Goal: Communication & Community: Answer question/provide support

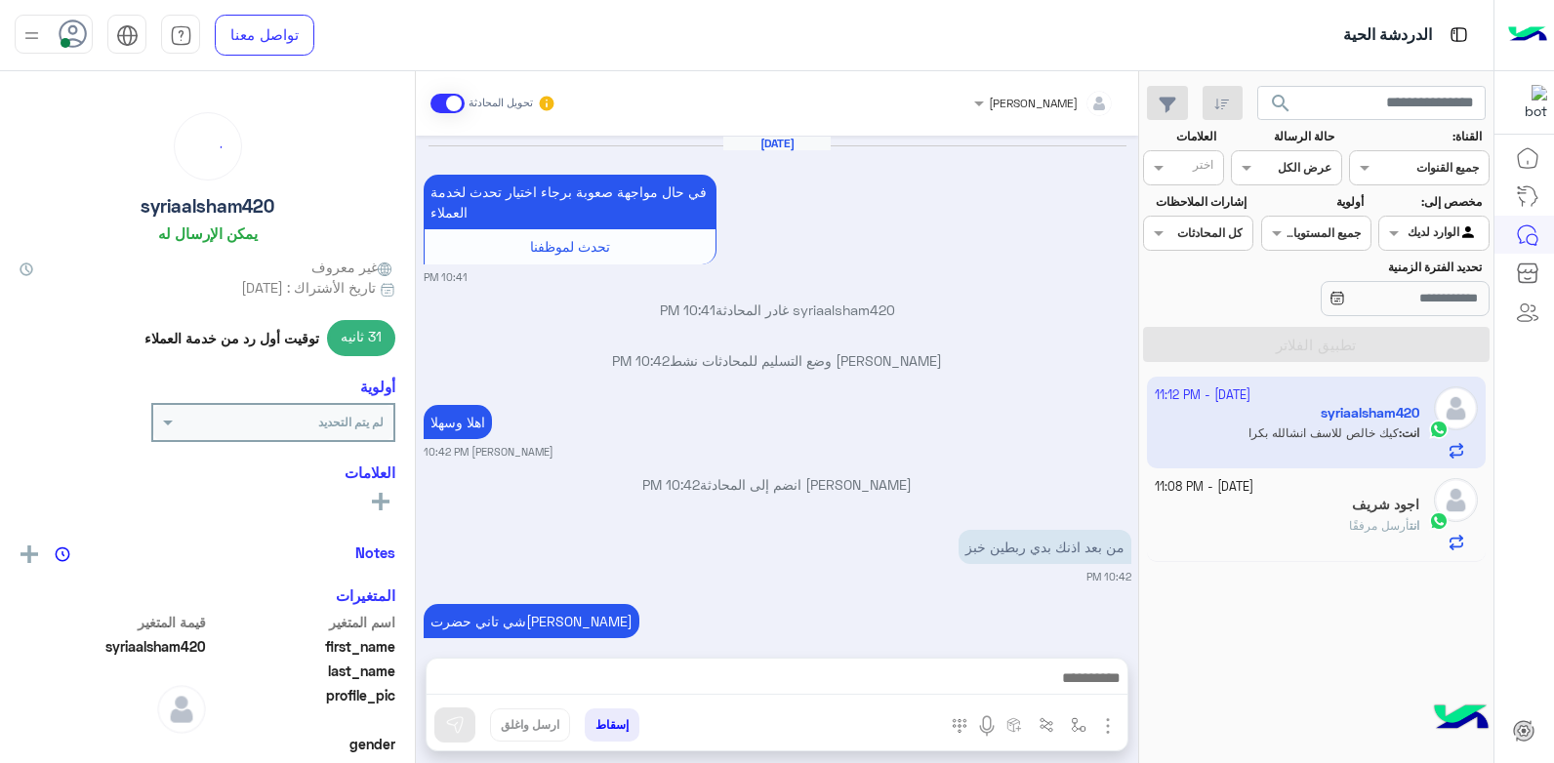
scroll to position [988, 0]
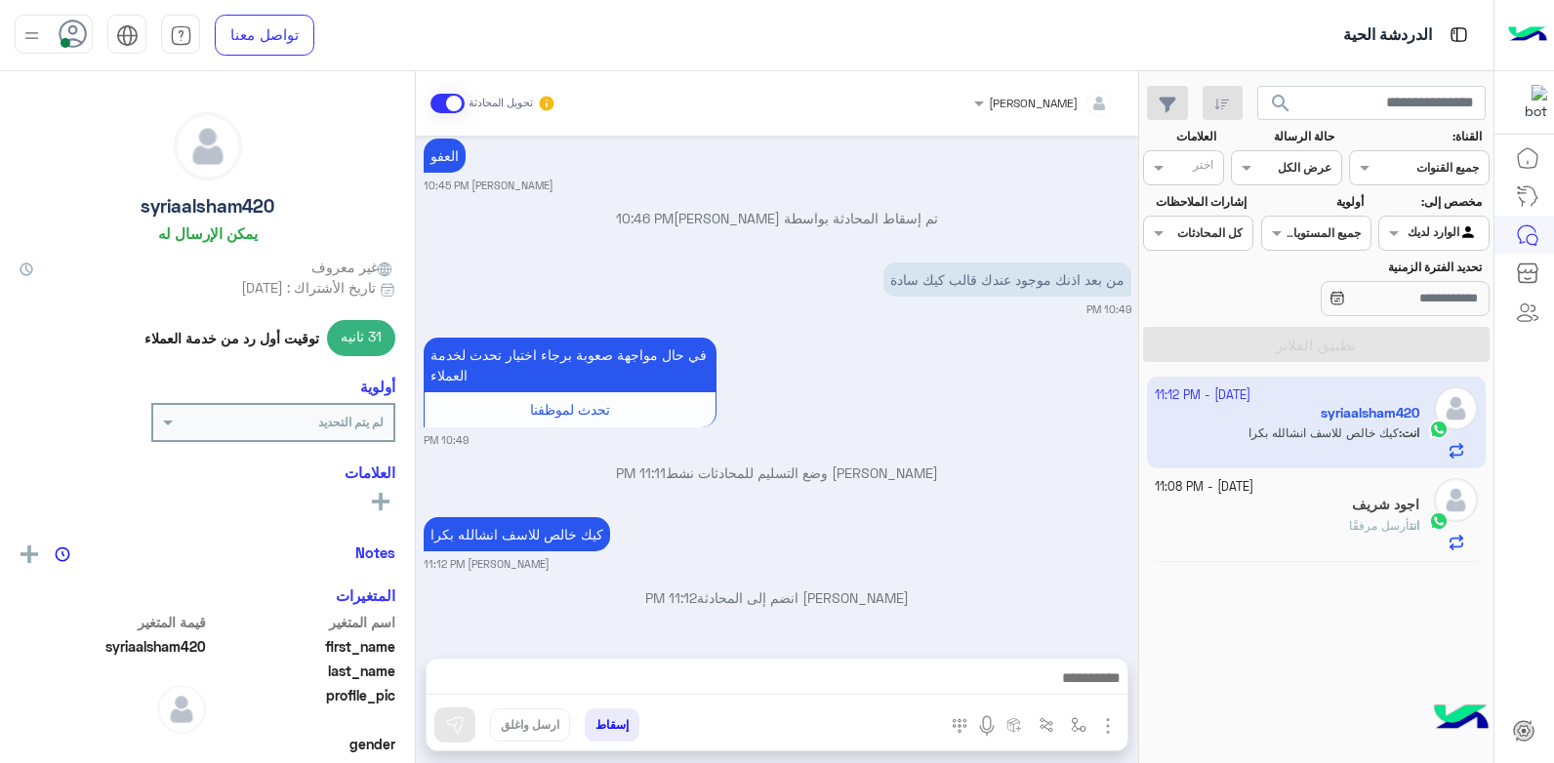
click at [960, 517] on div "كيك خالص للاسف انشالله بكرا بشار قطان 11:12 PM" at bounding box center [777, 542] width 707 height 60
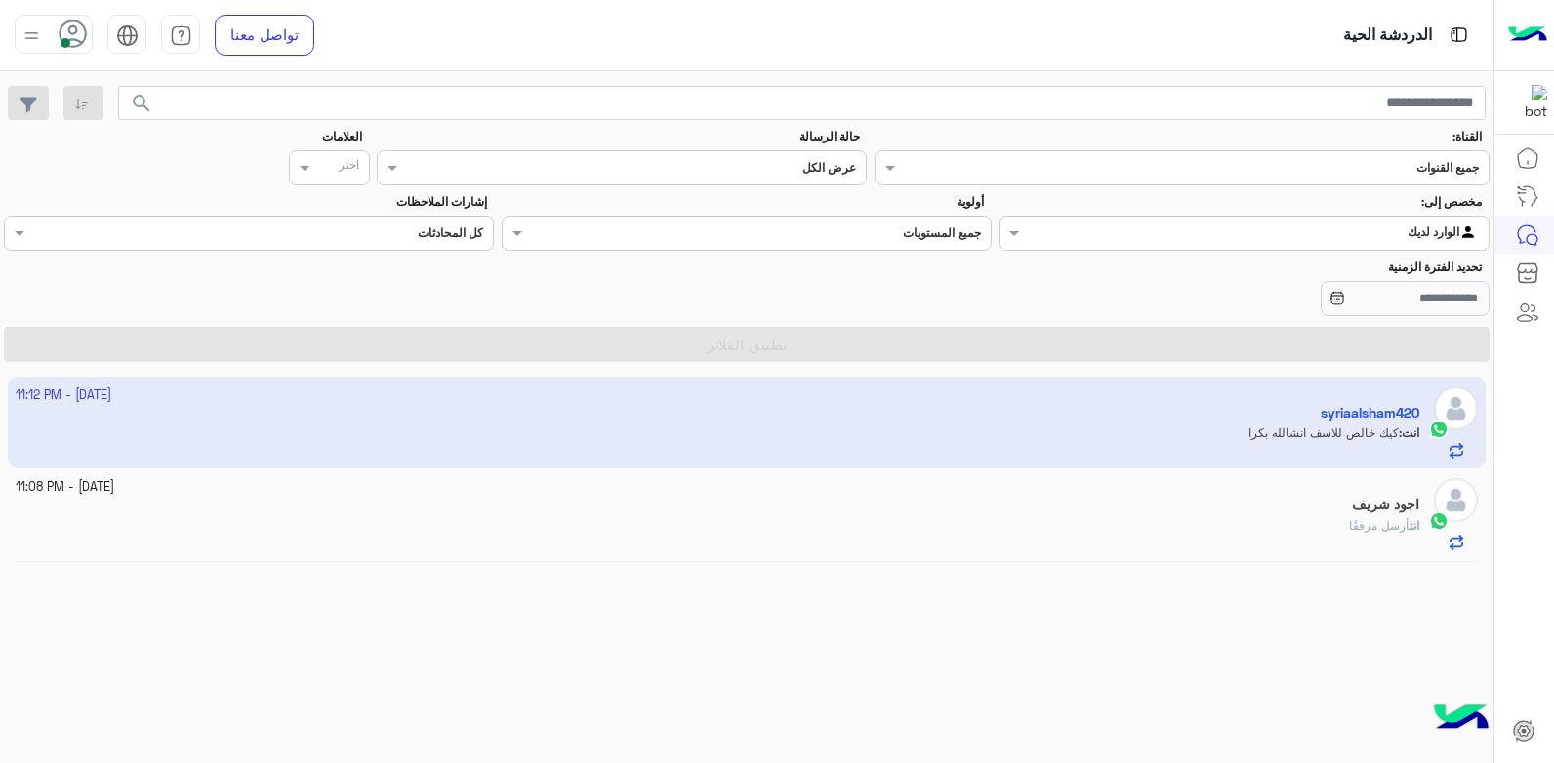
click at [1235, 531] on div "انت أرسل مرفقًا" at bounding box center [718, 534] width 1404 height 34
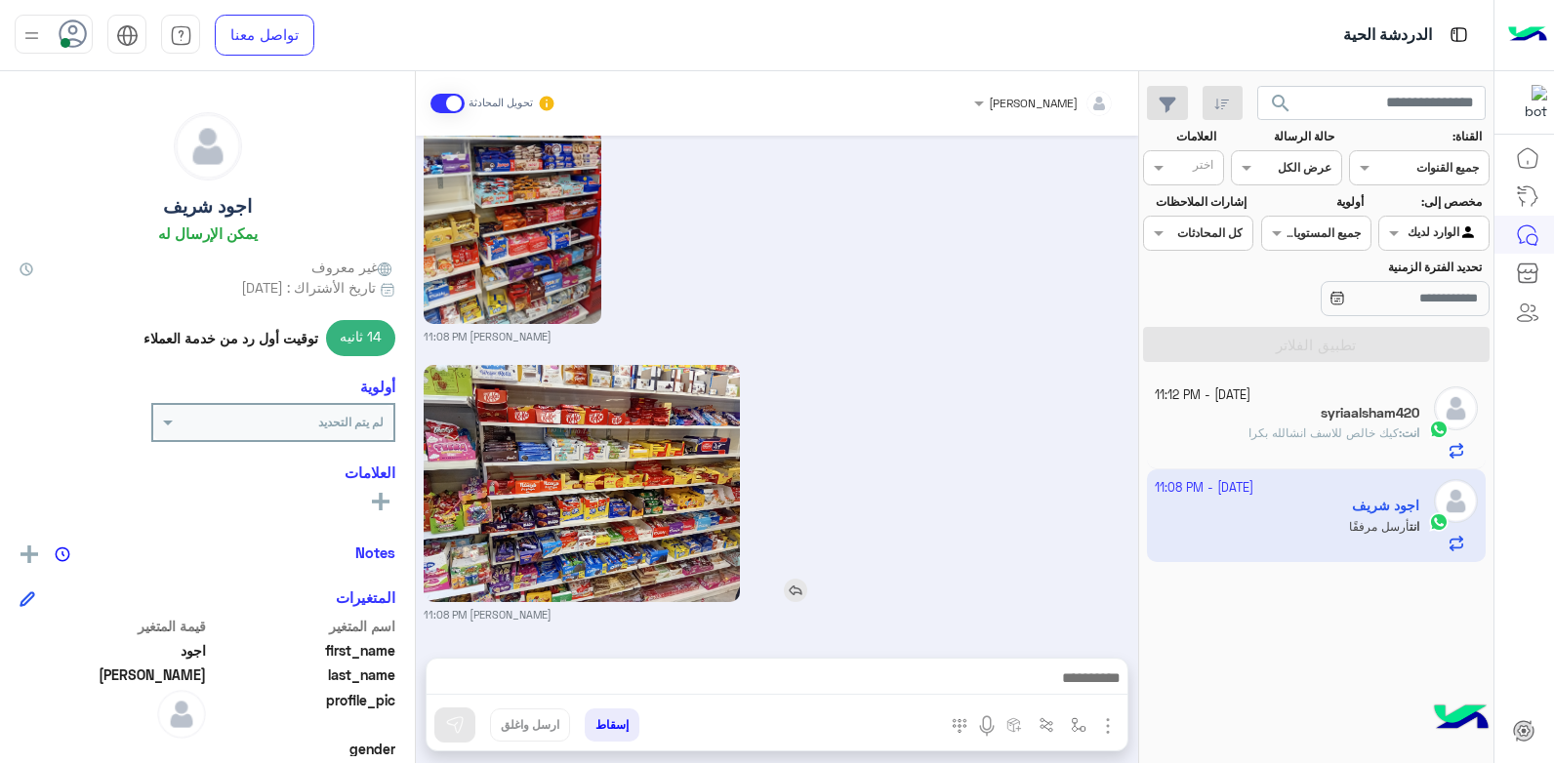
scroll to position [1927, 0]
click at [897, 491] on div "بشار قطان 11:08 PM" at bounding box center [777, 492] width 707 height 263
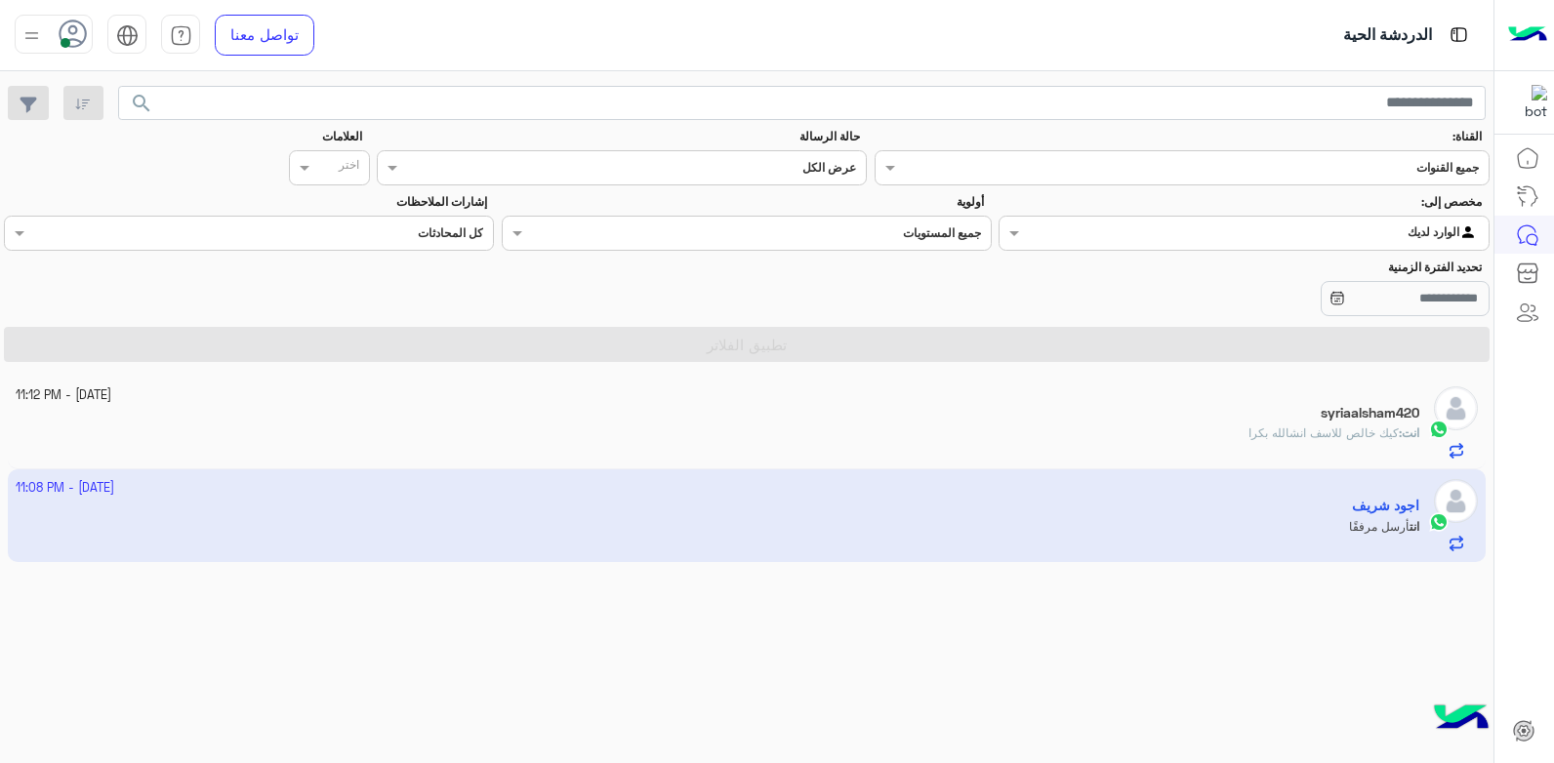
click at [1068, 234] on div at bounding box center [1243, 231] width 488 height 19
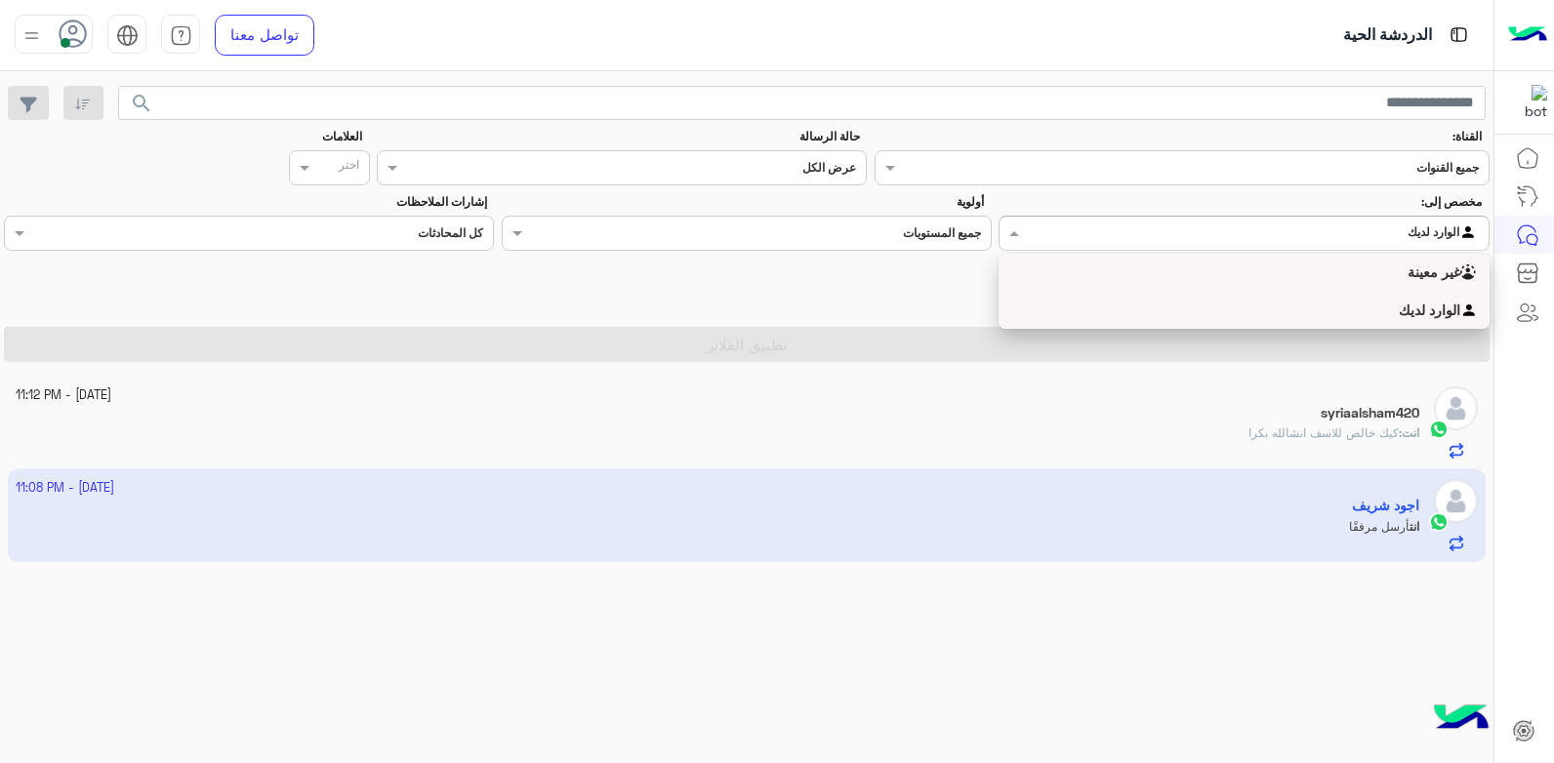
click at [1235, 264] on div "غير معينة" at bounding box center [1243, 273] width 490 height 38
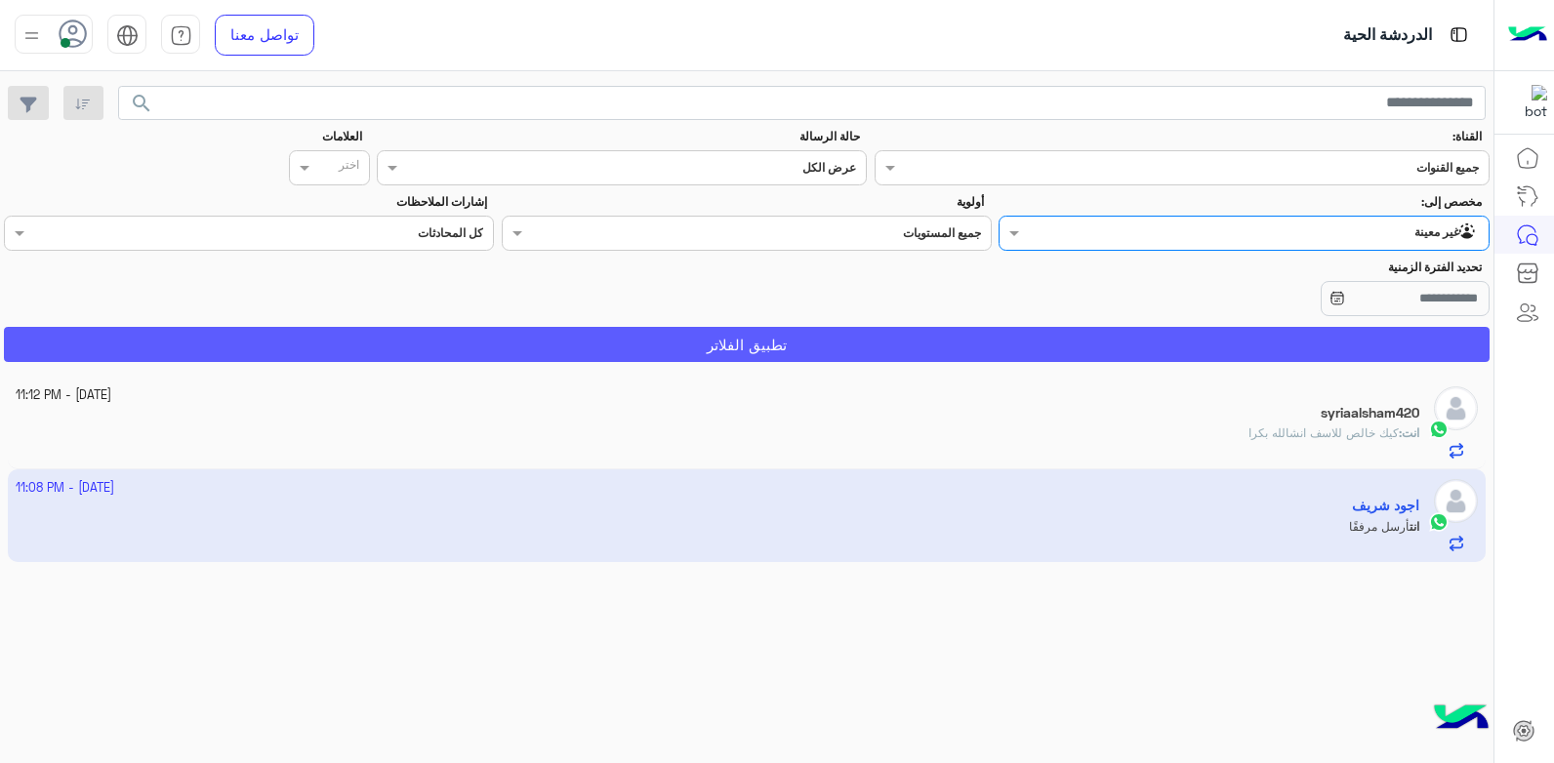
click at [869, 328] on button "تطبيق الفلاتر" at bounding box center [746, 344] width 1485 height 35
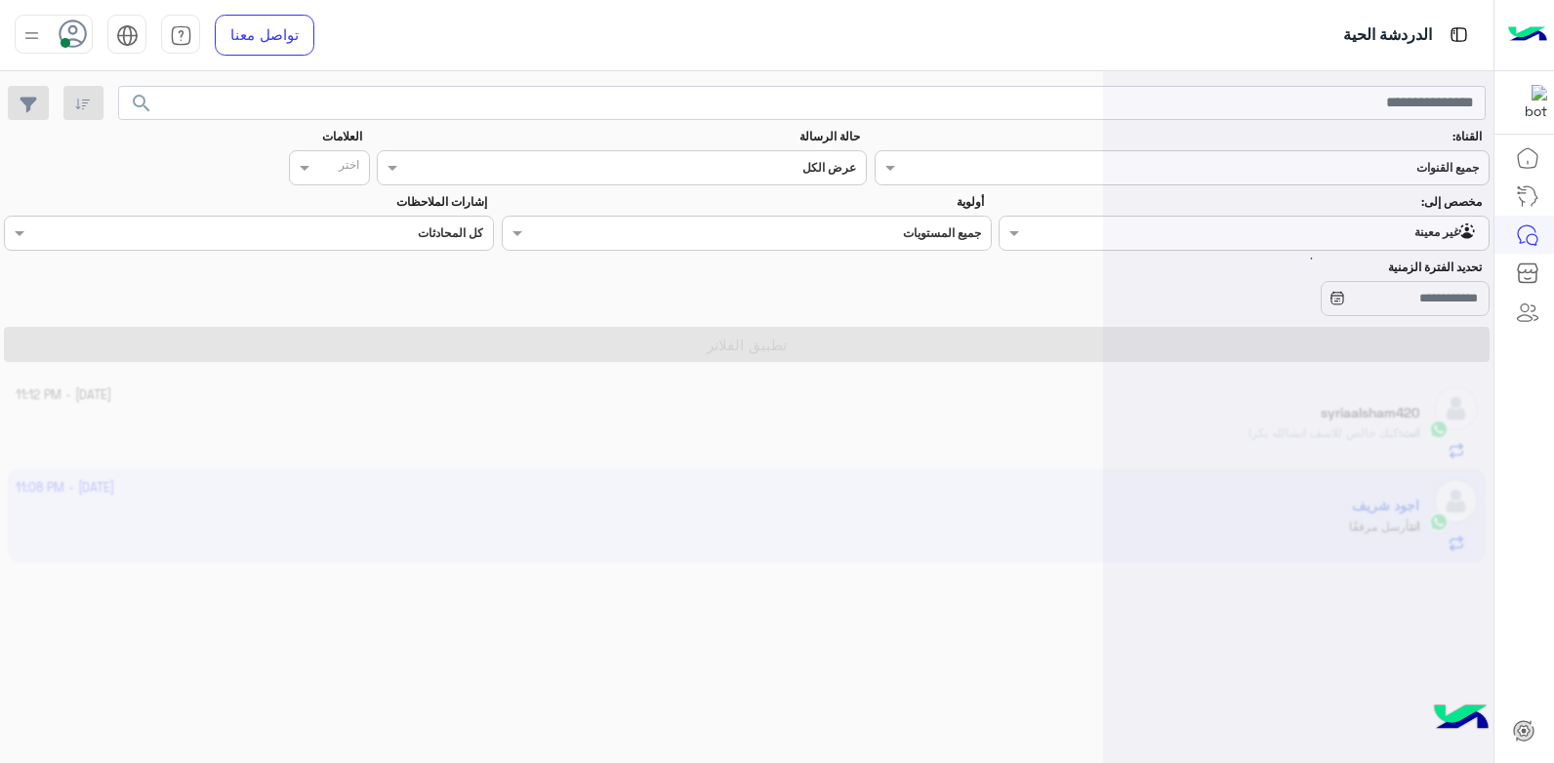
scroll to position [0, 0]
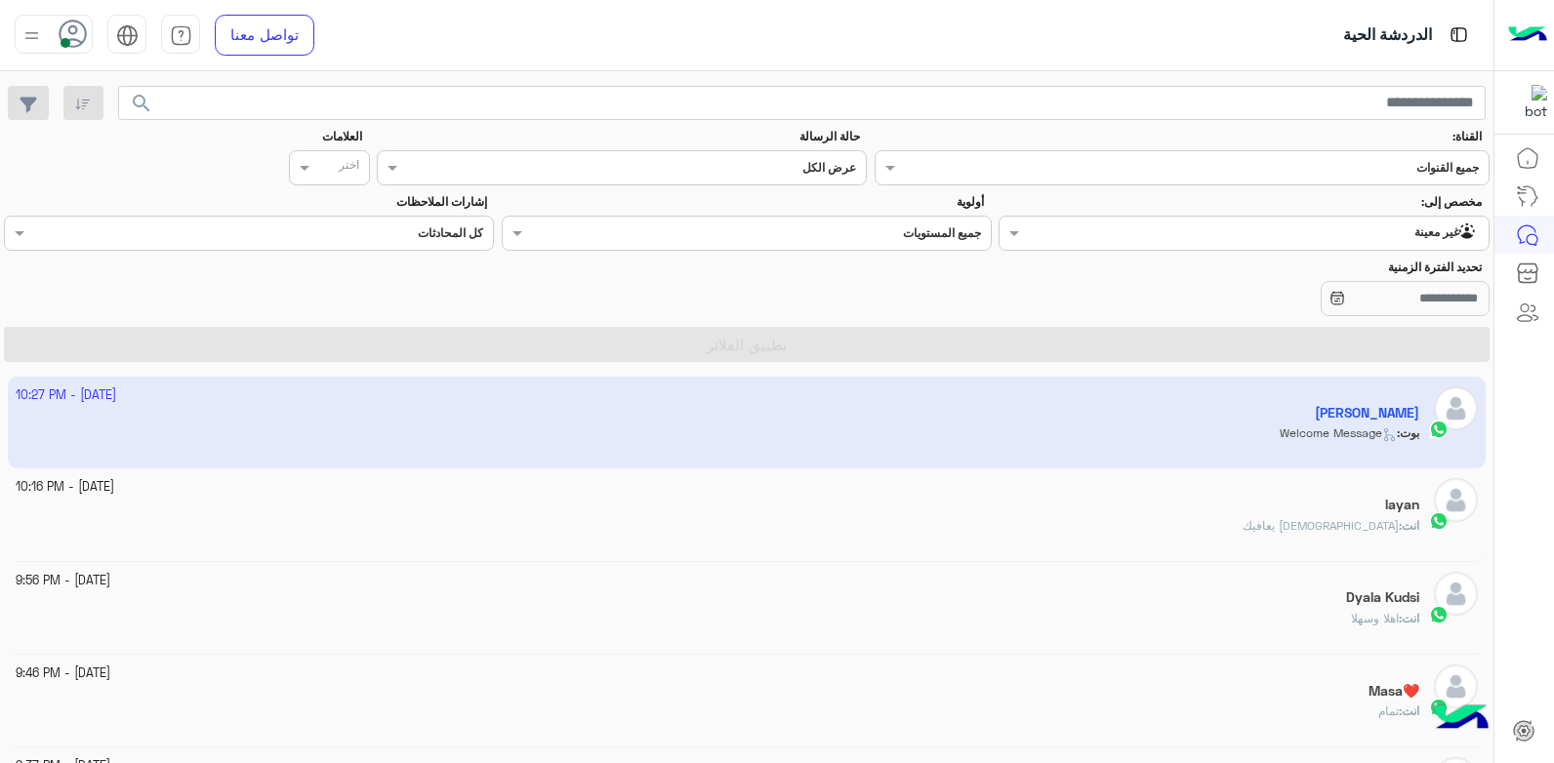
click at [1196, 506] on div "layan" at bounding box center [718, 507] width 1404 height 20
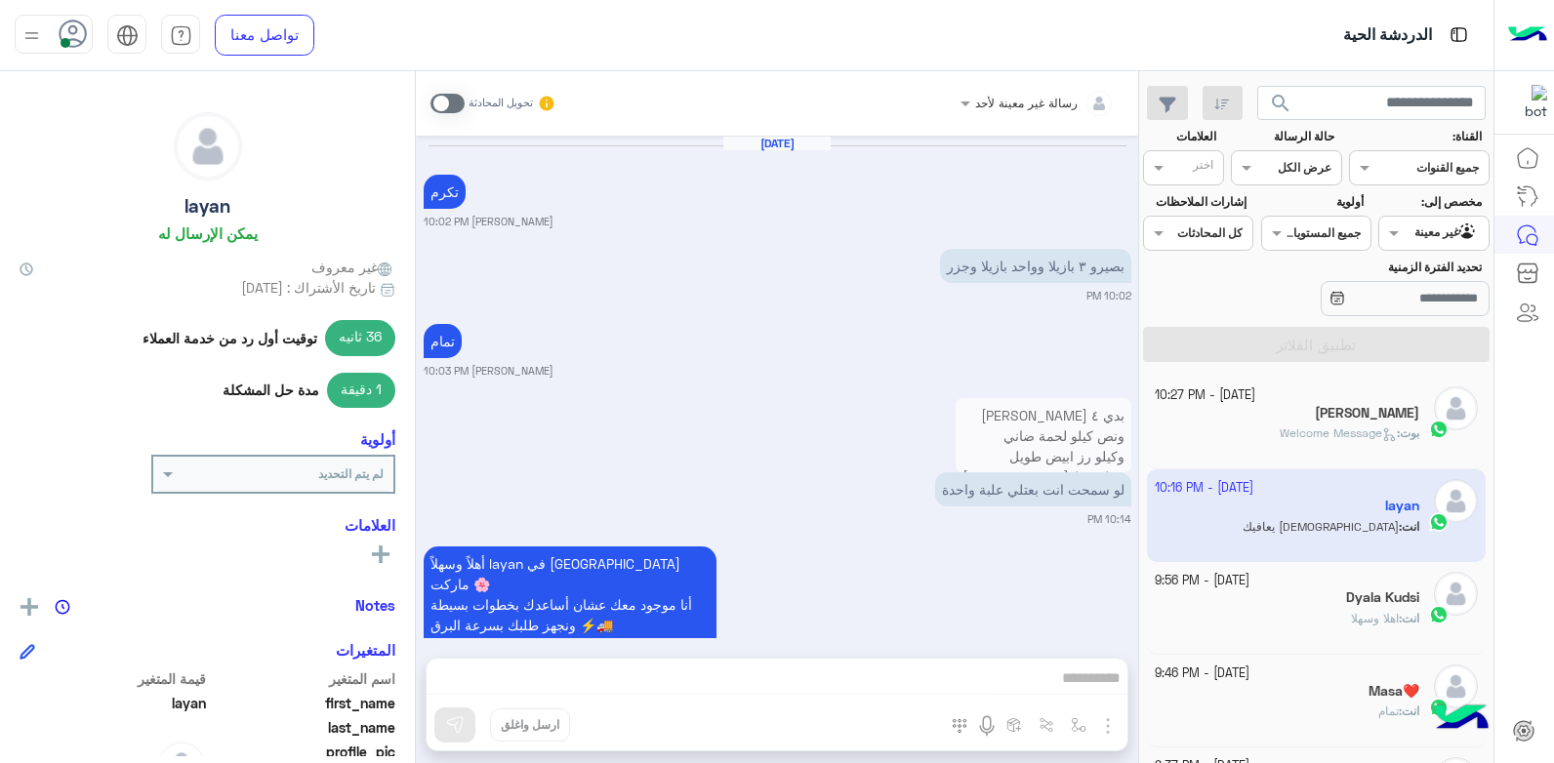
scroll to position [1374, 0]
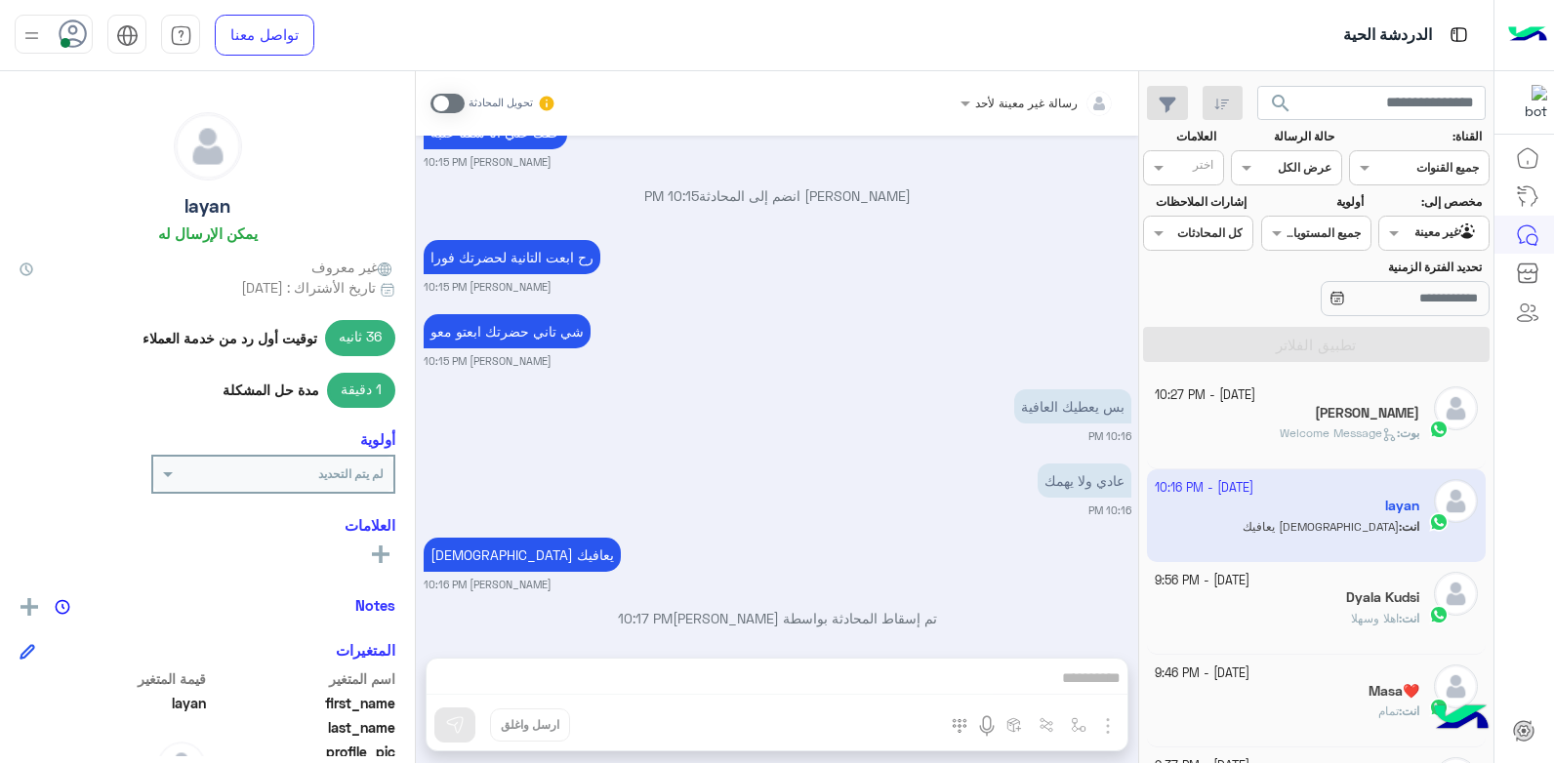
click at [1251, 411] on div "محمد قطان" at bounding box center [1286, 415] width 265 height 20
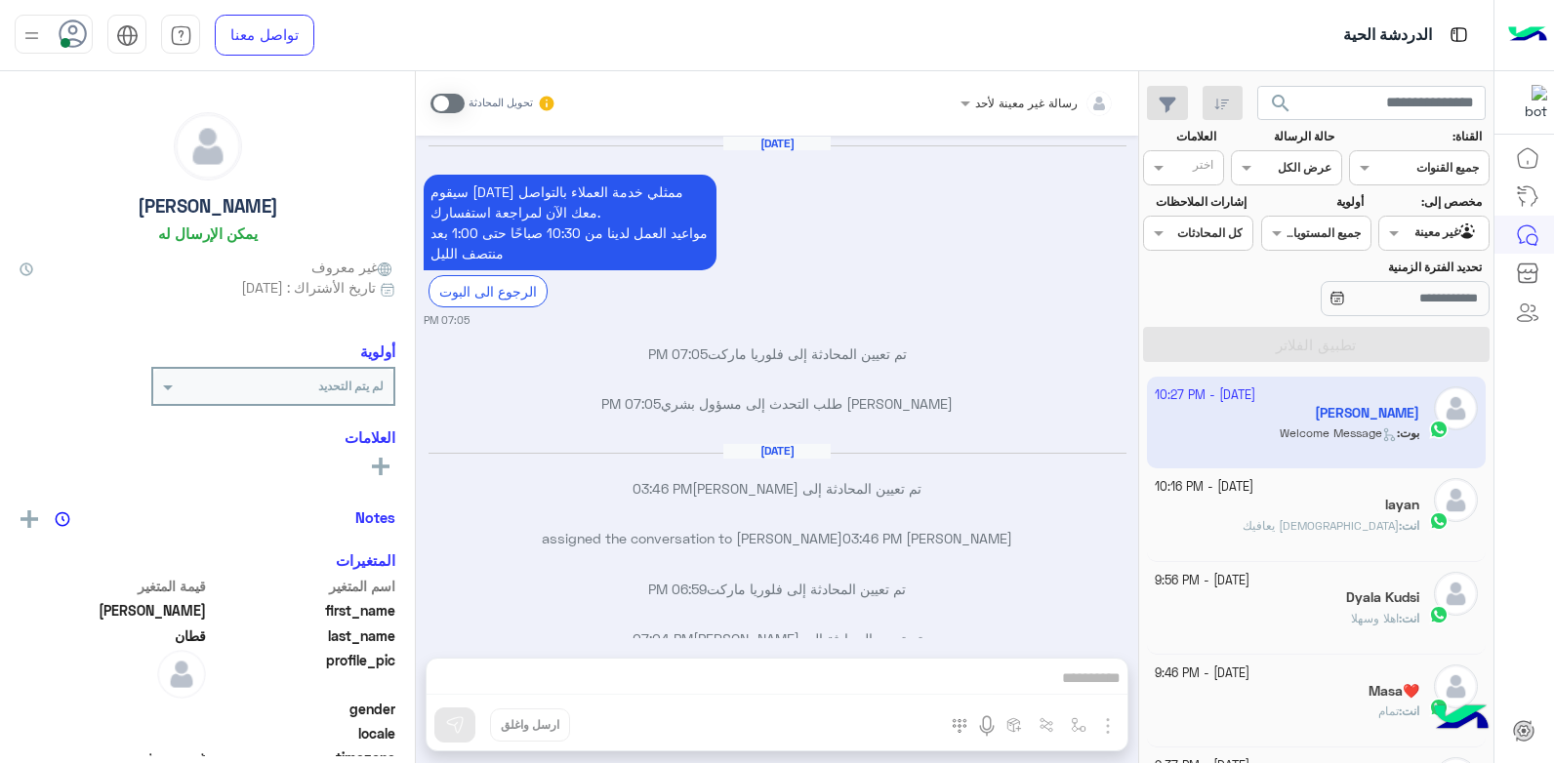
scroll to position [2160, 0]
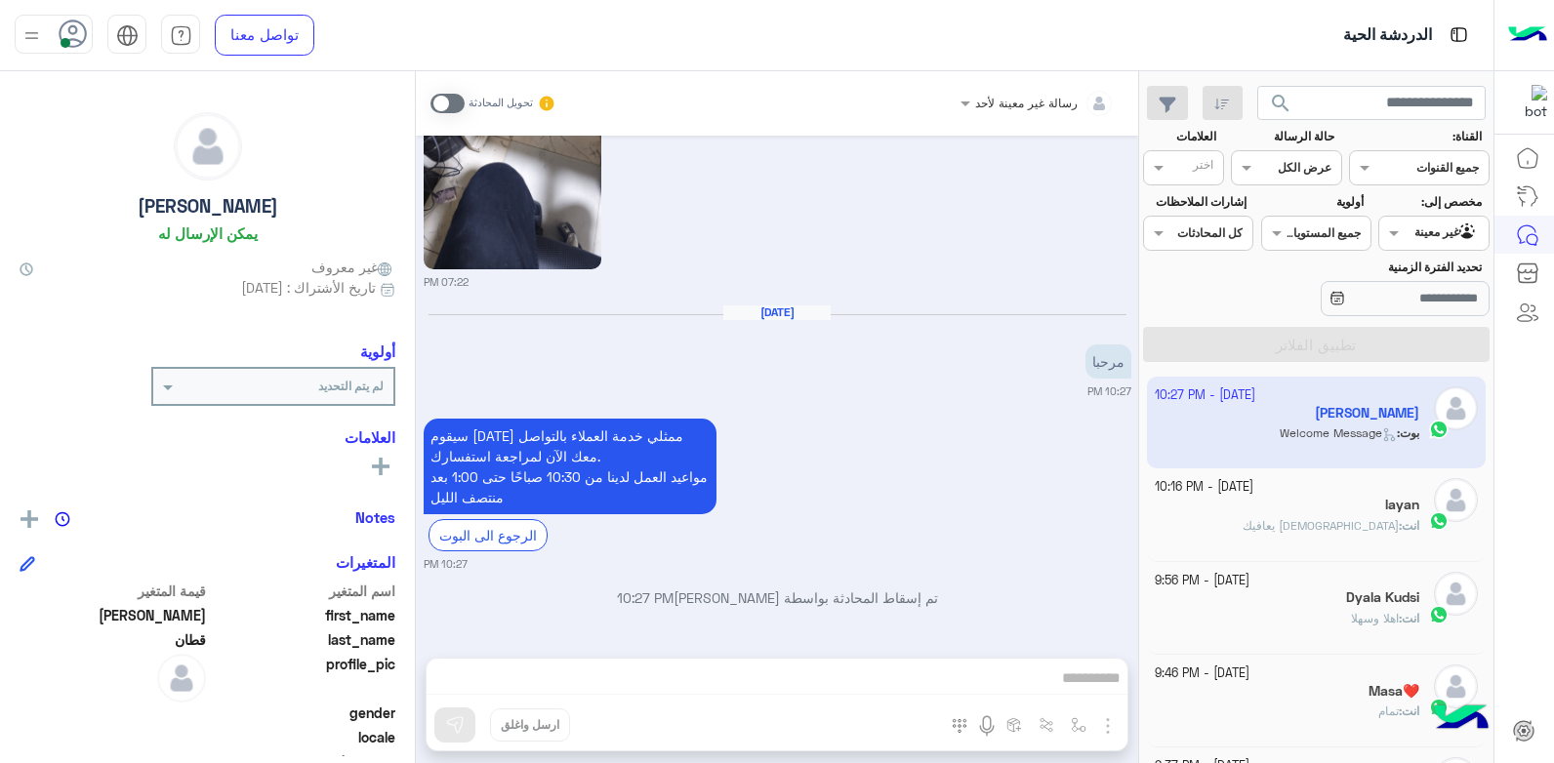
click at [1396, 236] on span at bounding box center [1391, 232] width 24 height 20
click at [1400, 303] on b "الوارد لديك" at bounding box center [1428, 310] width 61 height 17
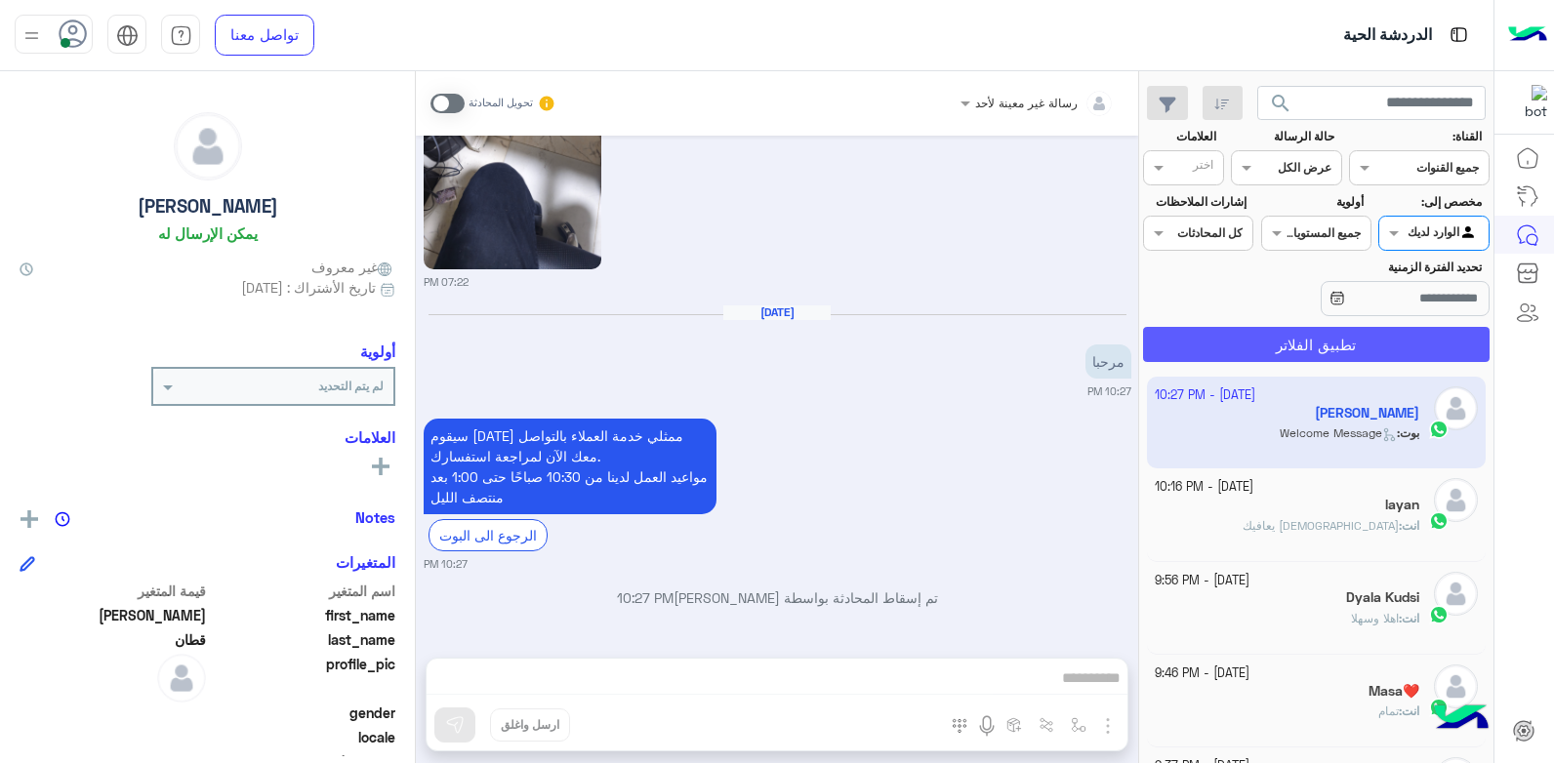
click at [1341, 346] on button "تطبيق الفلاتر" at bounding box center [1316, 344] width 346 height 35
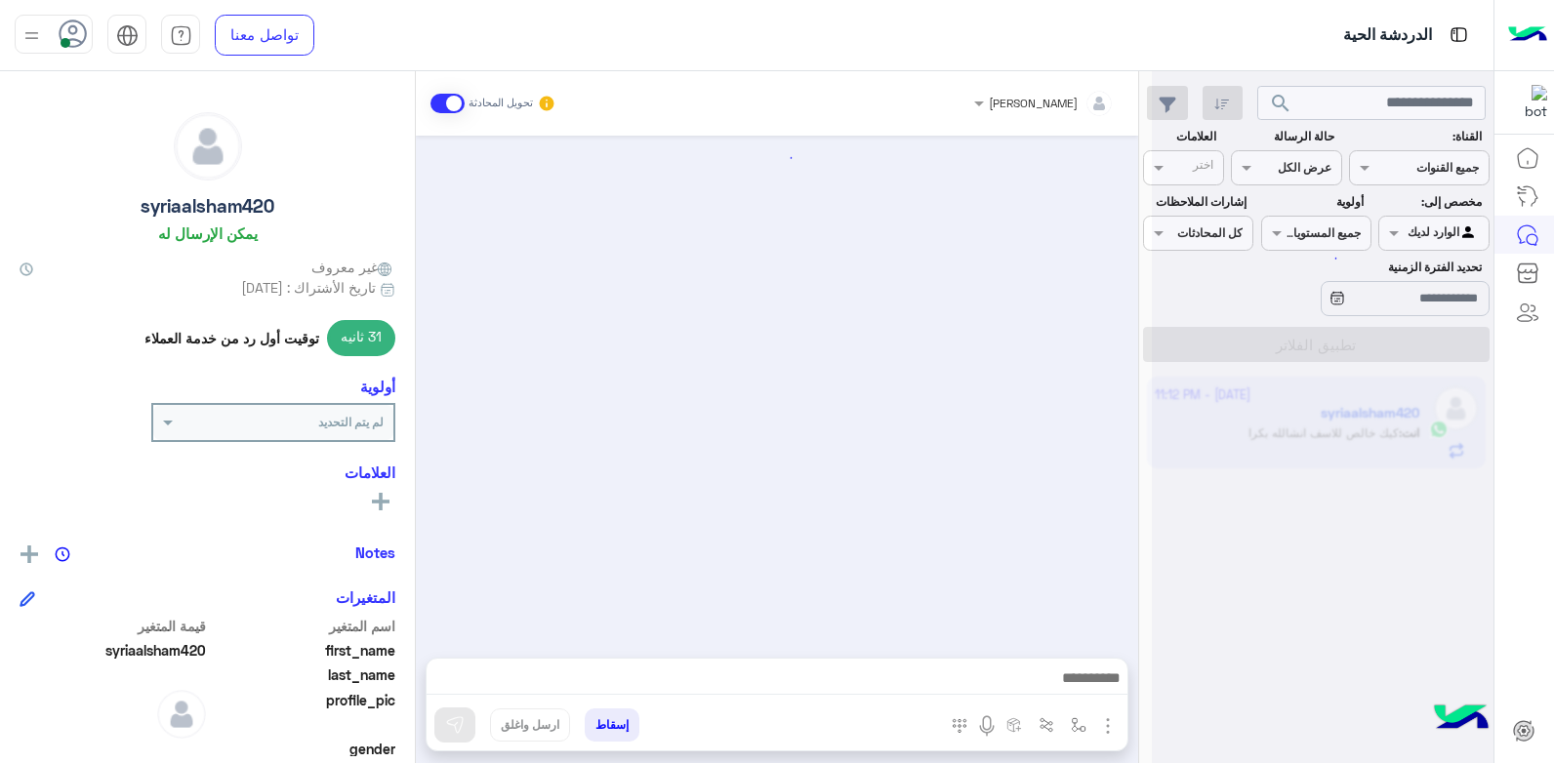
scroll to position [988, 0]
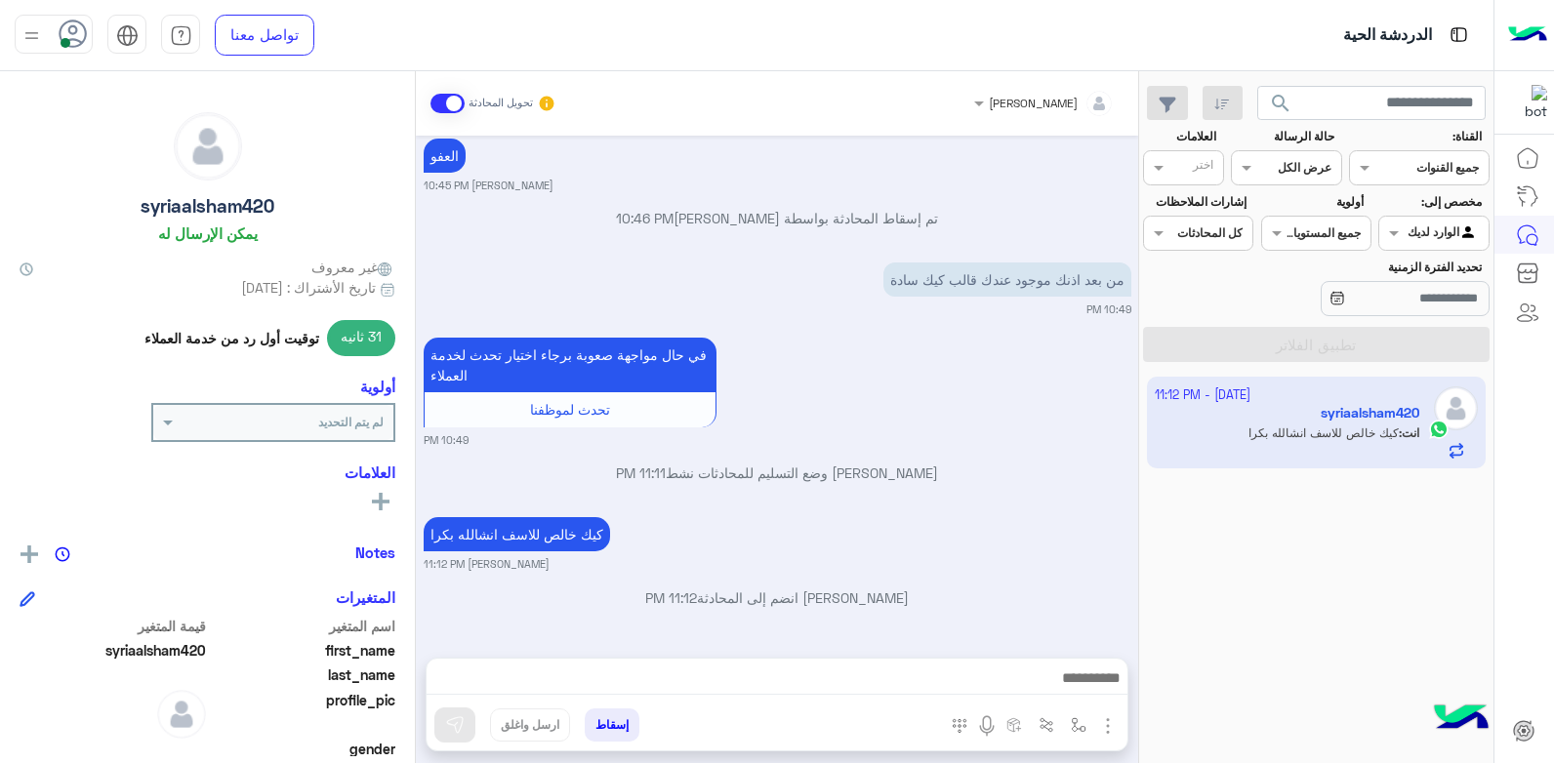
drag, startPoint x: 1286, startPoint y: 419, endPoint x: 1327, endPoint y: 516, distance: 105.8
click at [1327, 516] on div "1 October - 11:12 PM syriaalsham420 انت : كيك خالص للاسف انشالله بكرا" at bounding box center [1316, 570] width 354 height 401
click at [1455, 451] on app-inbox-user "1 October - 11:12 PM syriaalsham420 انت : كيك خالص للاسف انشالله بكرا" at bounding box center [1317, 423] width 340 height 92
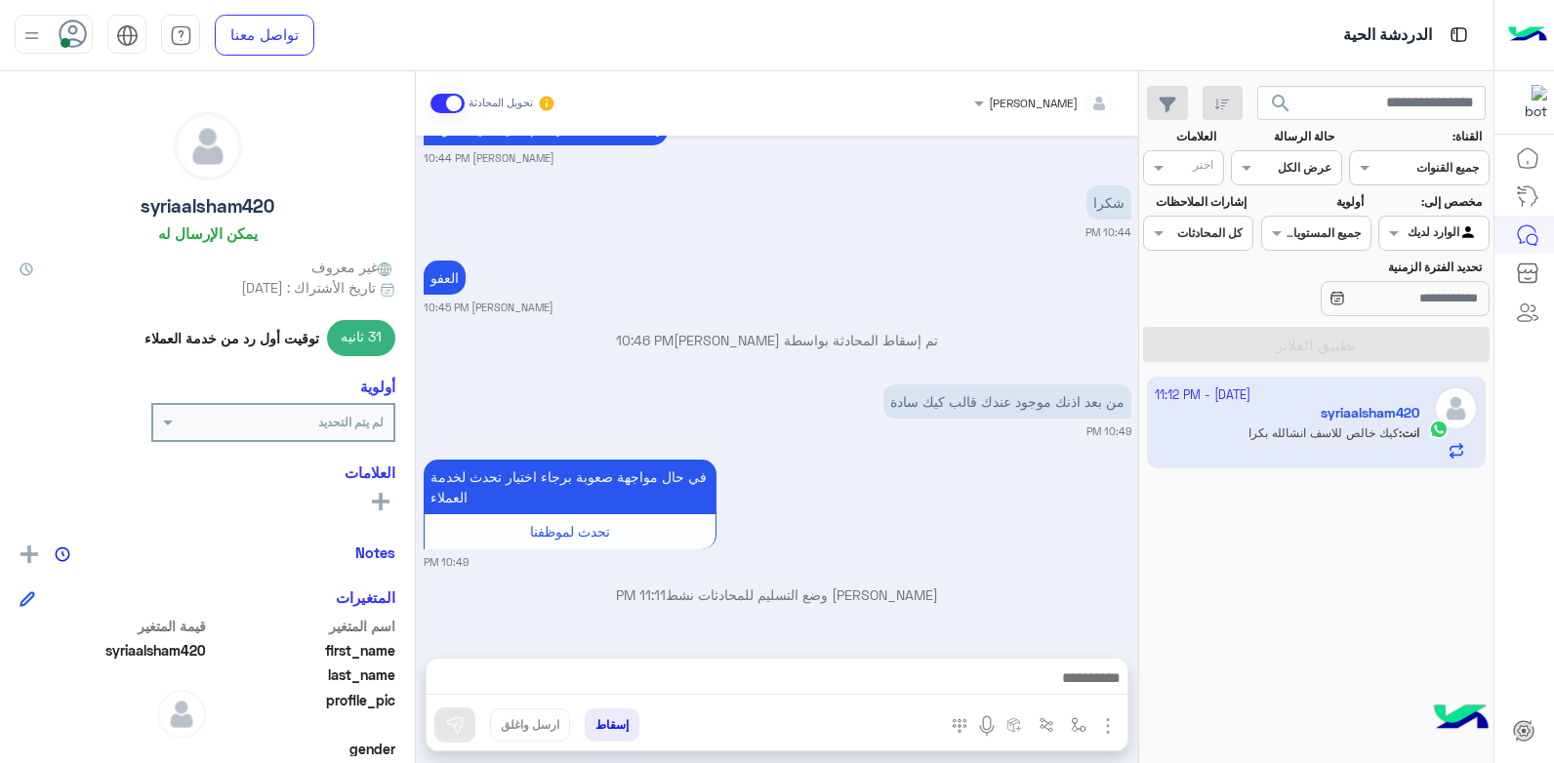
scroll to position [987, 0]
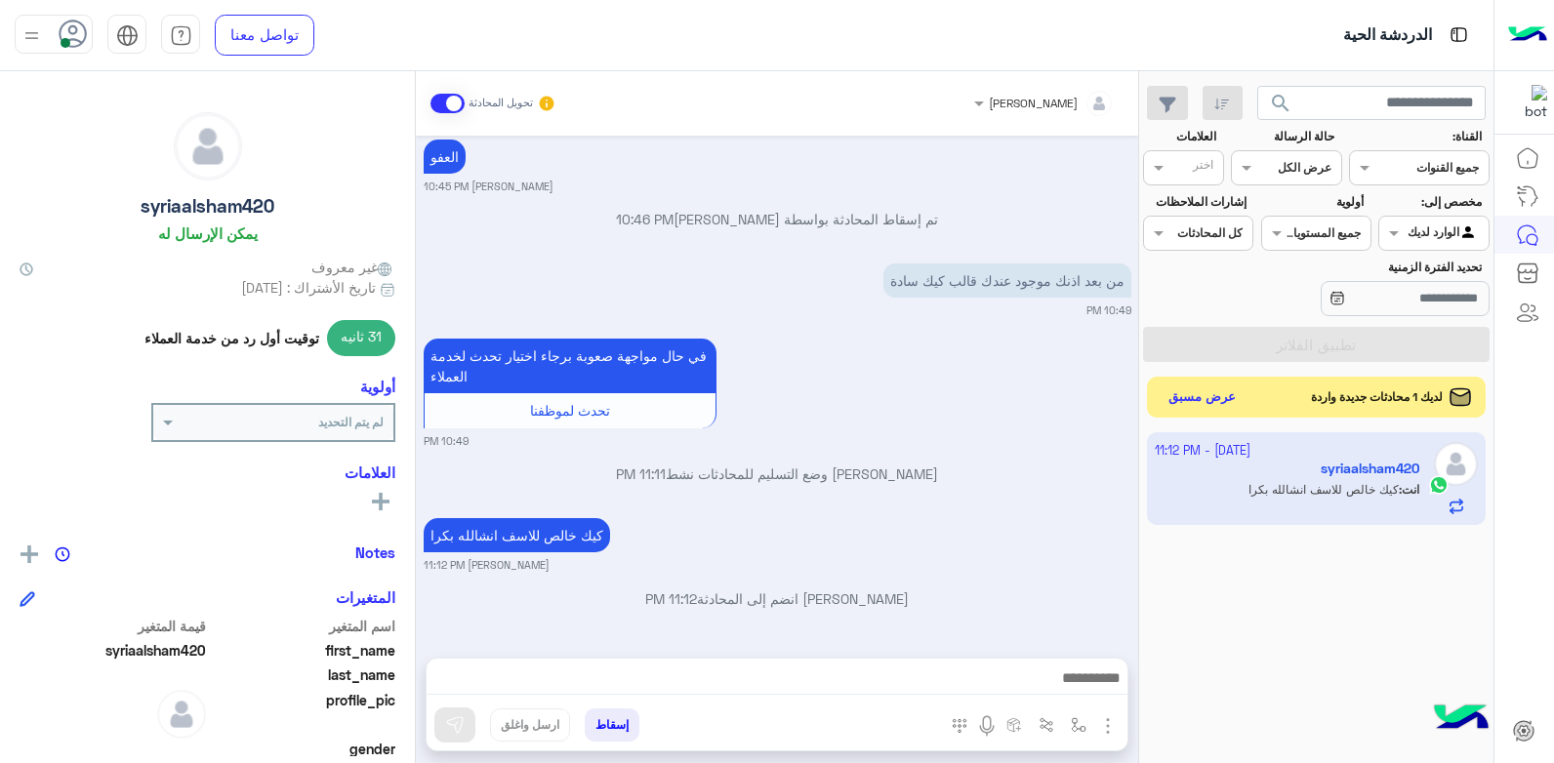
click at [1225, 399] on button "عرض مسبق" at bounding box center [1202, 397] width 82 height 26
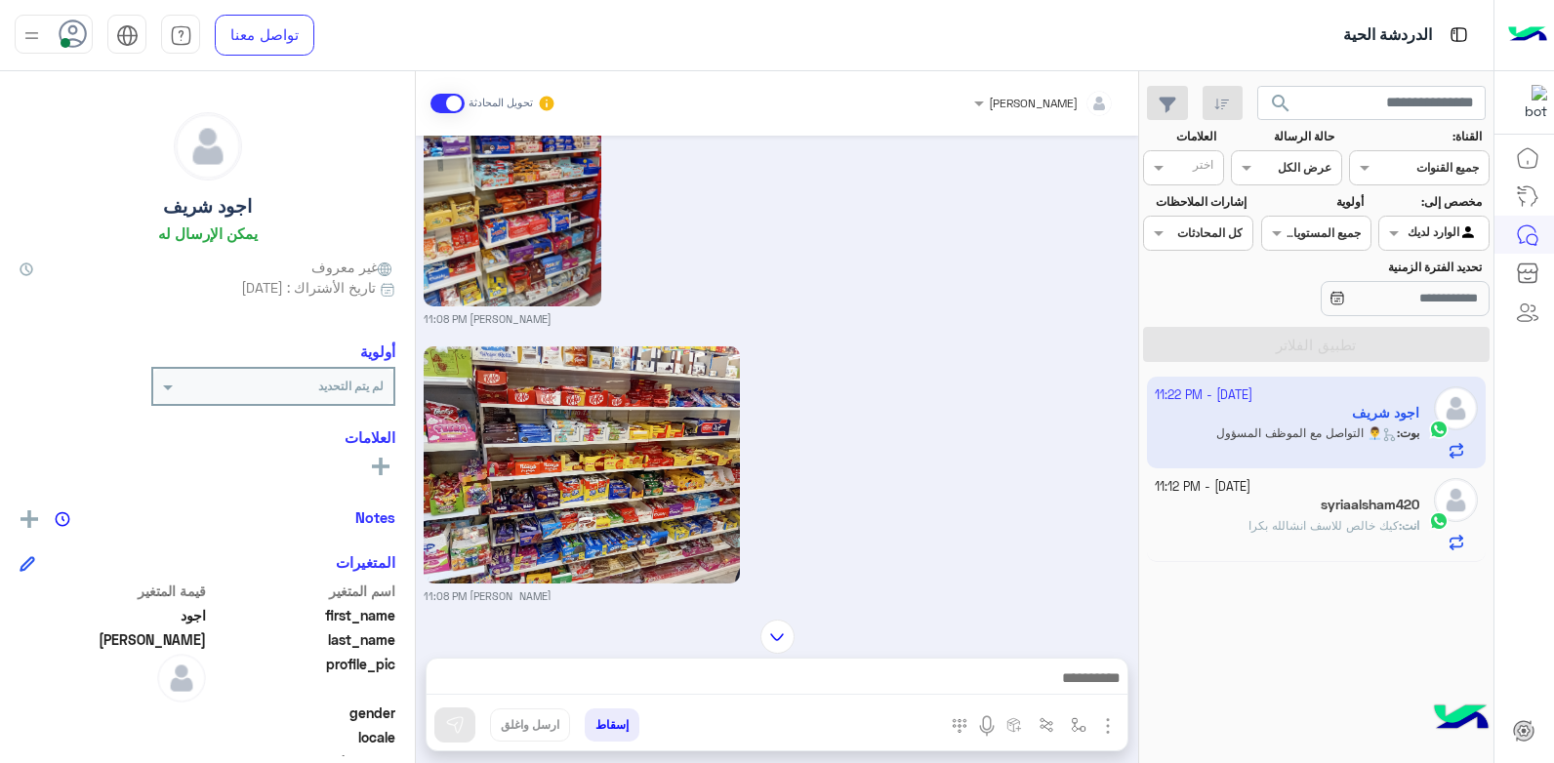
scroll to position [1209, 0]
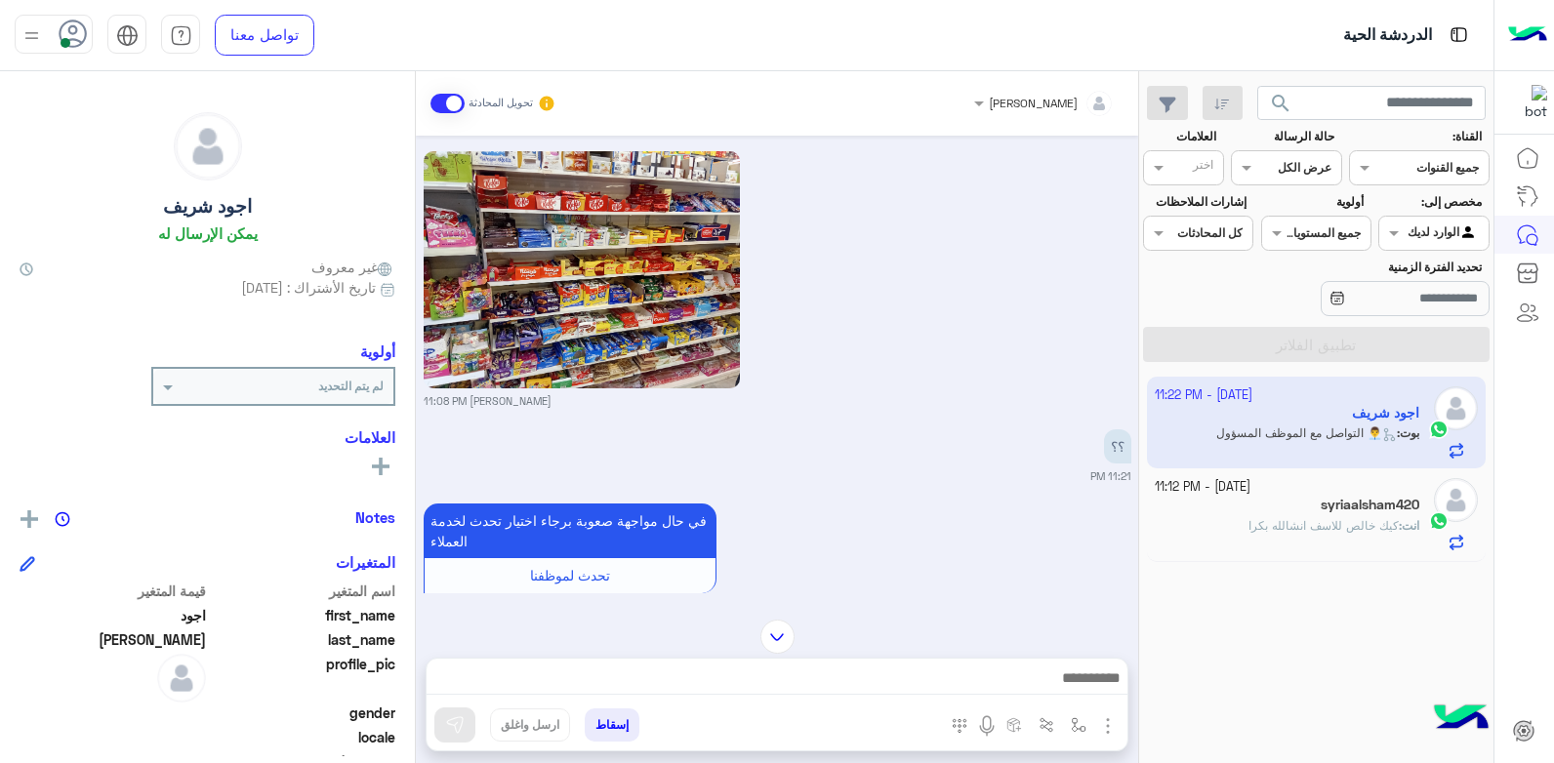
click at [970, 441] on div "؟؟ 11:21 PM" at bounding box center [777, 454] width 707 height 60
drag, startPoint x: 970, startPoint y: 441, endPoint x: 1074, endPoint y: 443, distance: 104.4
click at [1074, 443] on div "؟؟" at bounding box center [1061, 446] width 139 height 34
click at [1052, 453] on img at bounding box center [1047, 451] width 23 height 23
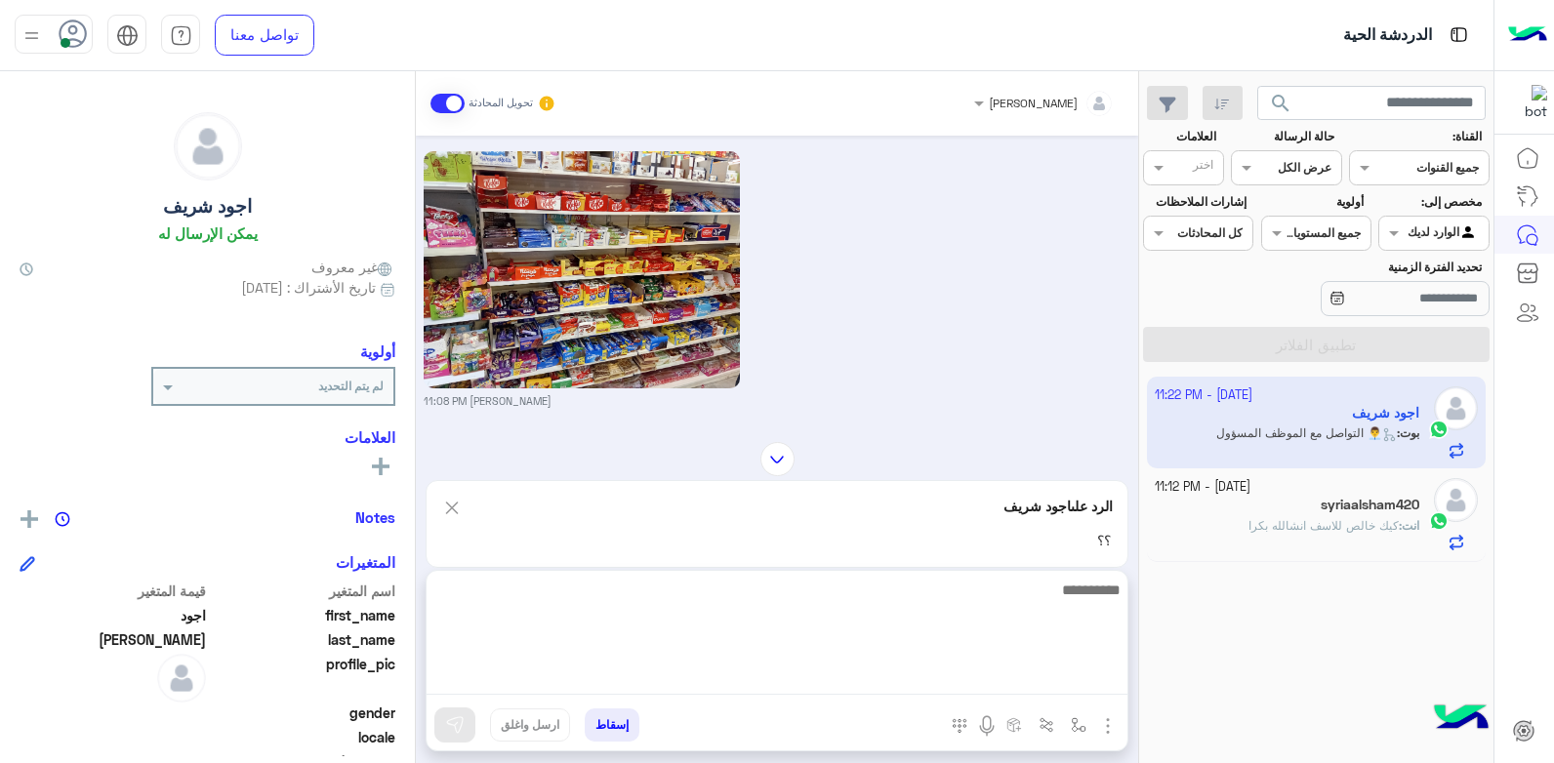
click at [994, 669] on textarea at bounding box center [776, 636] width 701 height 117
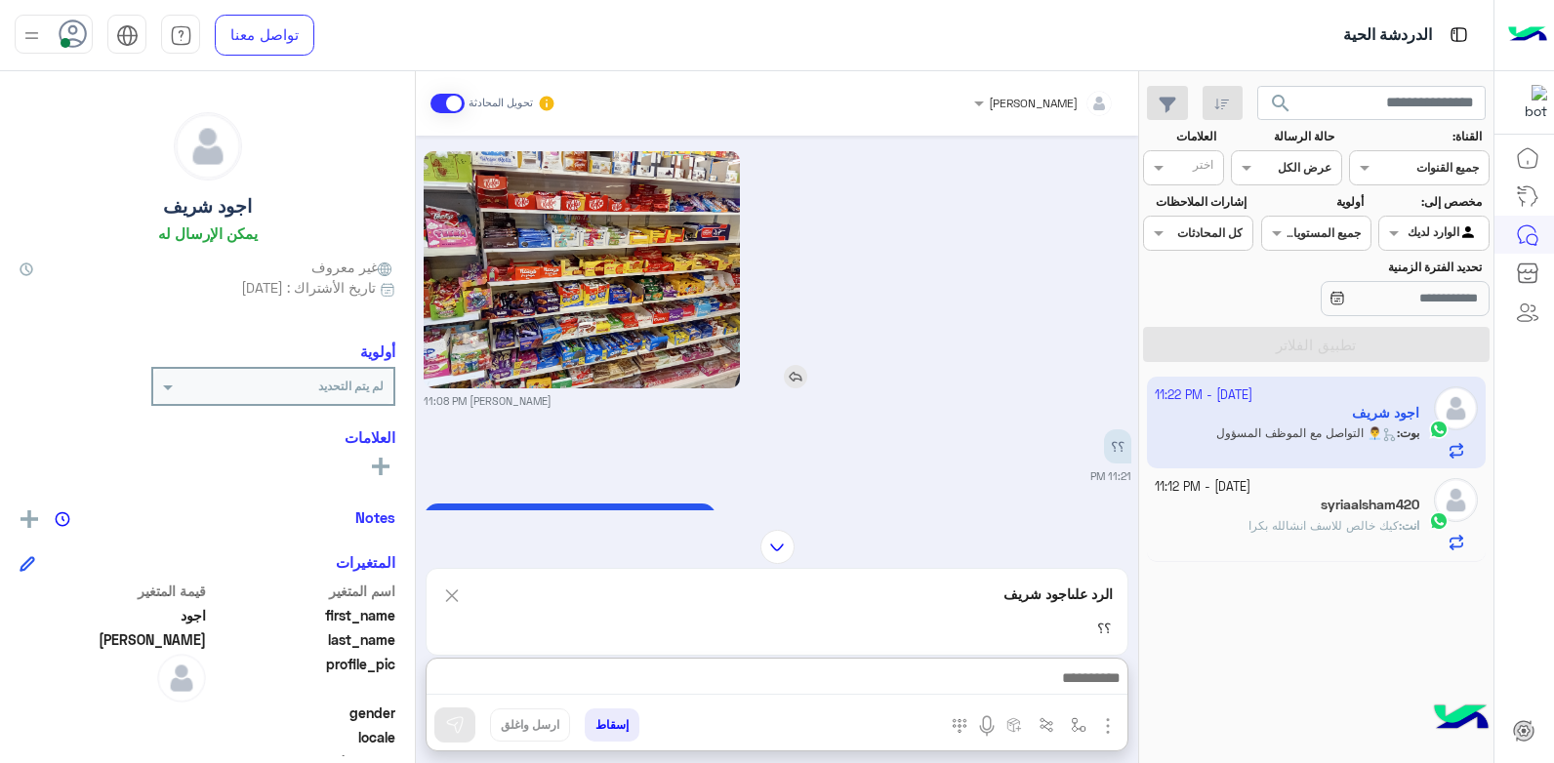
click at [813, 266] on div at bounding box center [637, 269] width 427 height 237
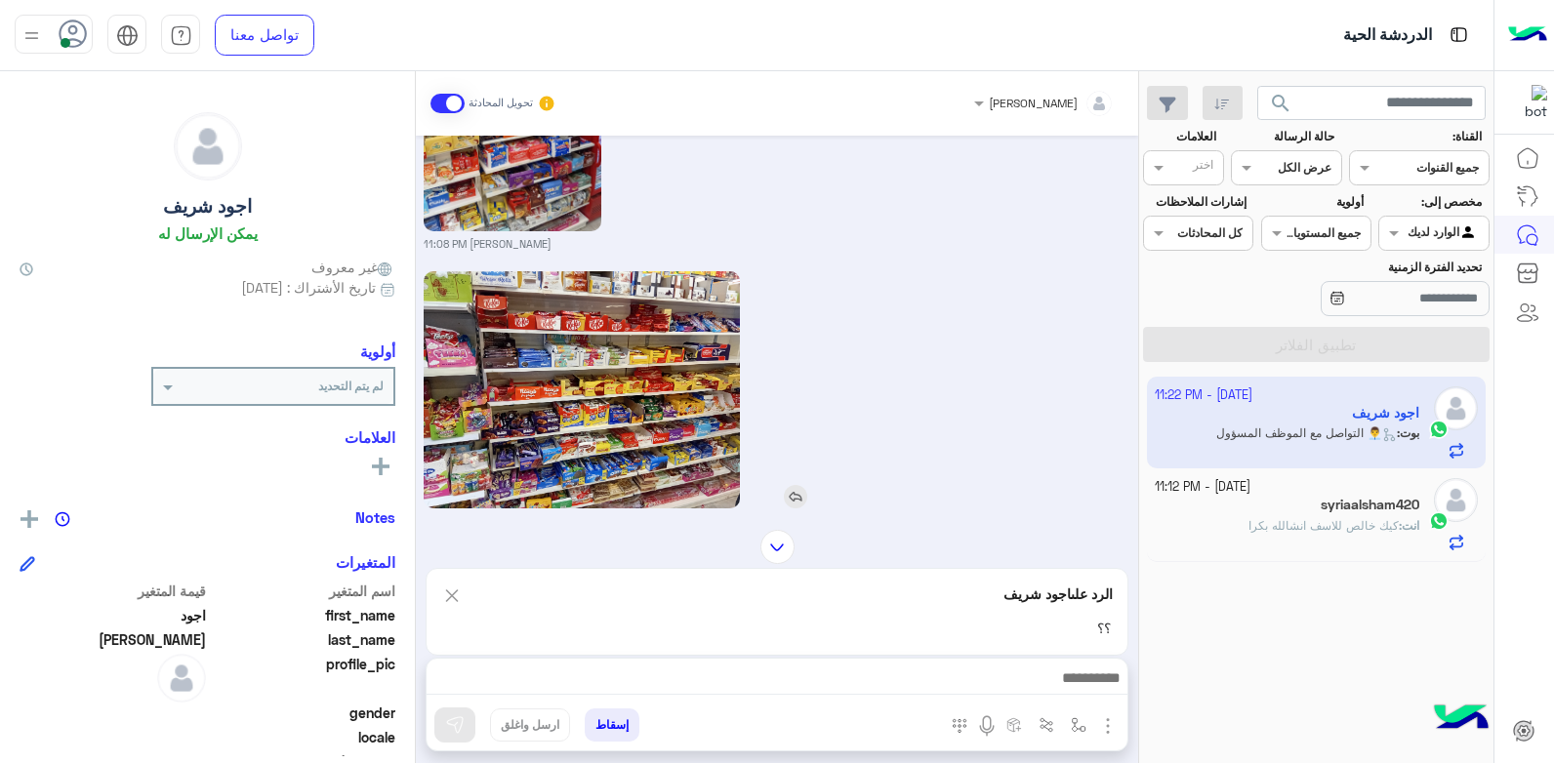
scroll to position [1112, 0]
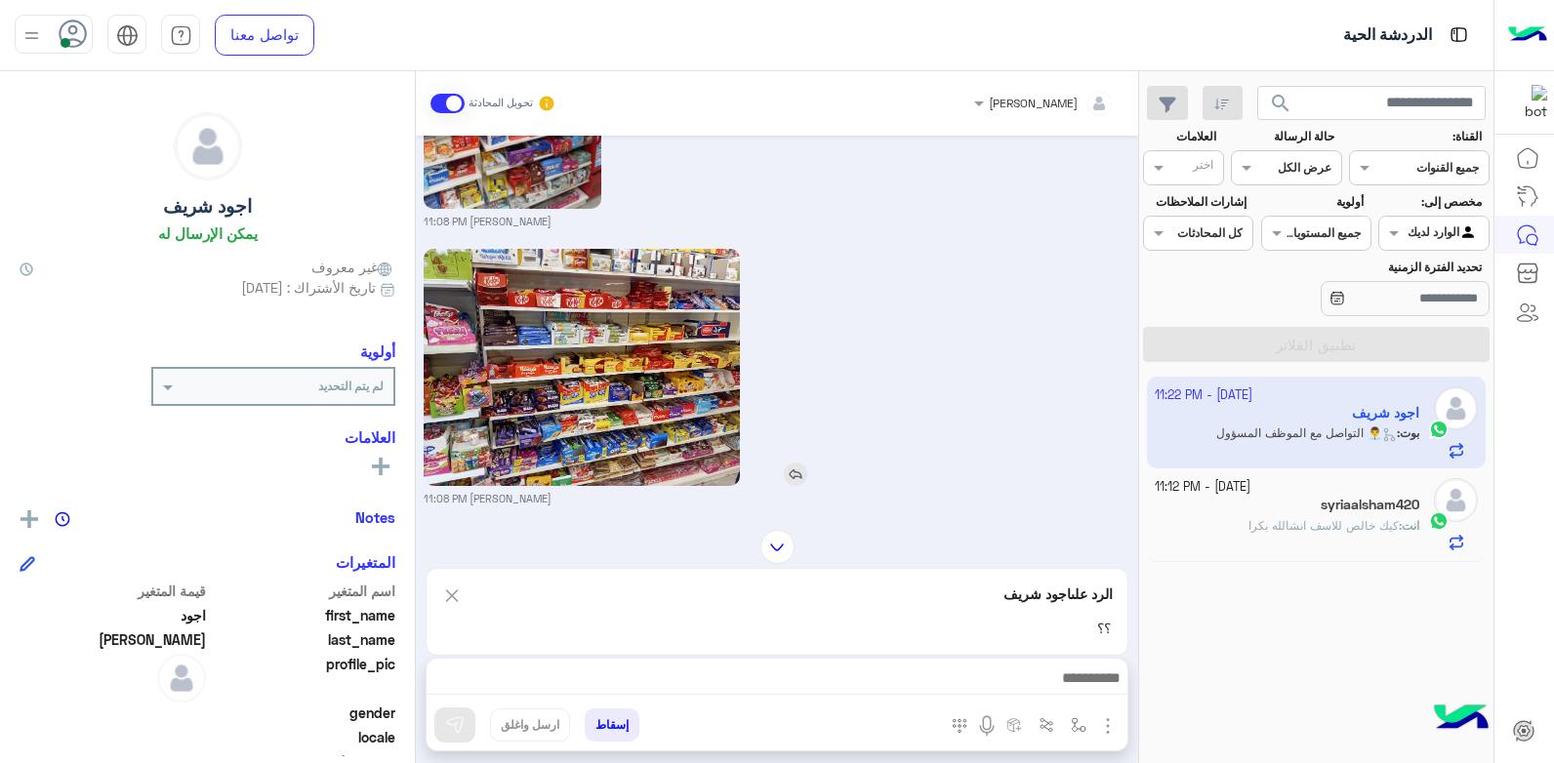
click at [806, 470] on img at bounding box center [795, 474] width 23 height 23
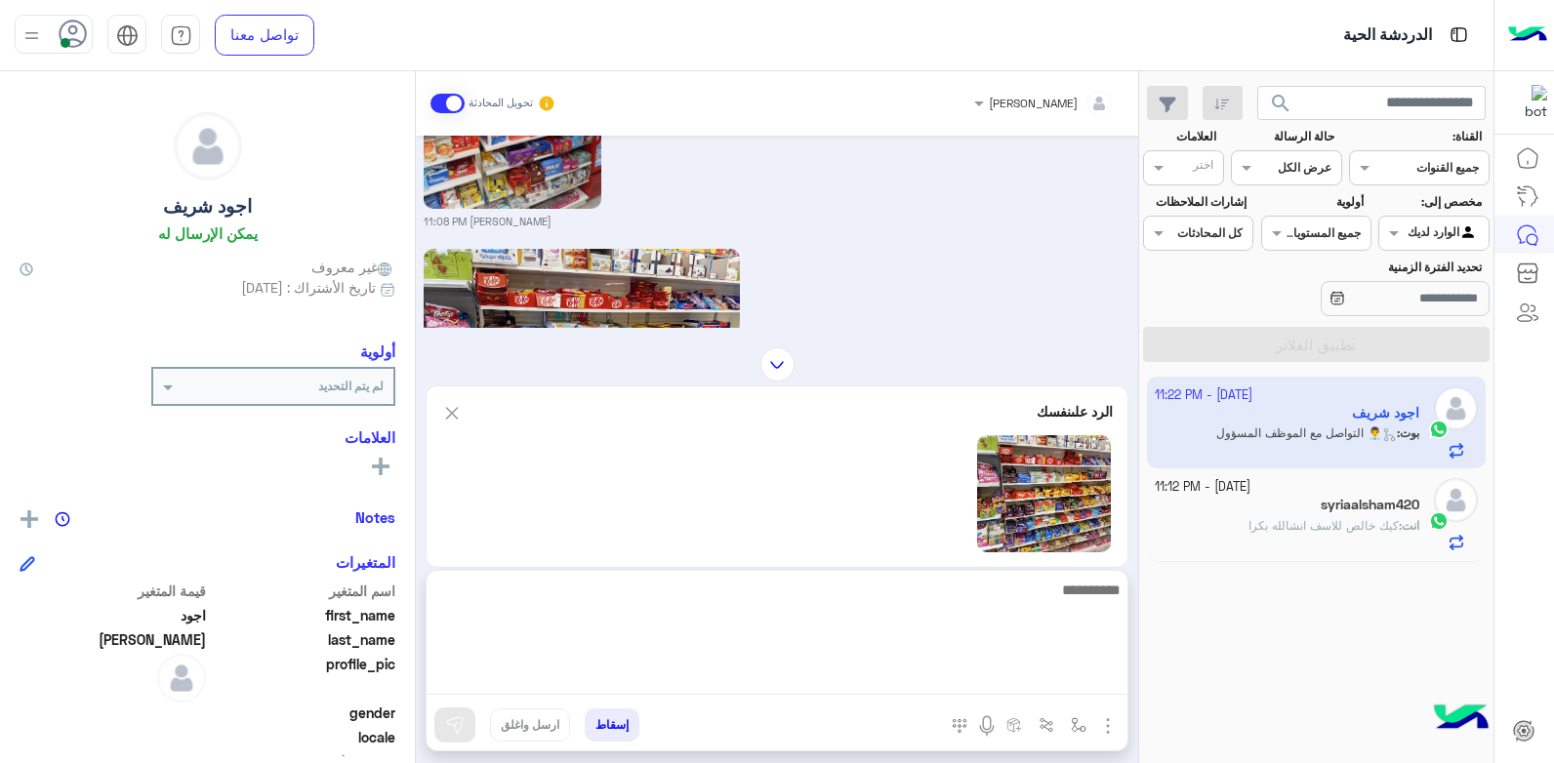
click at [935, 681] on textarea at bounding box center [776, 636] width 701 height 117
type textarea "*"
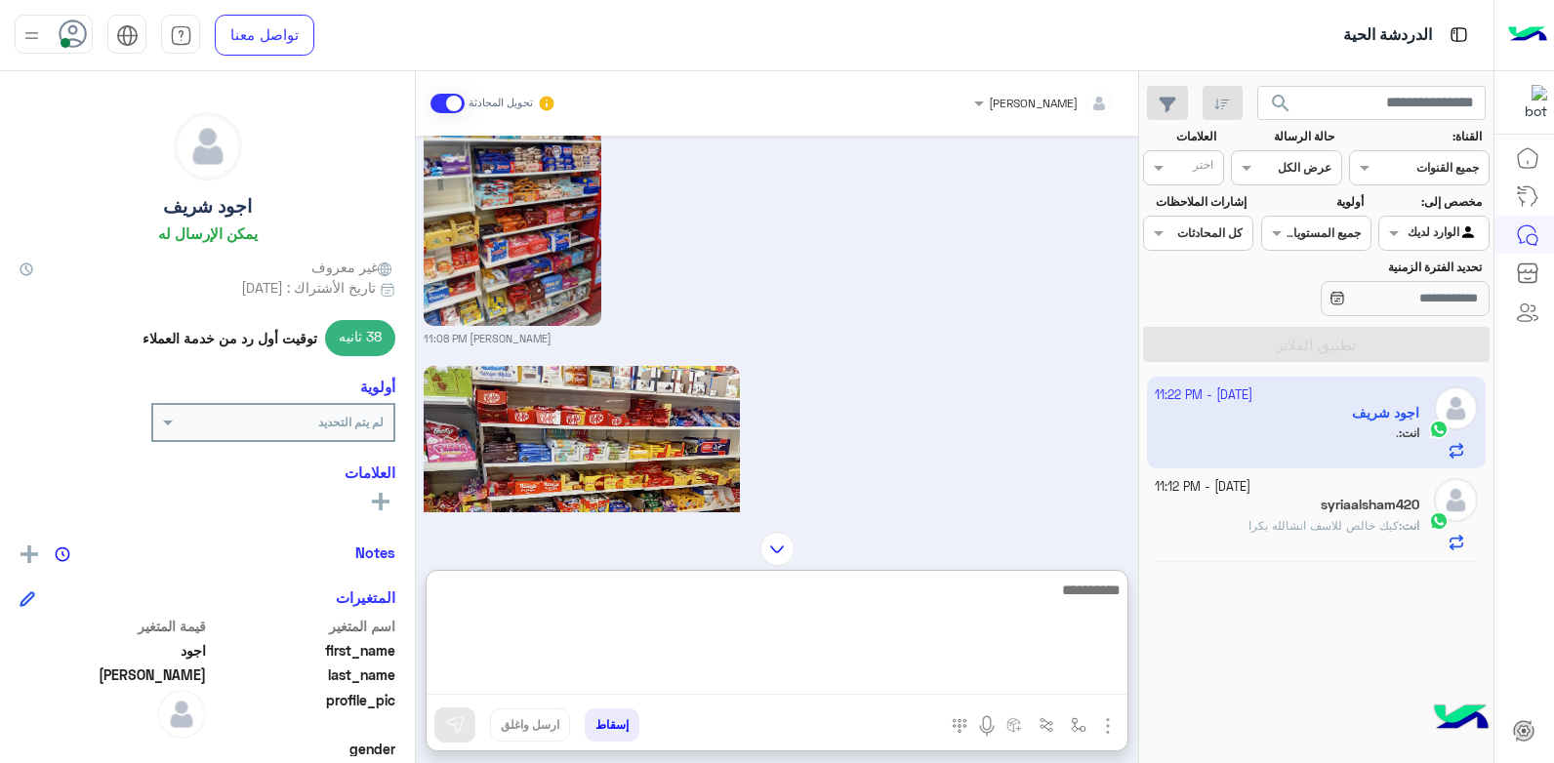
scroll to position [877, 0]
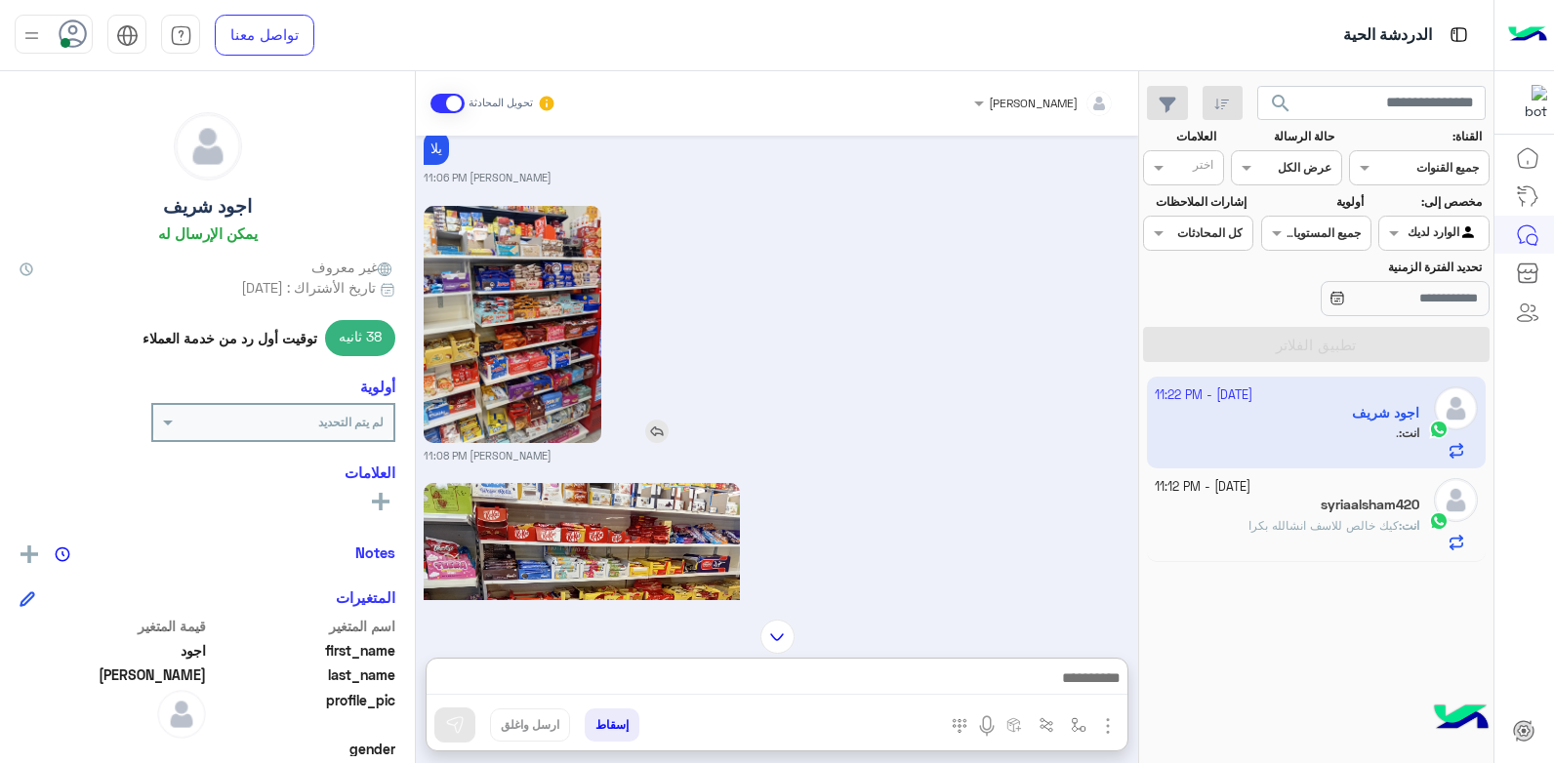
click at [661, 424] on img at bounding box center [656, 431] width 23 height 23
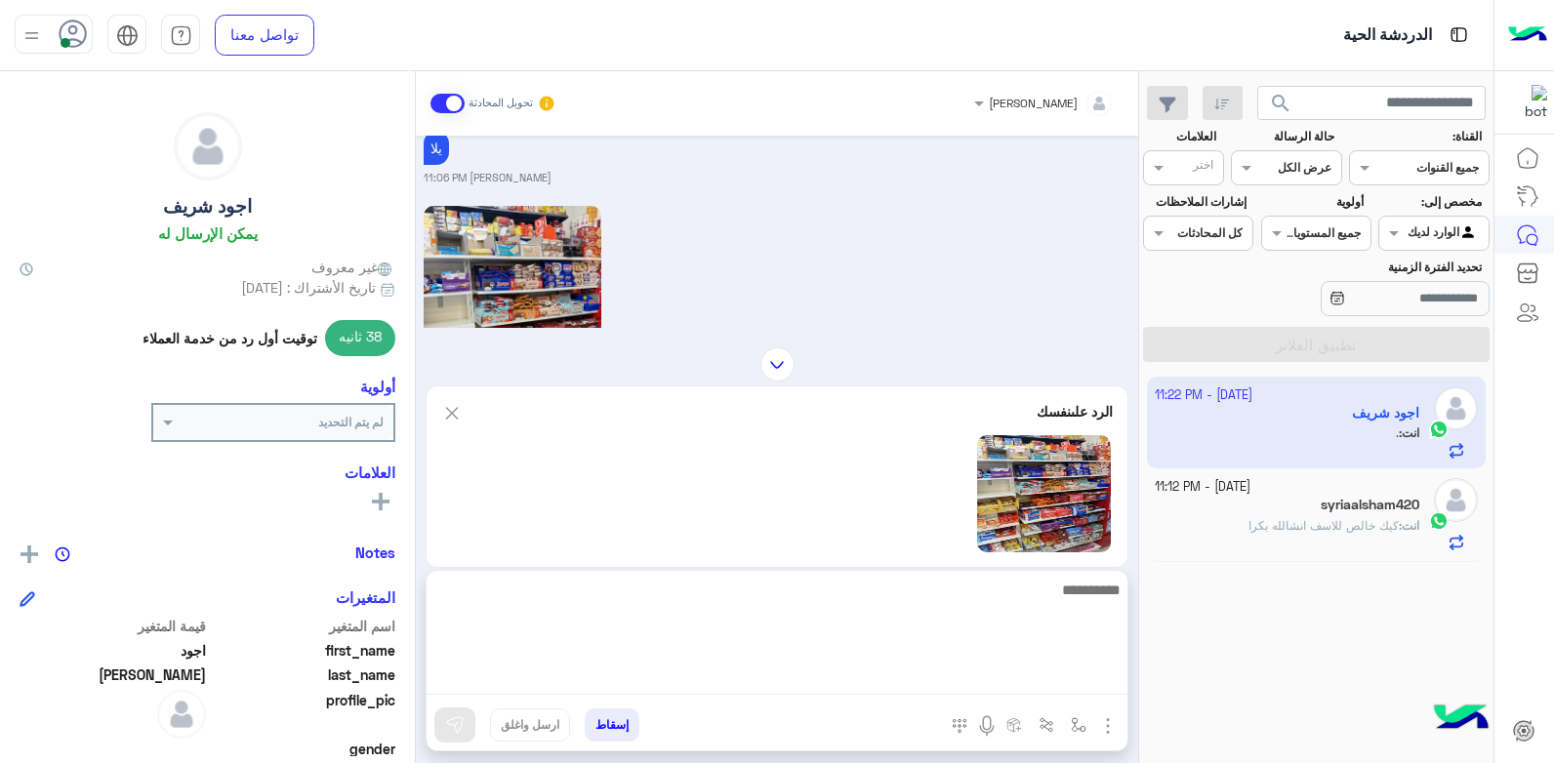
click at [1037, 687] on textarea at bounding box center [776, 636] width 701 height 117
type textarea "*"
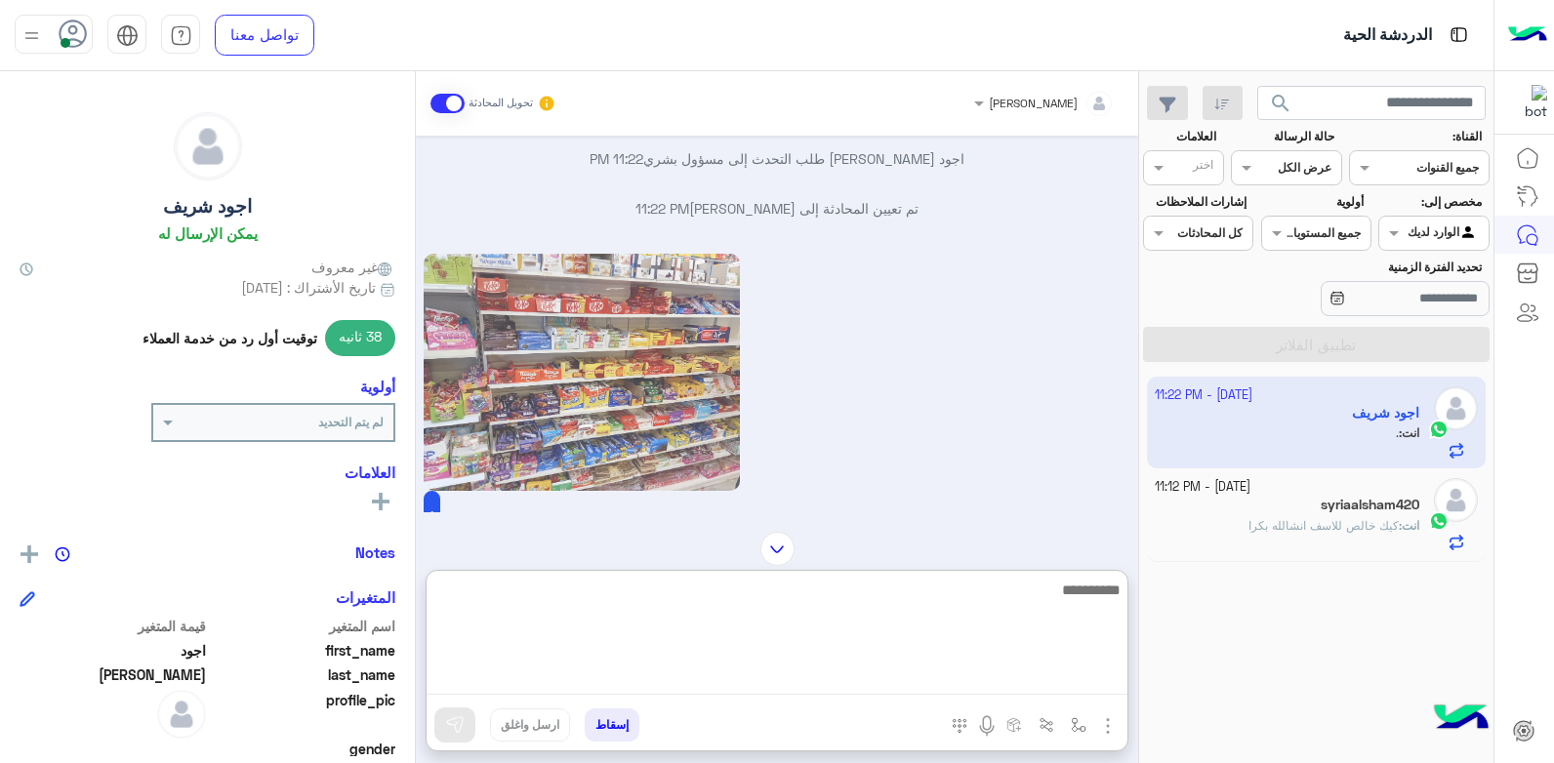
scroll to position [2410, 0]
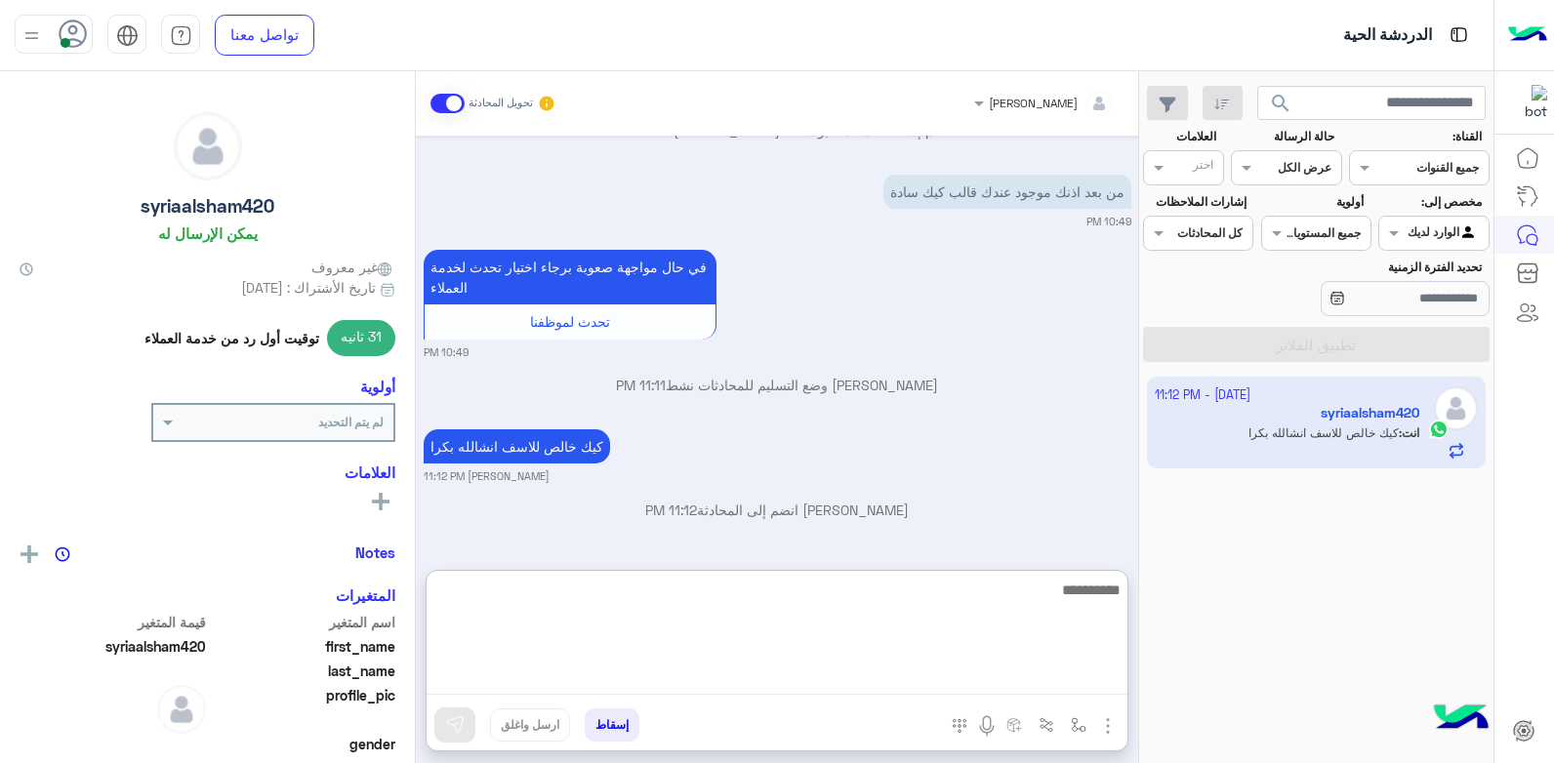
scroll to position [1074, 0]
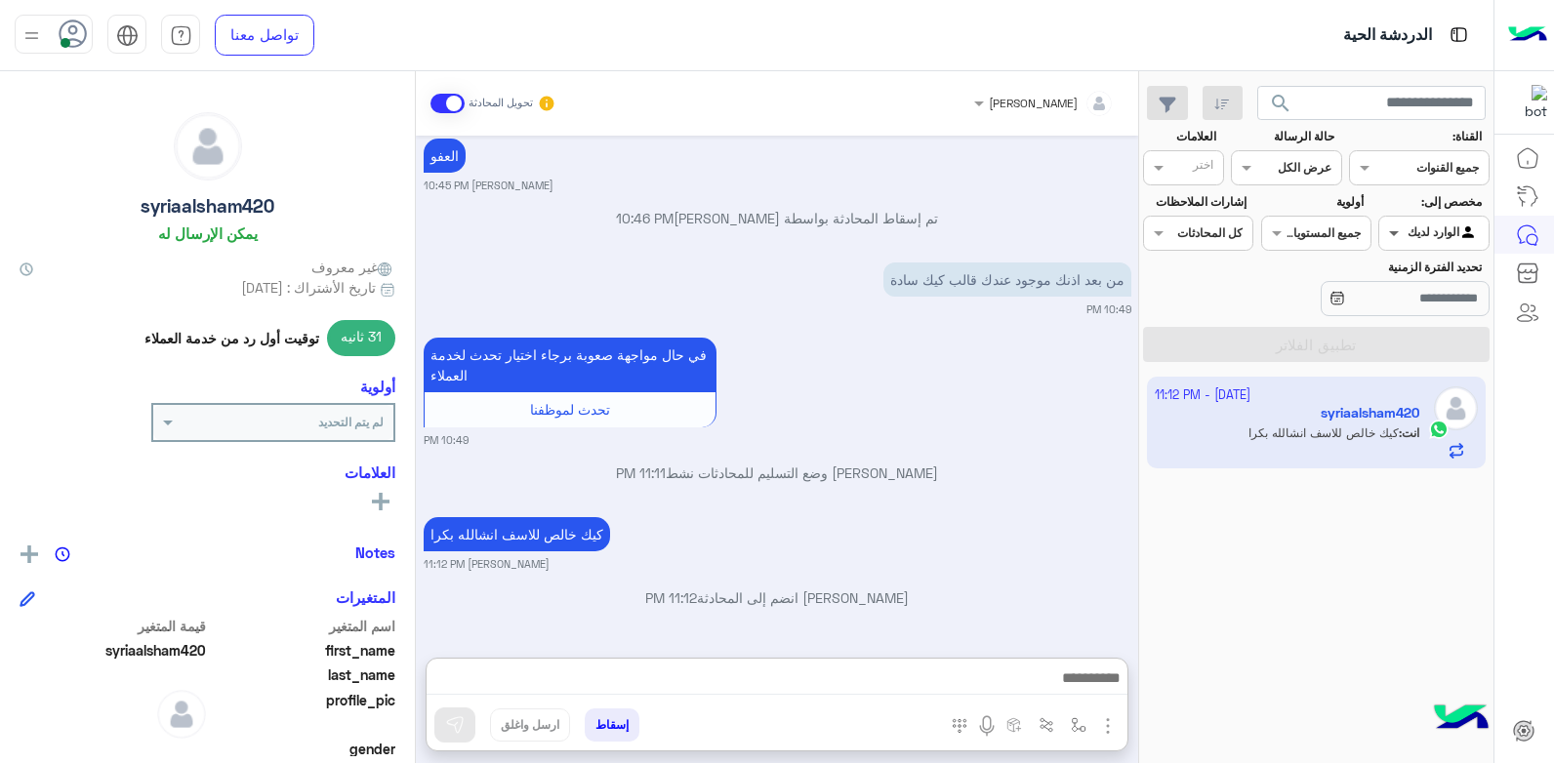
click at [1396, 242] on span at bounding box center [1391, 232] width 24 height 20
click at [1397, 270] on div "غير معينة" at bounding box center [1433, 273] width 110 height 38
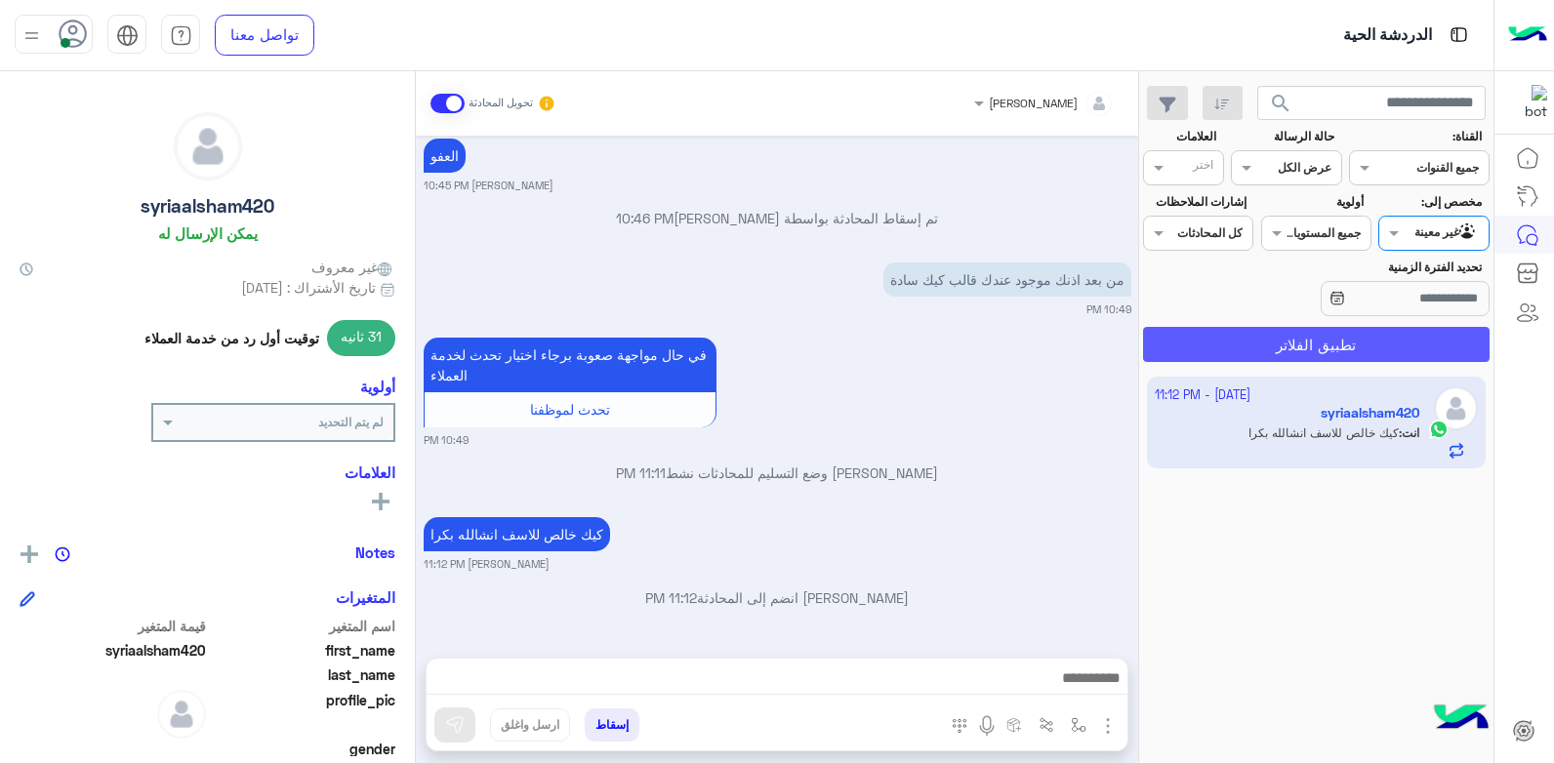
click at [1339, 331] on button "تطبيق الفلاتر" at bounding box center [1316, 344] width 346 height 35
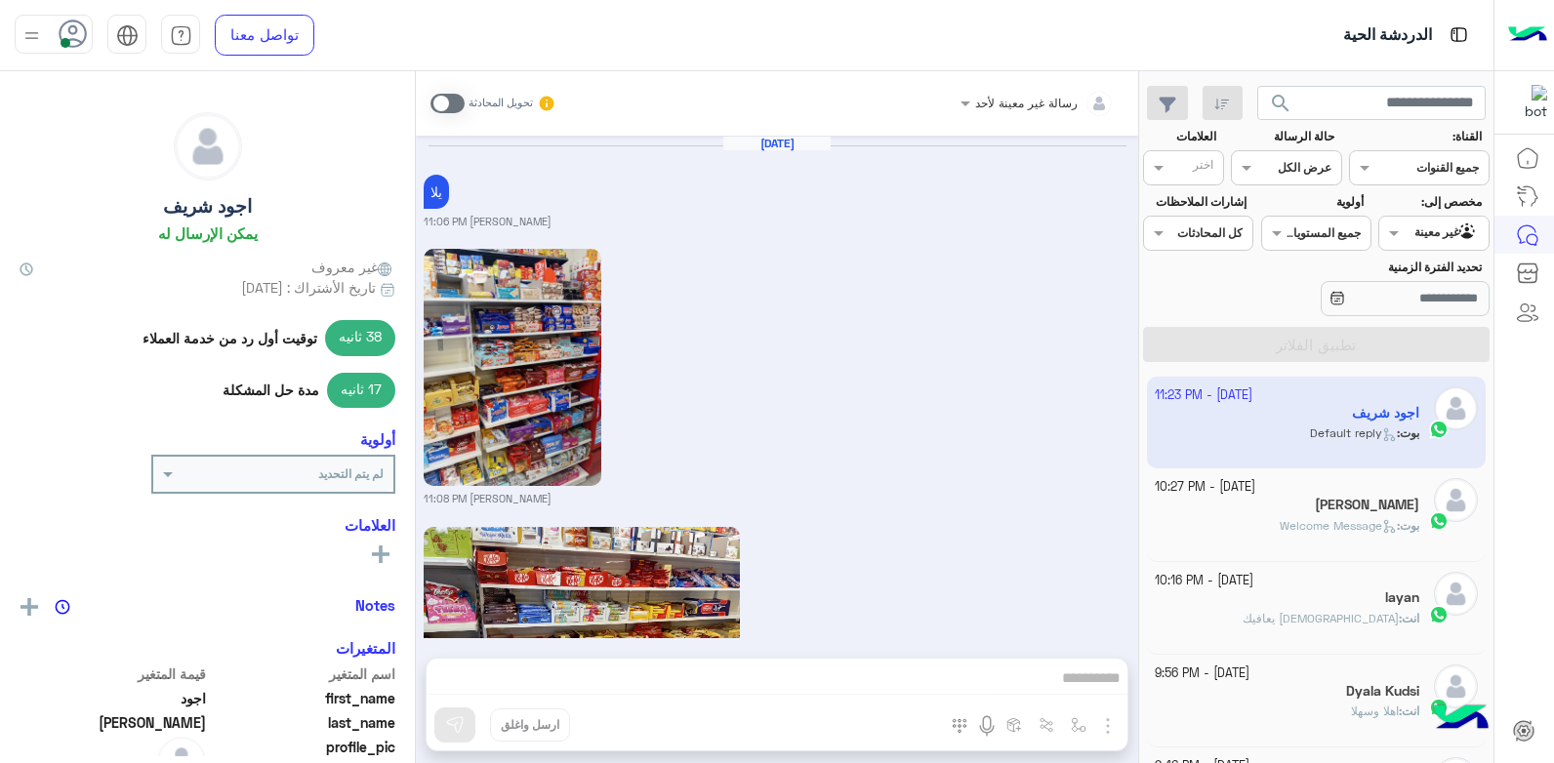
scroll to position [2298, 0]
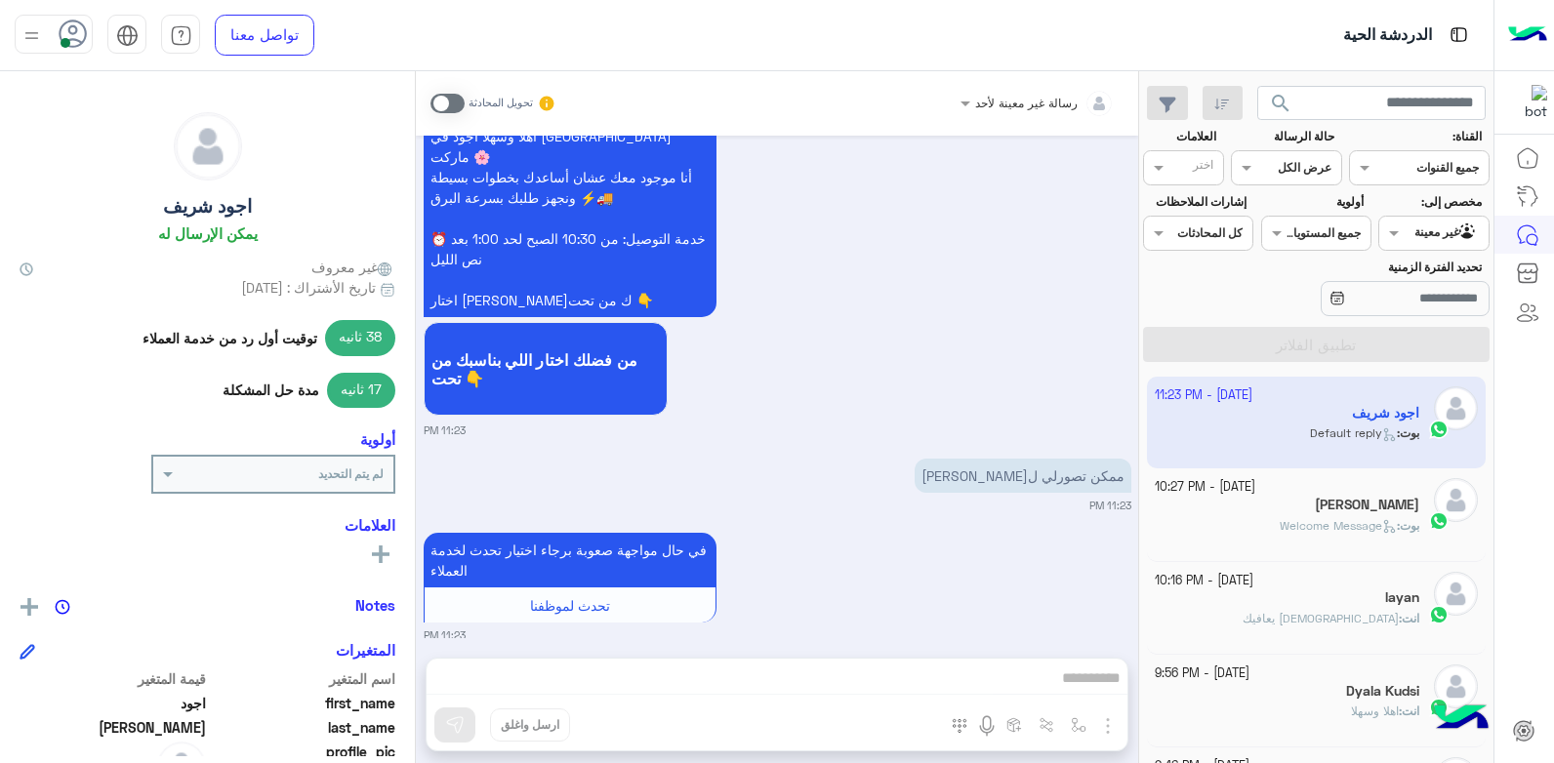
click at [458, 106] on span at bounding box center [447, 104] width 34 height 20
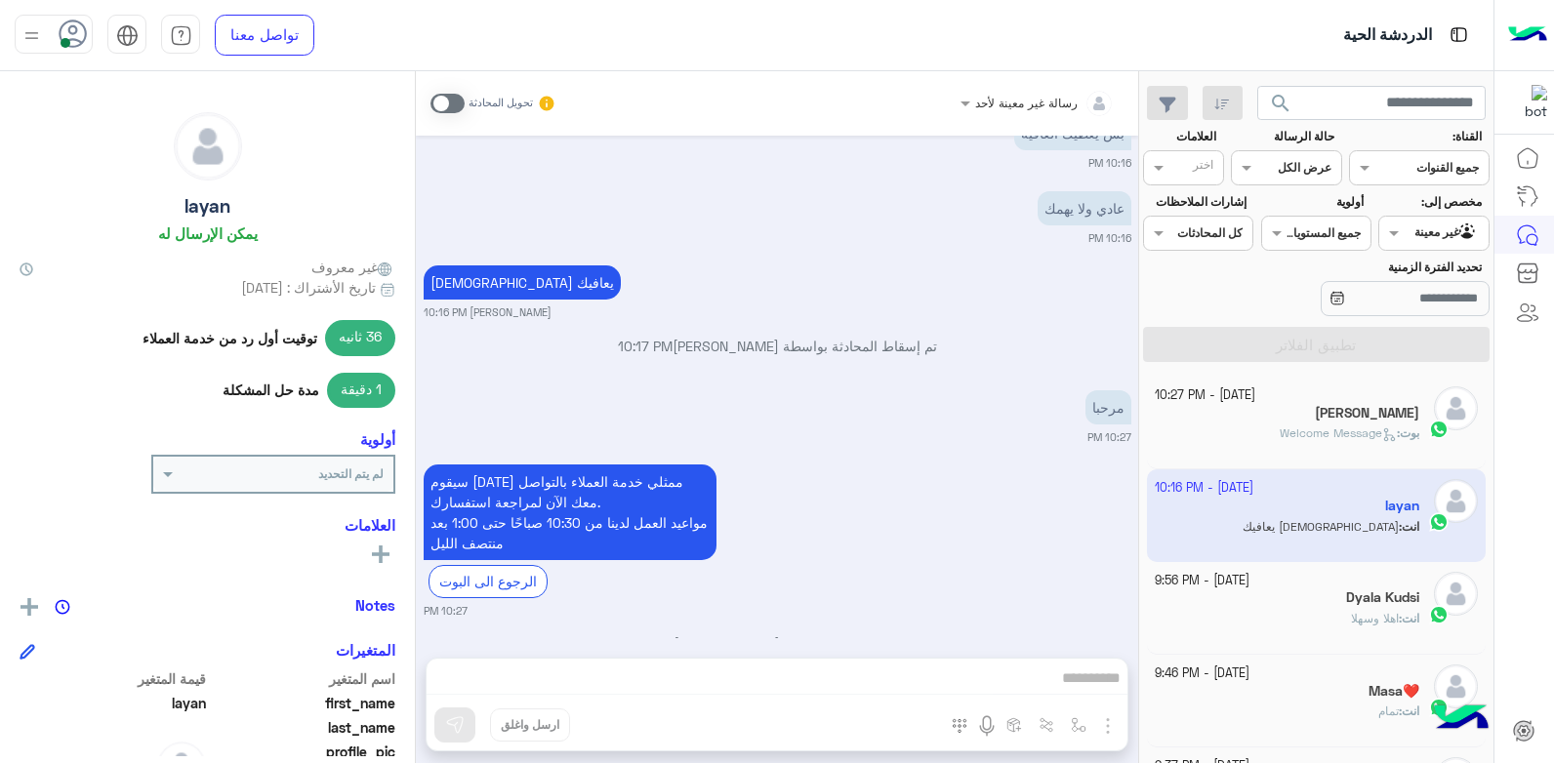
scroll to position [4000, 0]
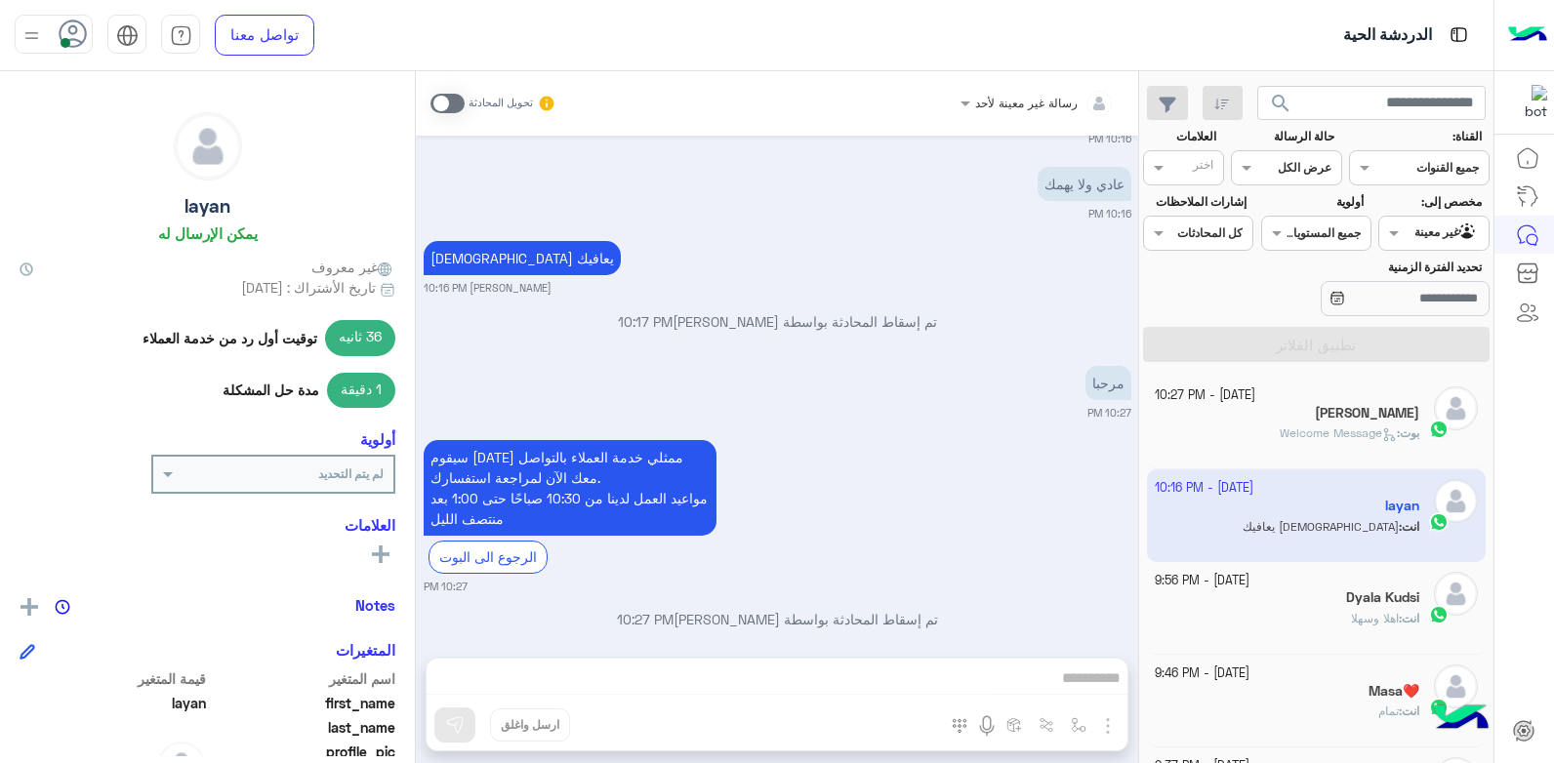
click at [1408, 229] on div at bounding box center [1433, 231] width 108 height 19
drag, startPoint x: 1403, startPoint y: 268, endPoint x: 1403, endPoint y: 299, distance: 30.3
click at [1403, 299] on div "غير معينة الوارد لديك" at bounding box center [1433, 291] width 110 height 75
click at [1401, 305] on b "الوارد لديك" at bounding box center [1428, 310] width 61 height 17
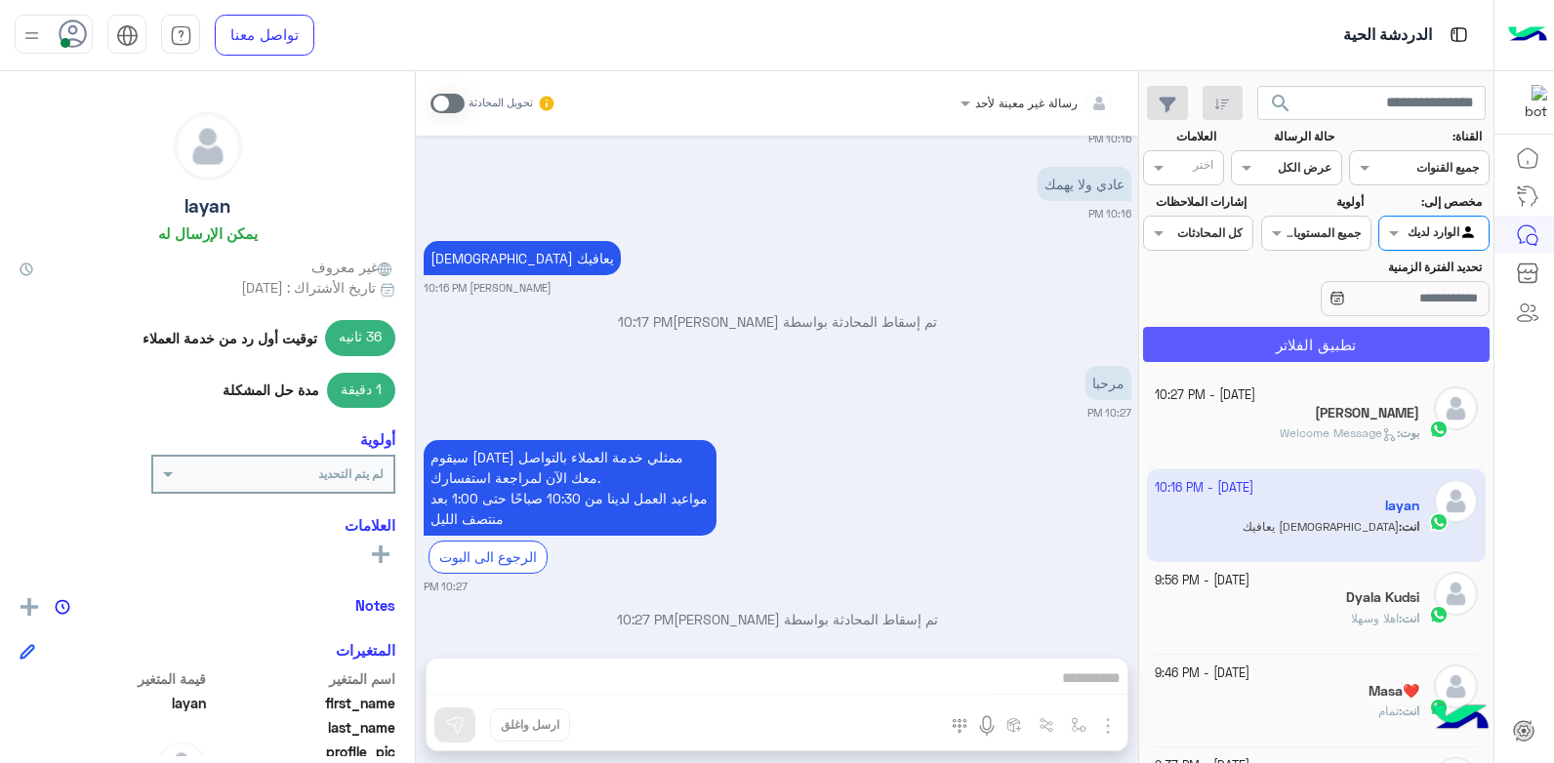
click at [1338, 333] on button "تطبيق الفلاتر" at bounding box center [1316, 344] width 346 height 35
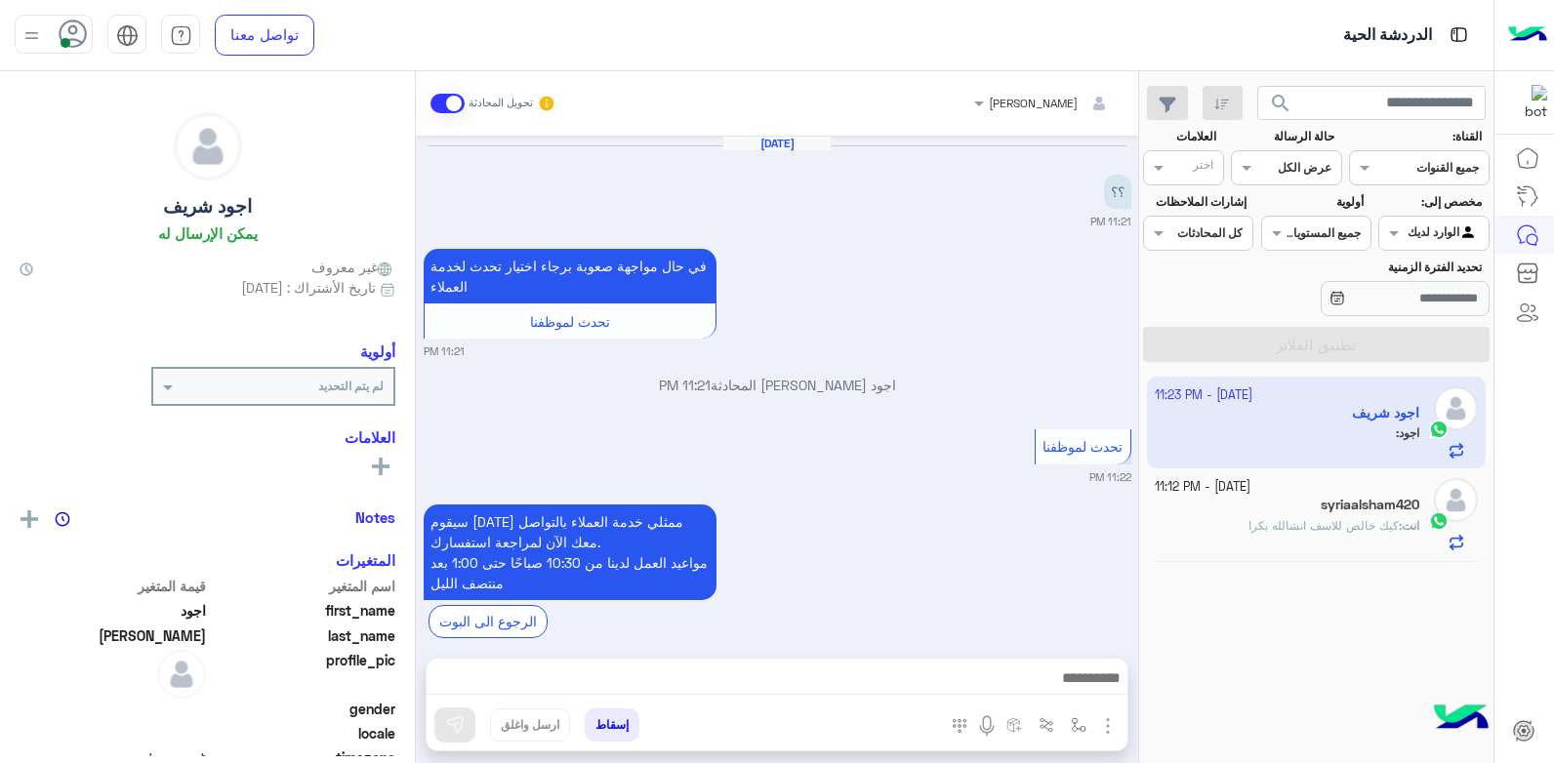
scroll to position [1869, 0]
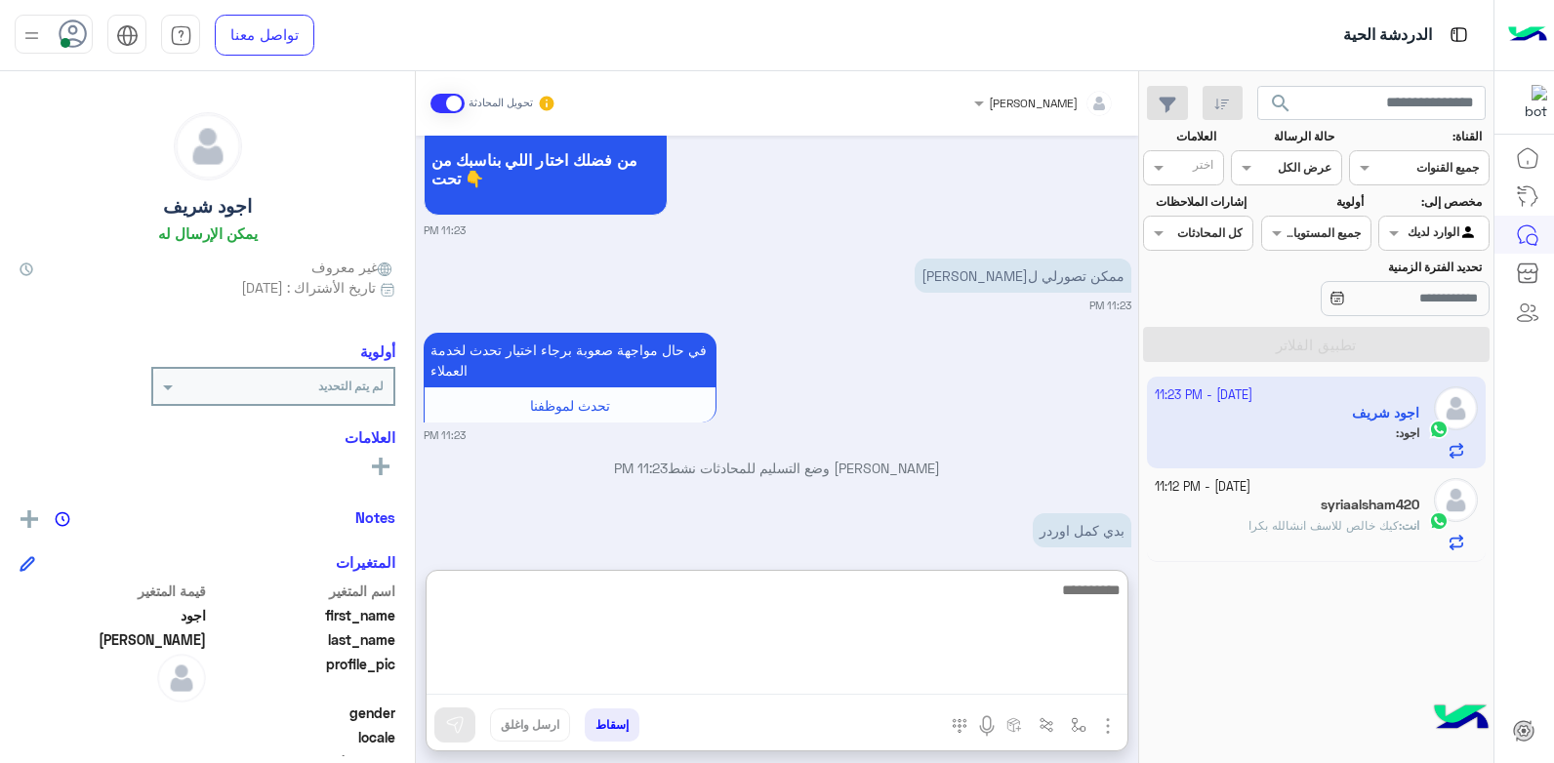
click at [909, 675] on textarea at bounding box center [776, 636] width 701 height 117
type textarea "**********"
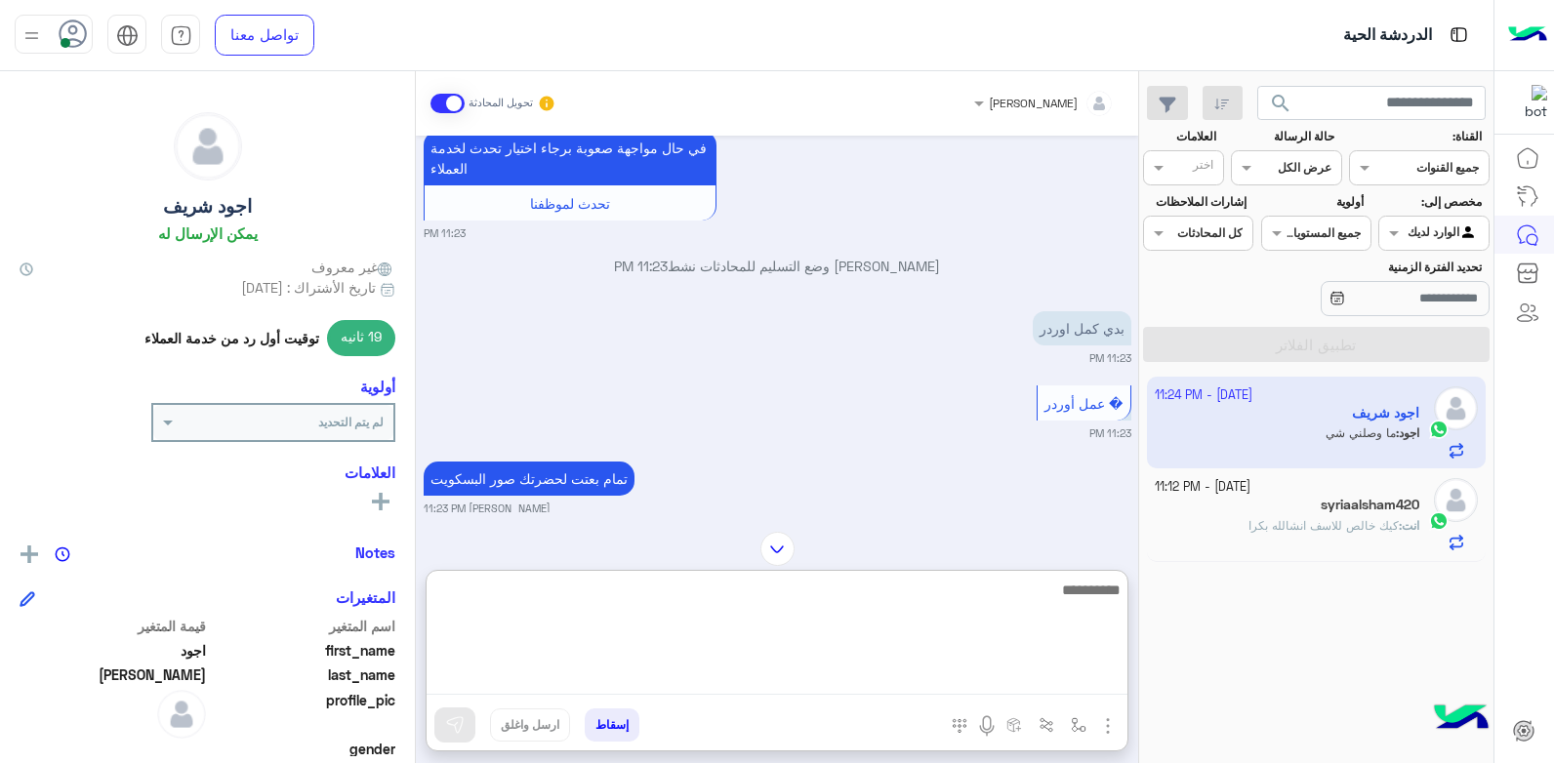
scroll to position [2070, 0]
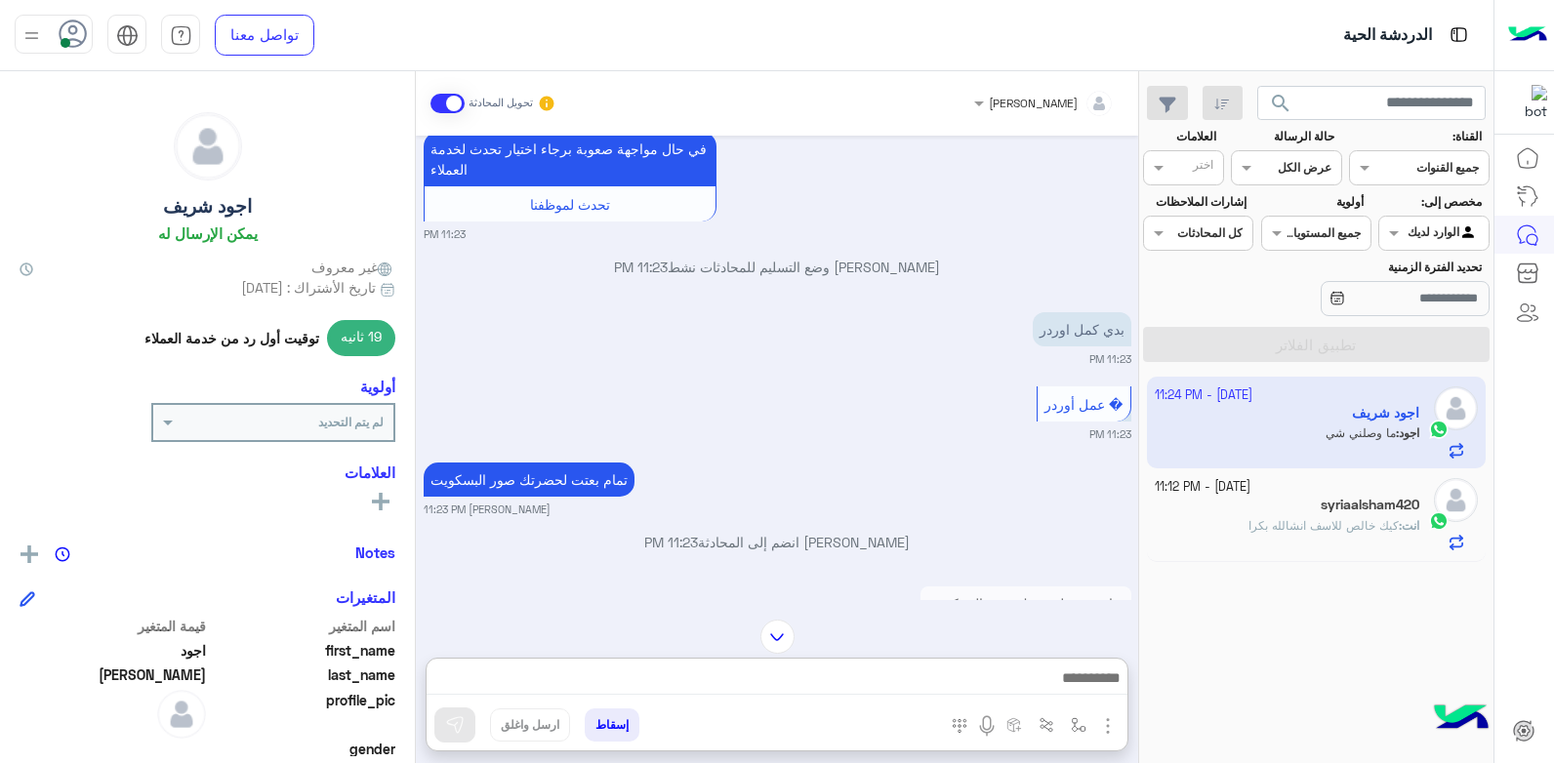
click at [1098, 721] on img "button" at bounding box center [1107, 725] width 23 height 23
click at [1091, 693] on button "الصور" at bounding box center [1077, 683] width 83 height 39
click at [788, 628] on img at bounding box center [777, 637] width 34 height 34
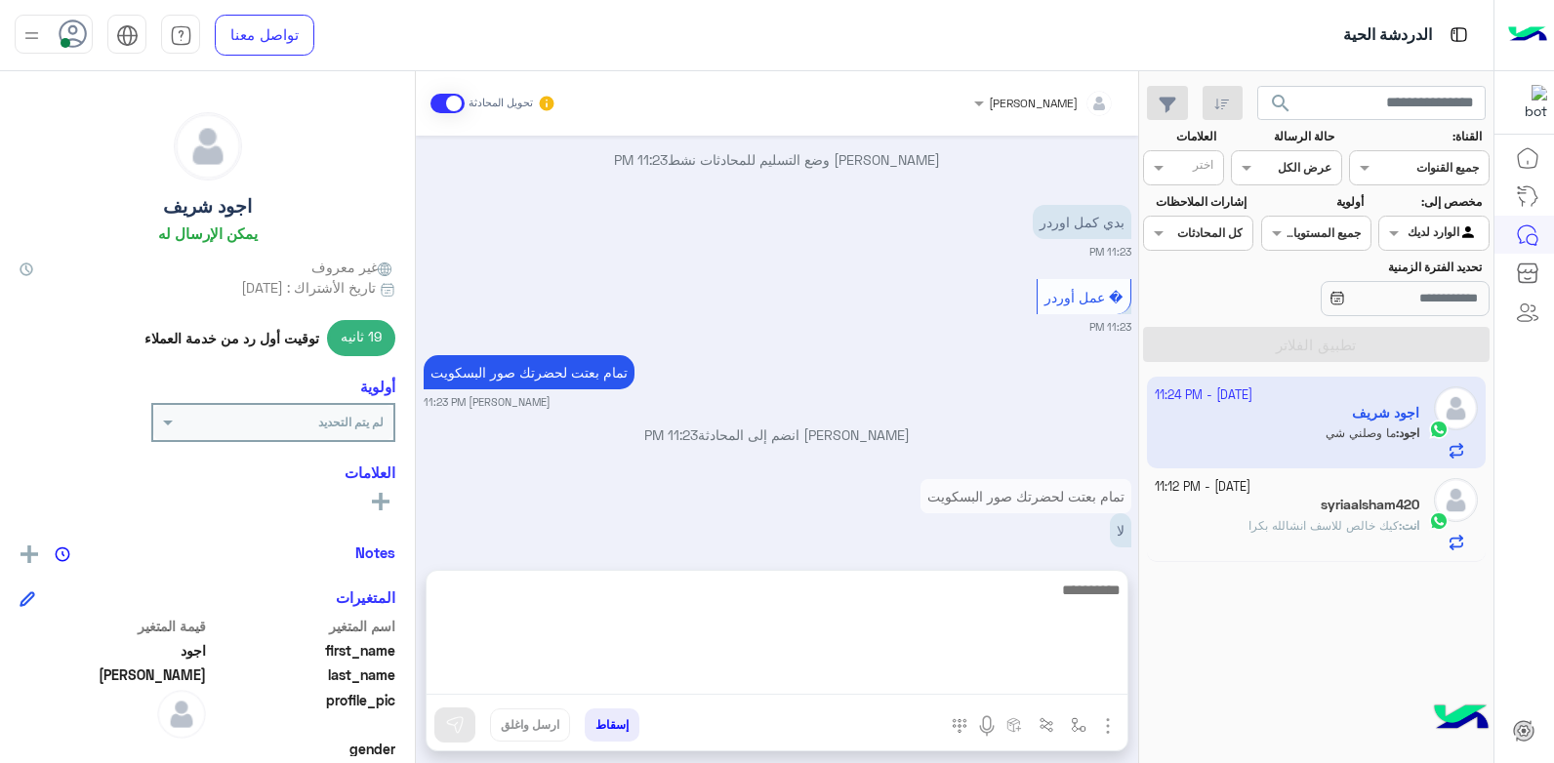
click at [978, 682] on textarea at bounding box center [776, 636] width 701 height 117
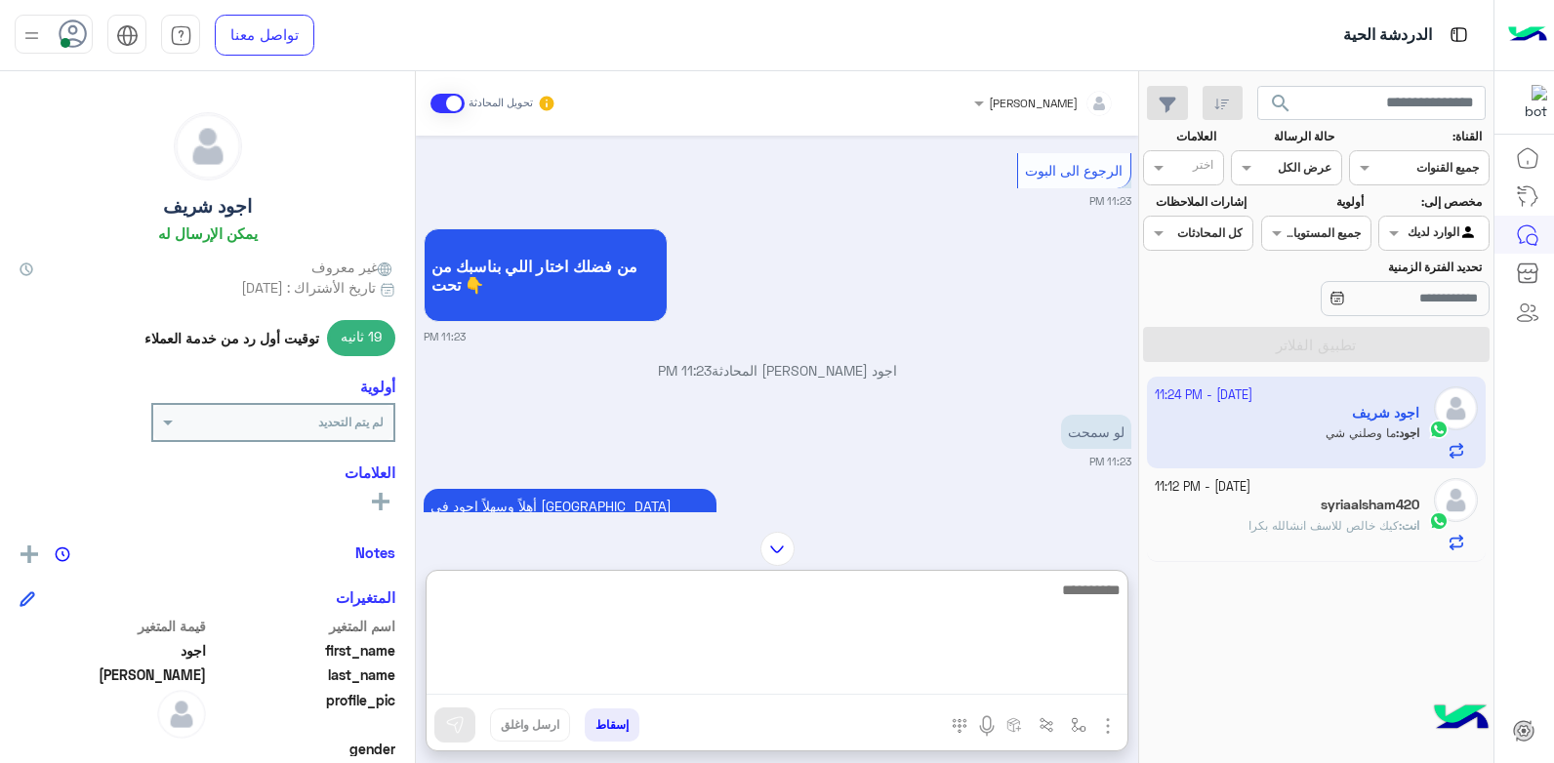
scroll to position [1396, 0]
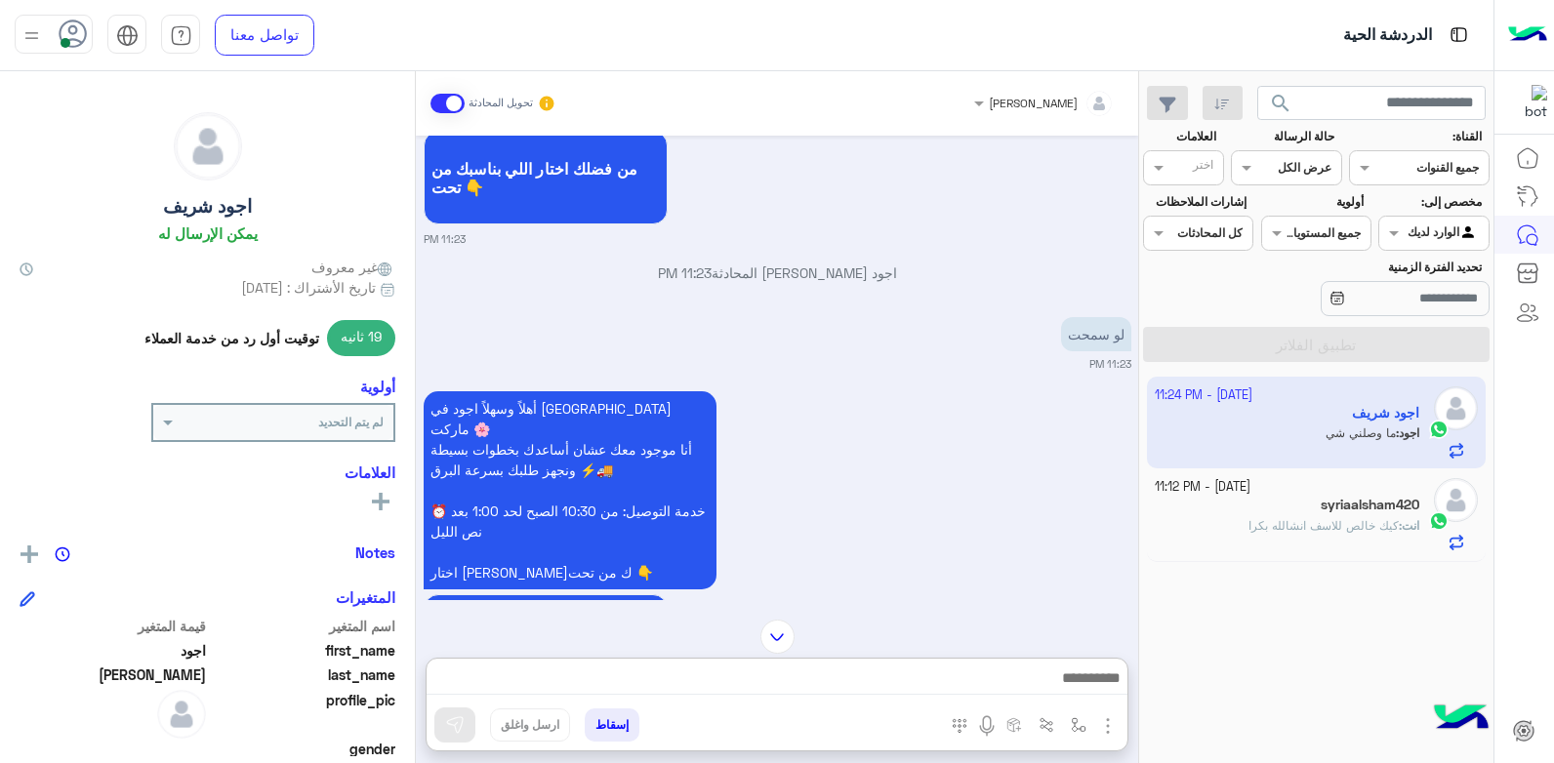
click at [777, 546] on div "بشار قطان تحويل المحادثة Oct 1, 2025 ؟؟ 11:21 PM في حال مواجهة صعوبة برجاء اختي…" at bounding box center [777, 421] width 722 height 700
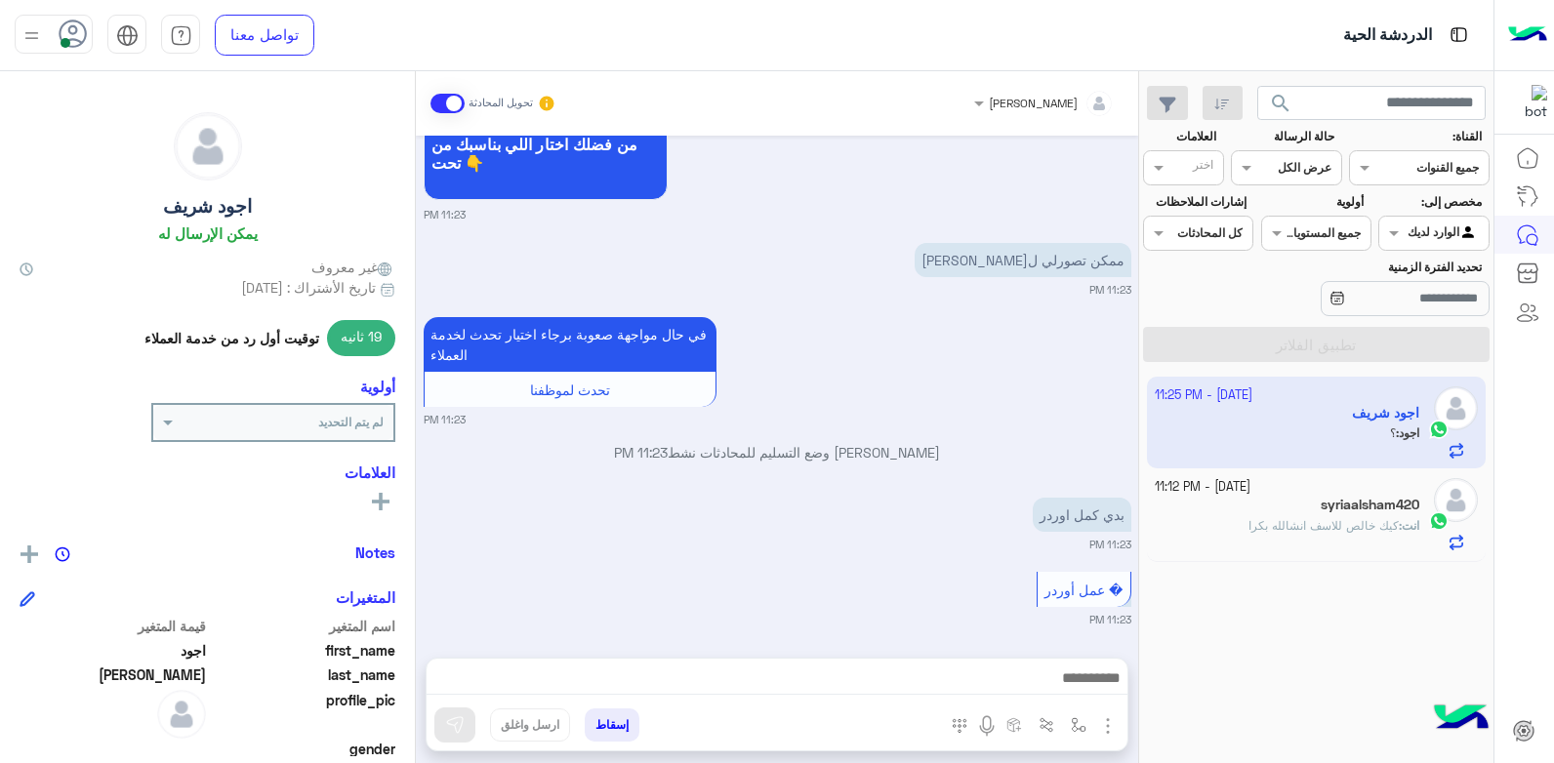
scroll to position [2251, 0]
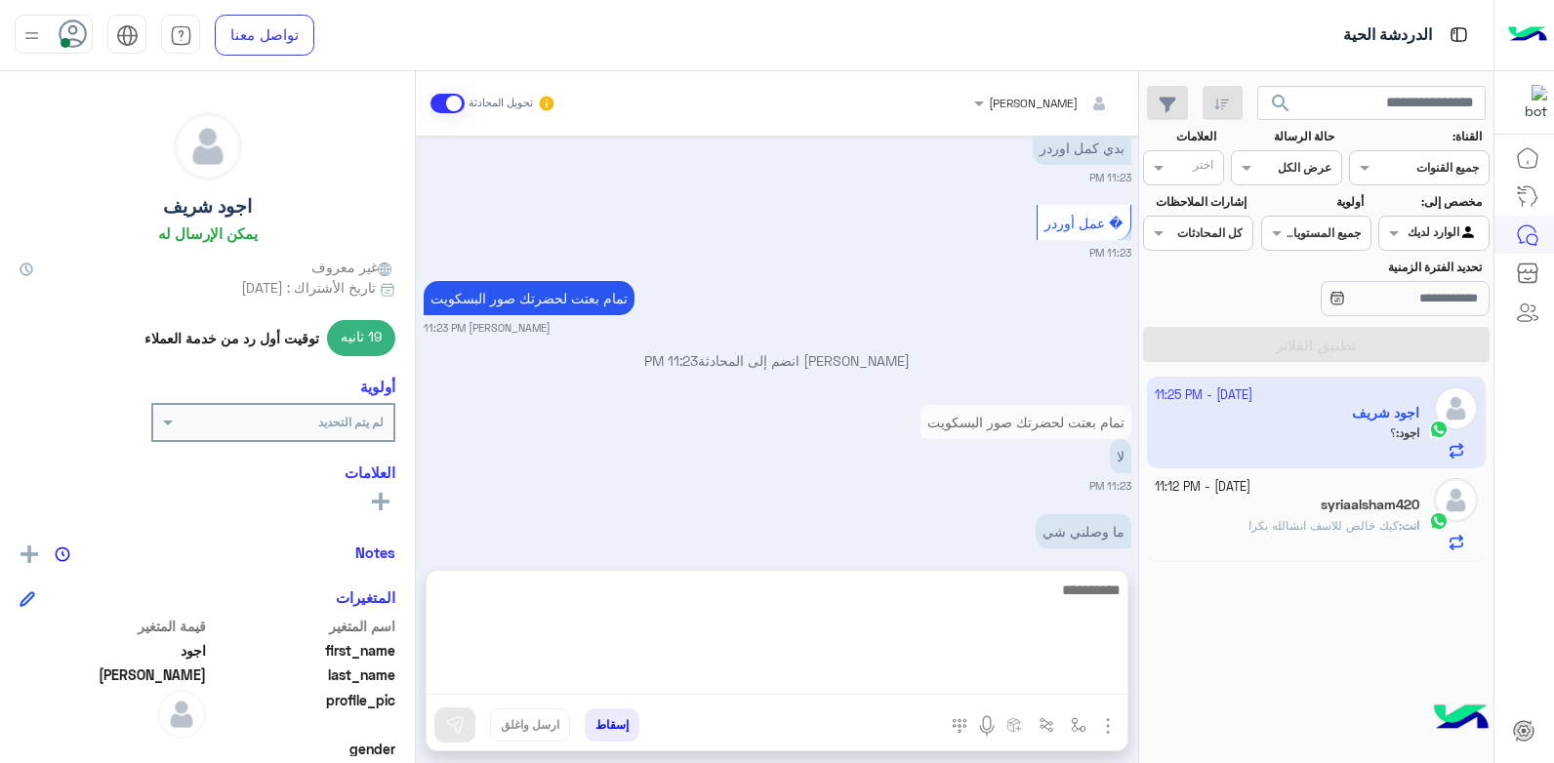
click at [977, 686] on textarea at bounding box center [776, 636] width 701 height 117
type textarea "*********"
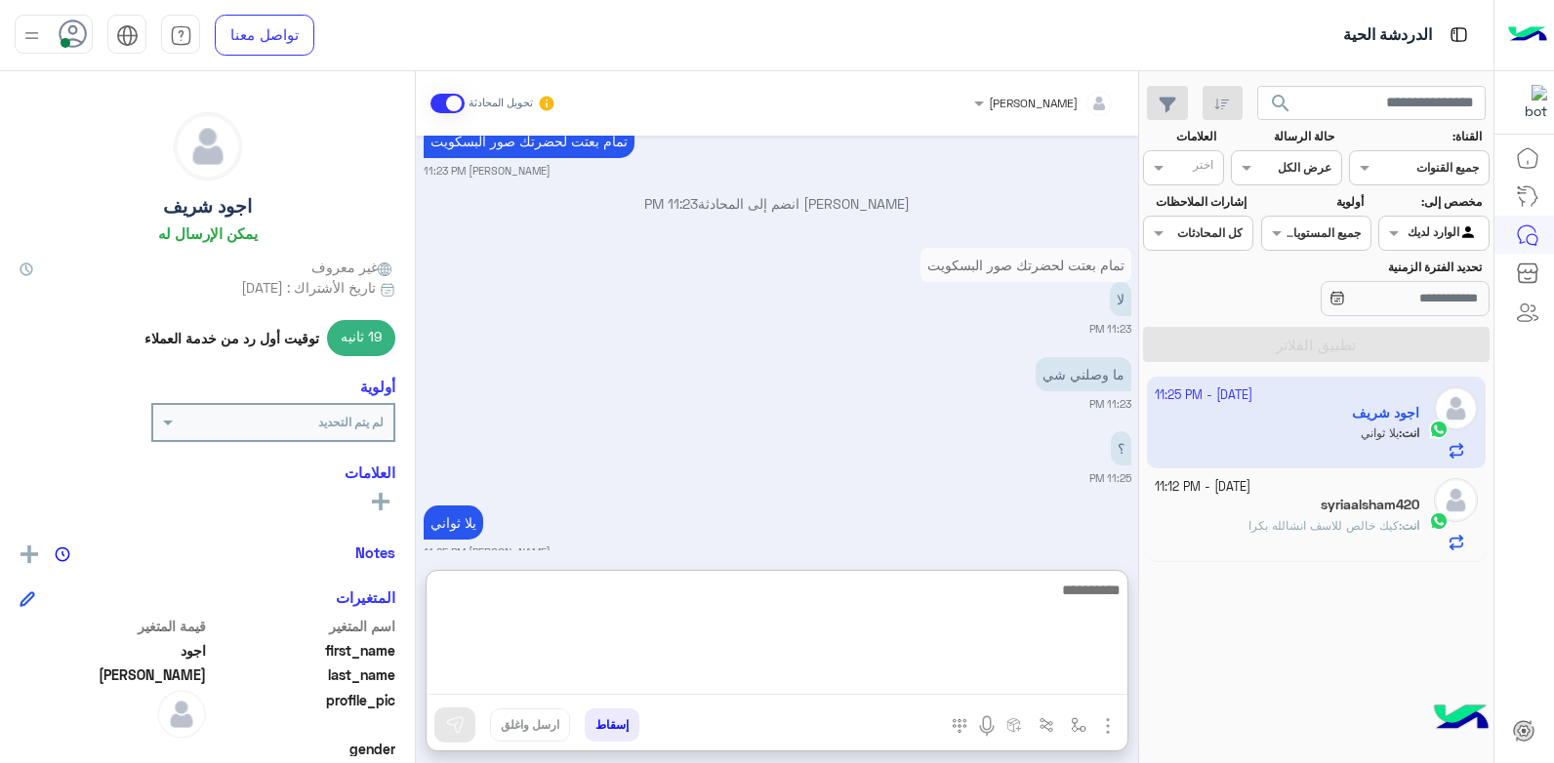
scroll to position [2413, 0]
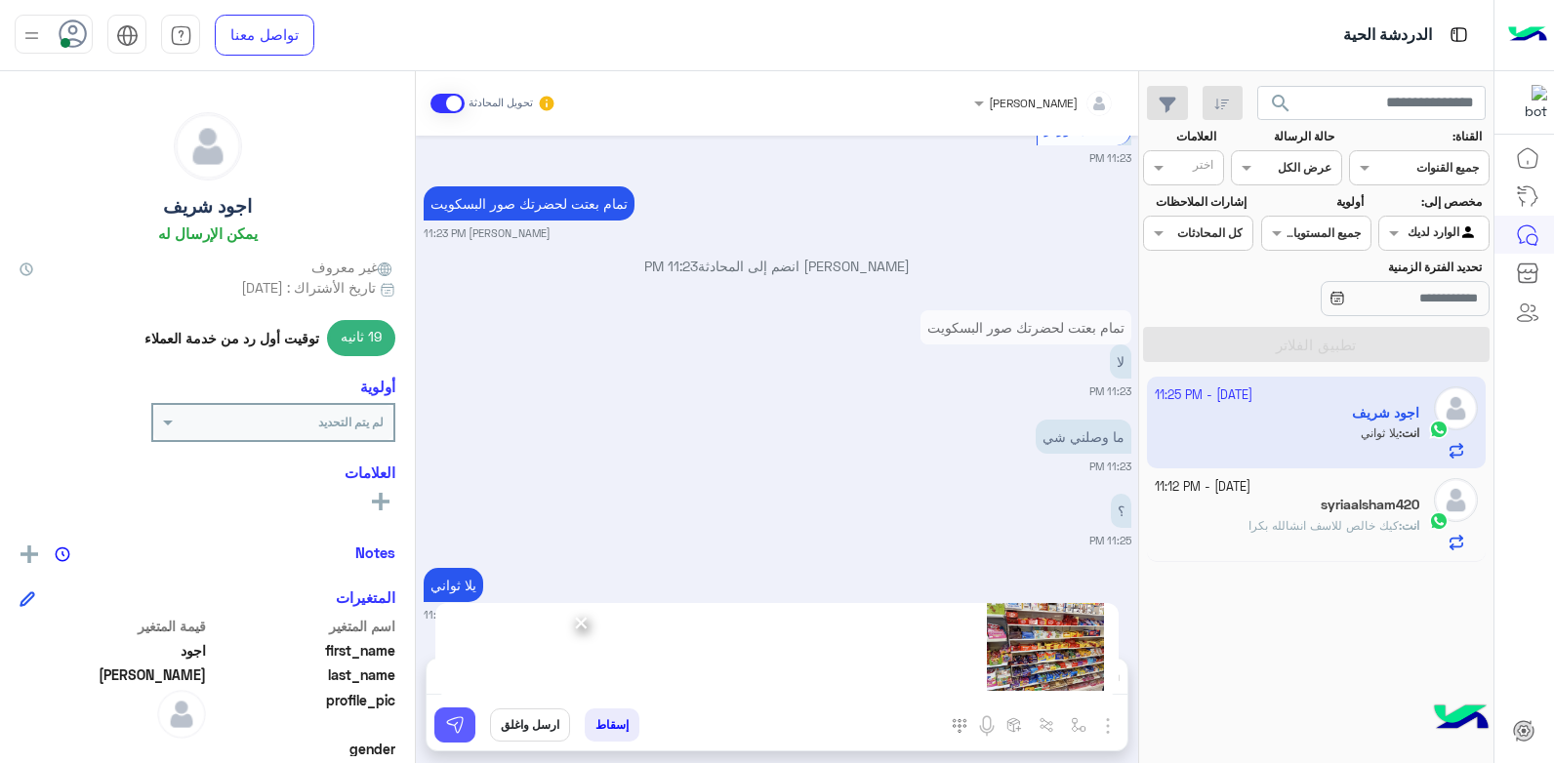
click at [456, 716] on img at bounding box center [455, 725] width 20 height 20
click at [464, 721] on img at bounding box center [455, 725] width 20 height 20
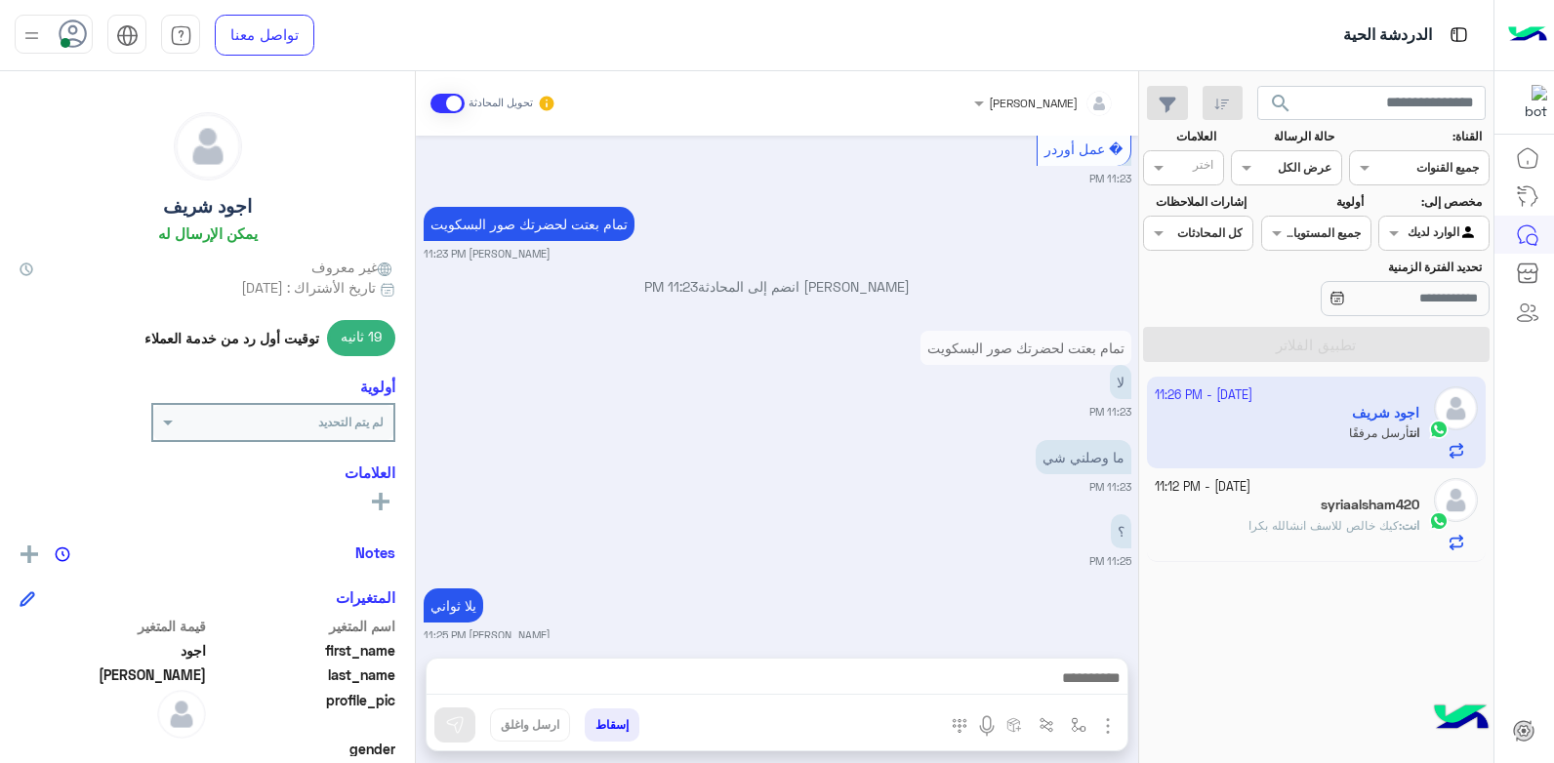
scroll to position [2881, 0]
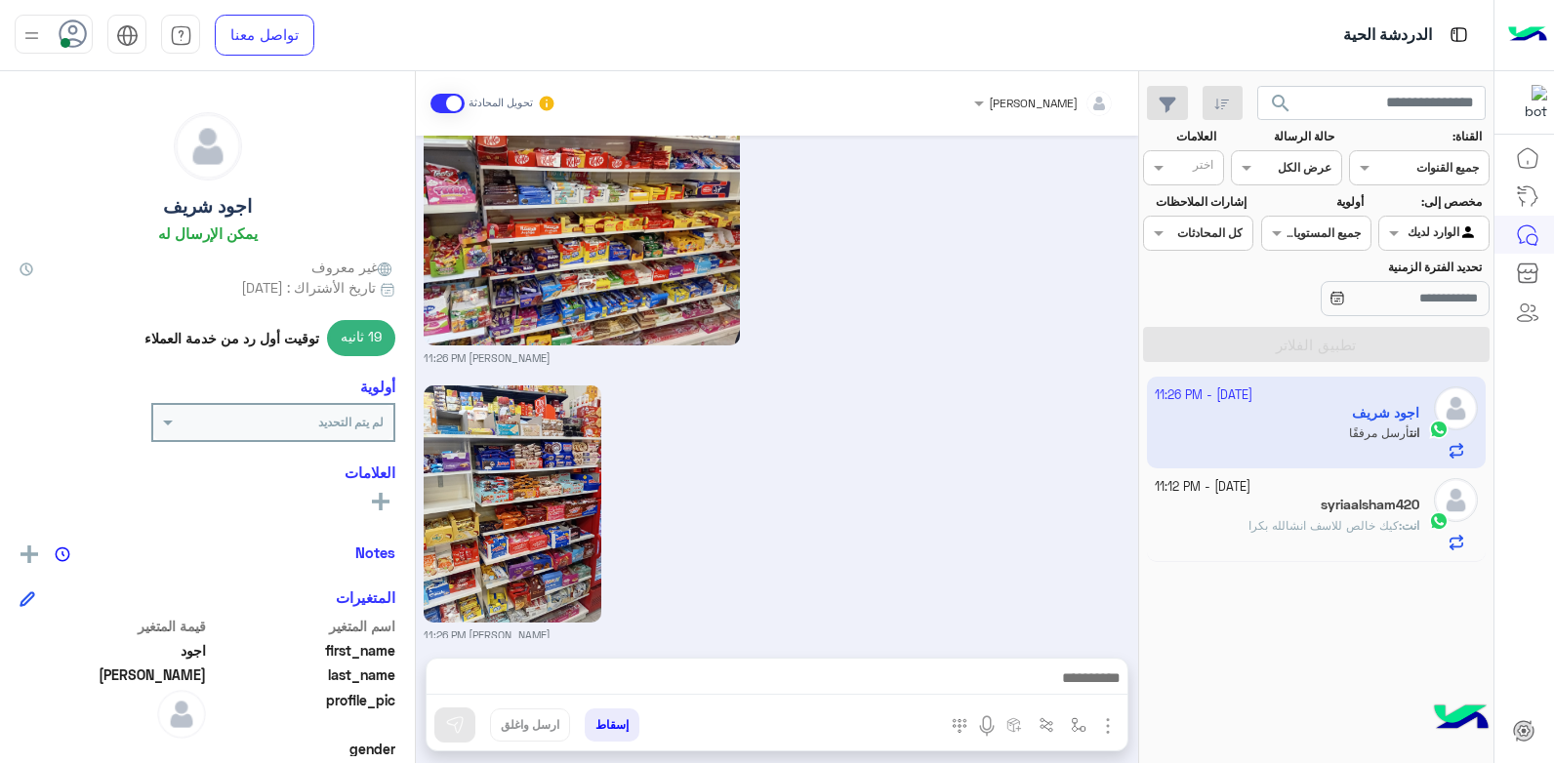
click at [20, 33] on img at bounding box center [32, 35] width 24 height 24
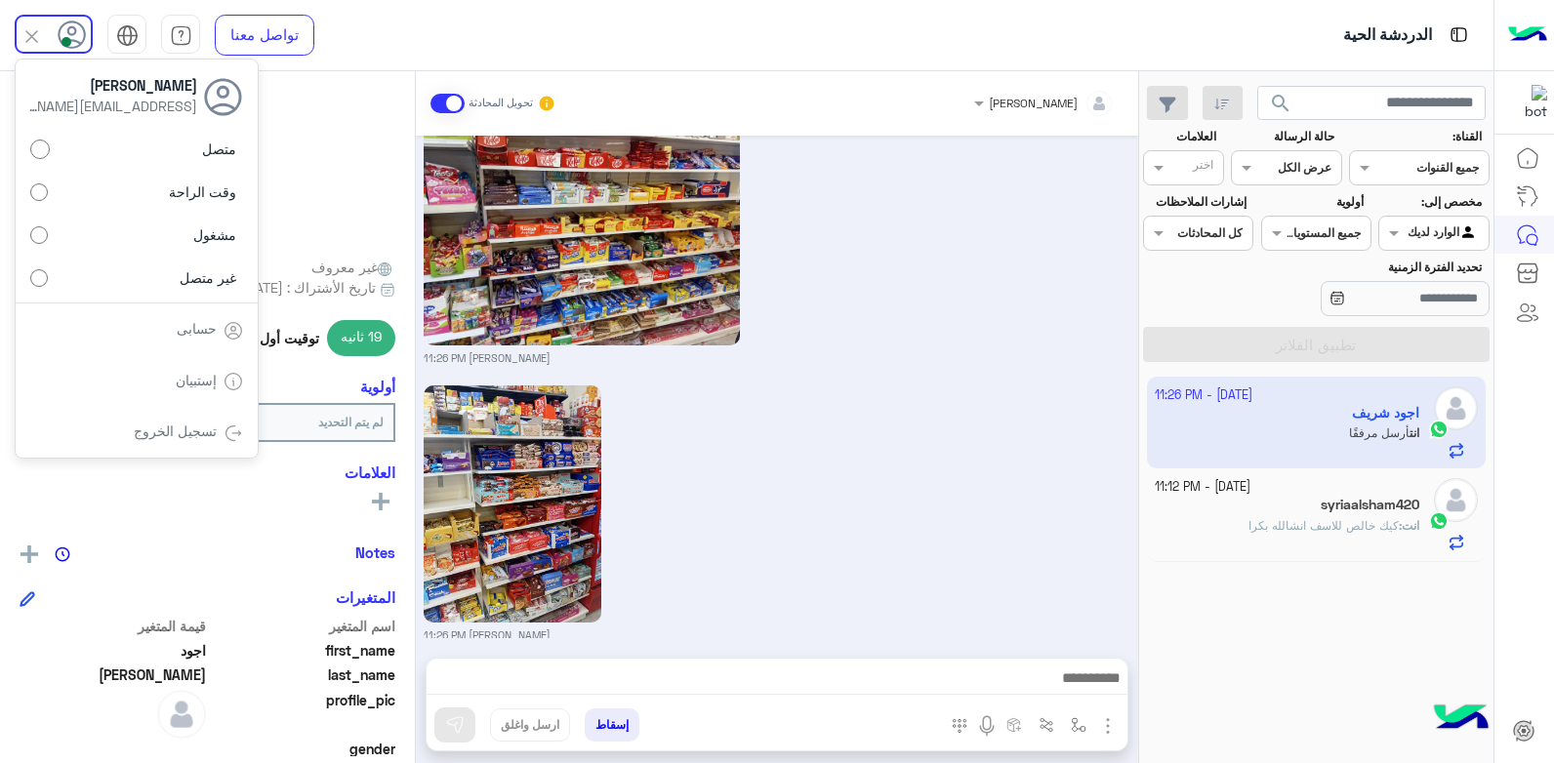
click at [204, 442] on div "تسجيل الخروج" at bounding box center [137, 432] width 242 height 52
click at [196, 423] on link "تسجيل الخروج" at bounding box center [175, 431] width 83 height 17
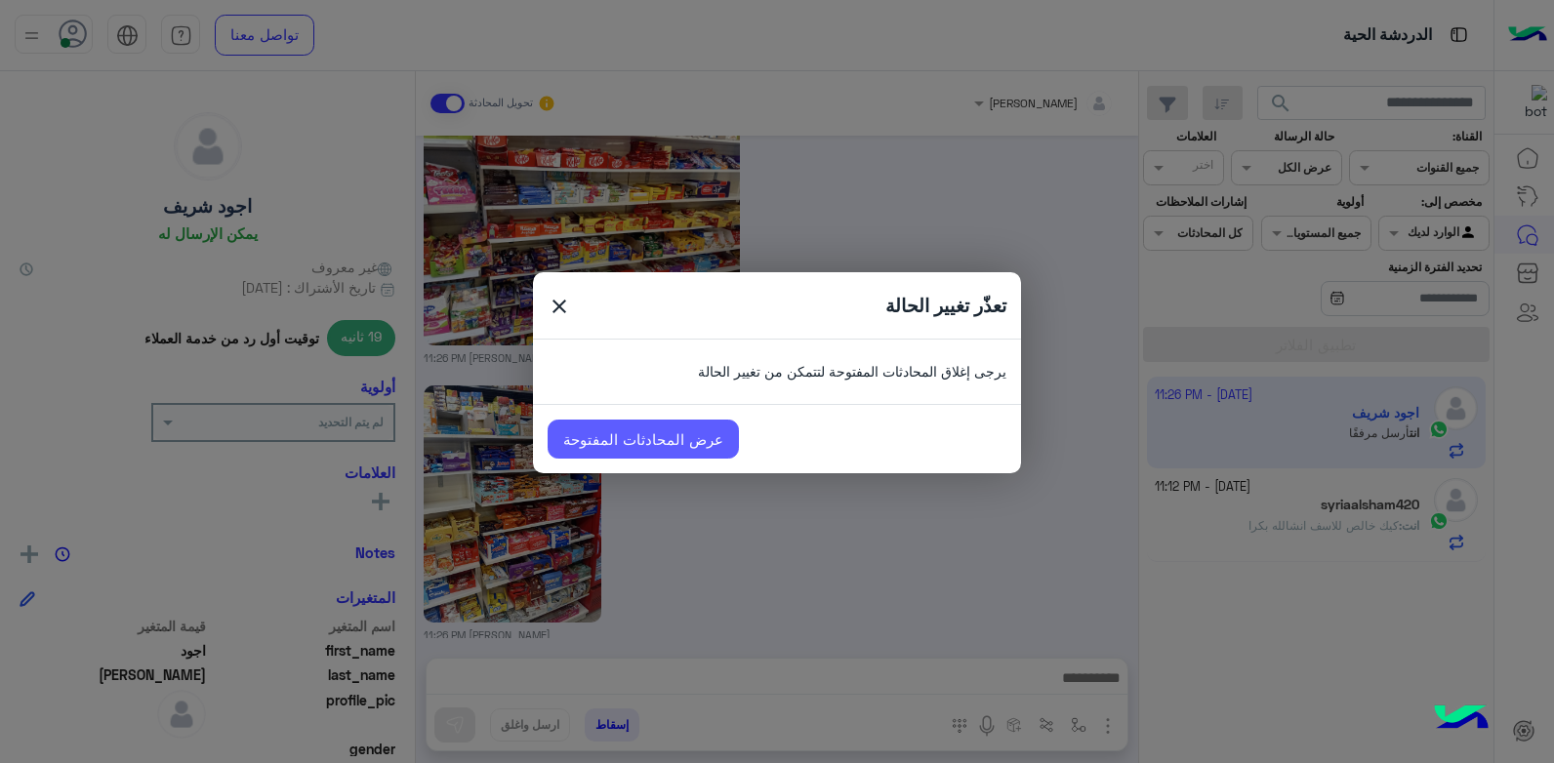
click at [658, 453] on link "عرض المحادثات المفتوحة" at bounding box center [642, 439] width 191 height 39
click at [656, 436] on link "عرض المحادثات المفتوحة" at bounding box center [642, 439] width 191 height 39
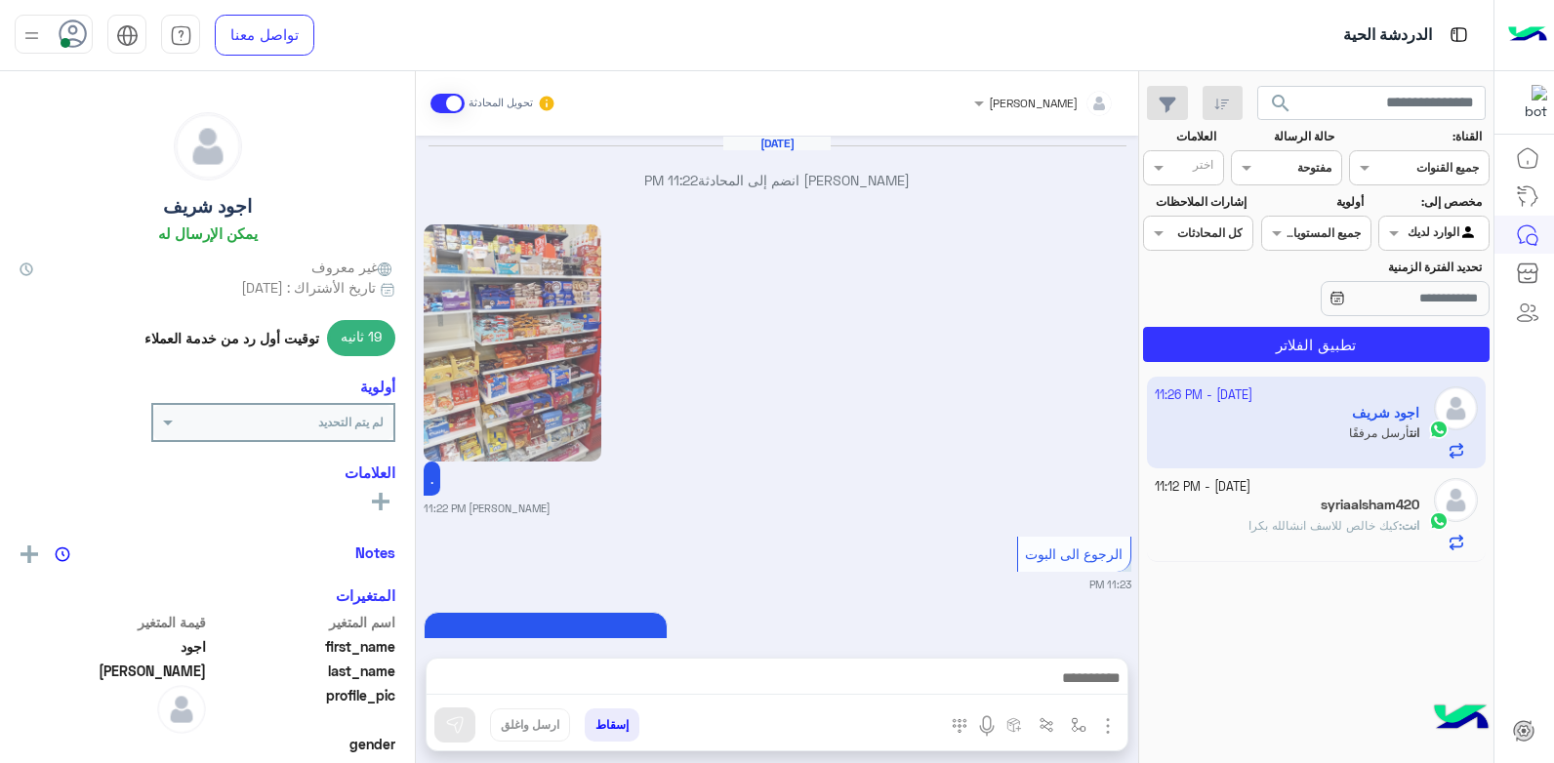
scroll to position [1965, 0]
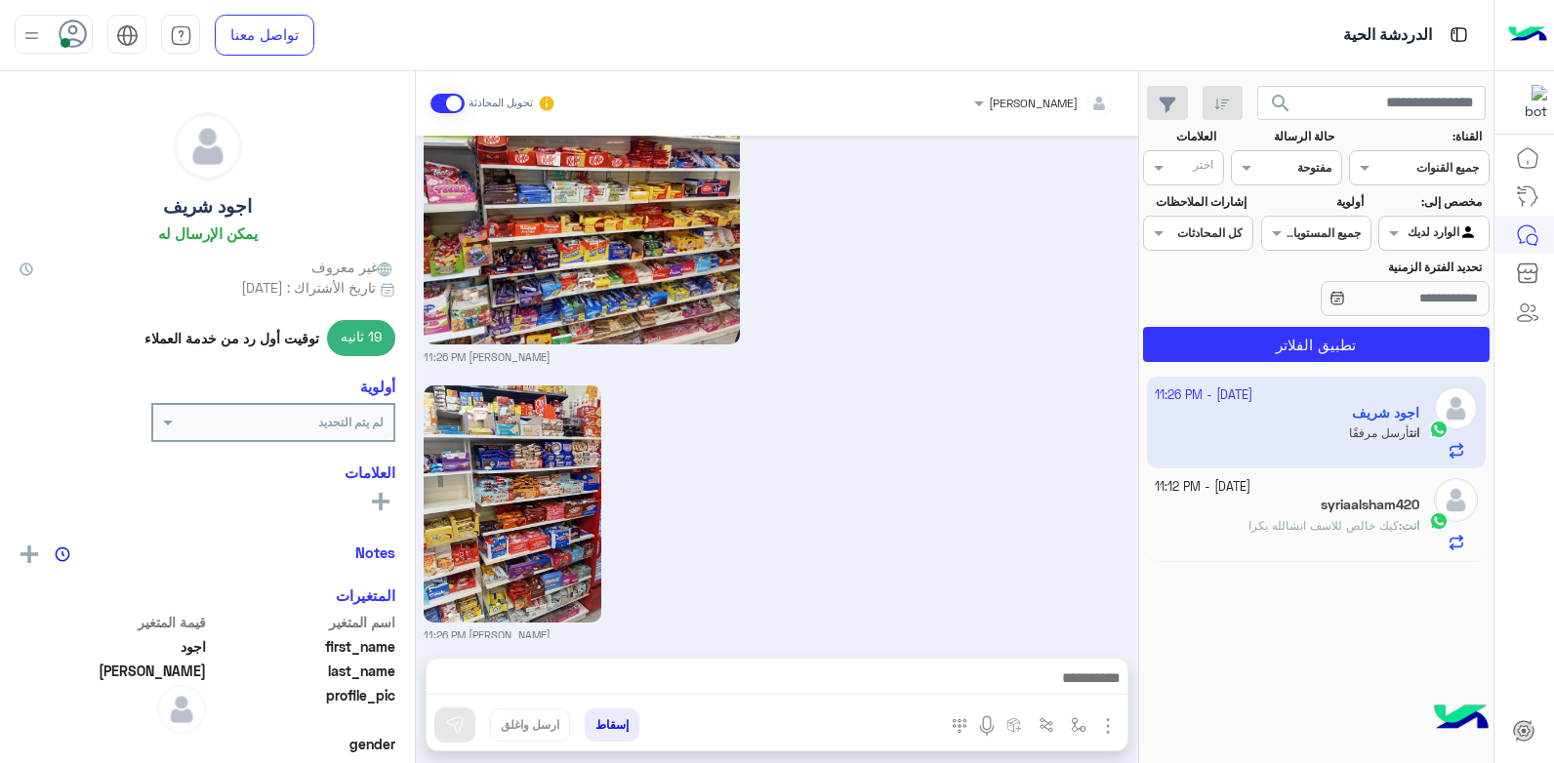
click at [1043, 102] on div at bounding box center [1044, 100] width 160 height 19
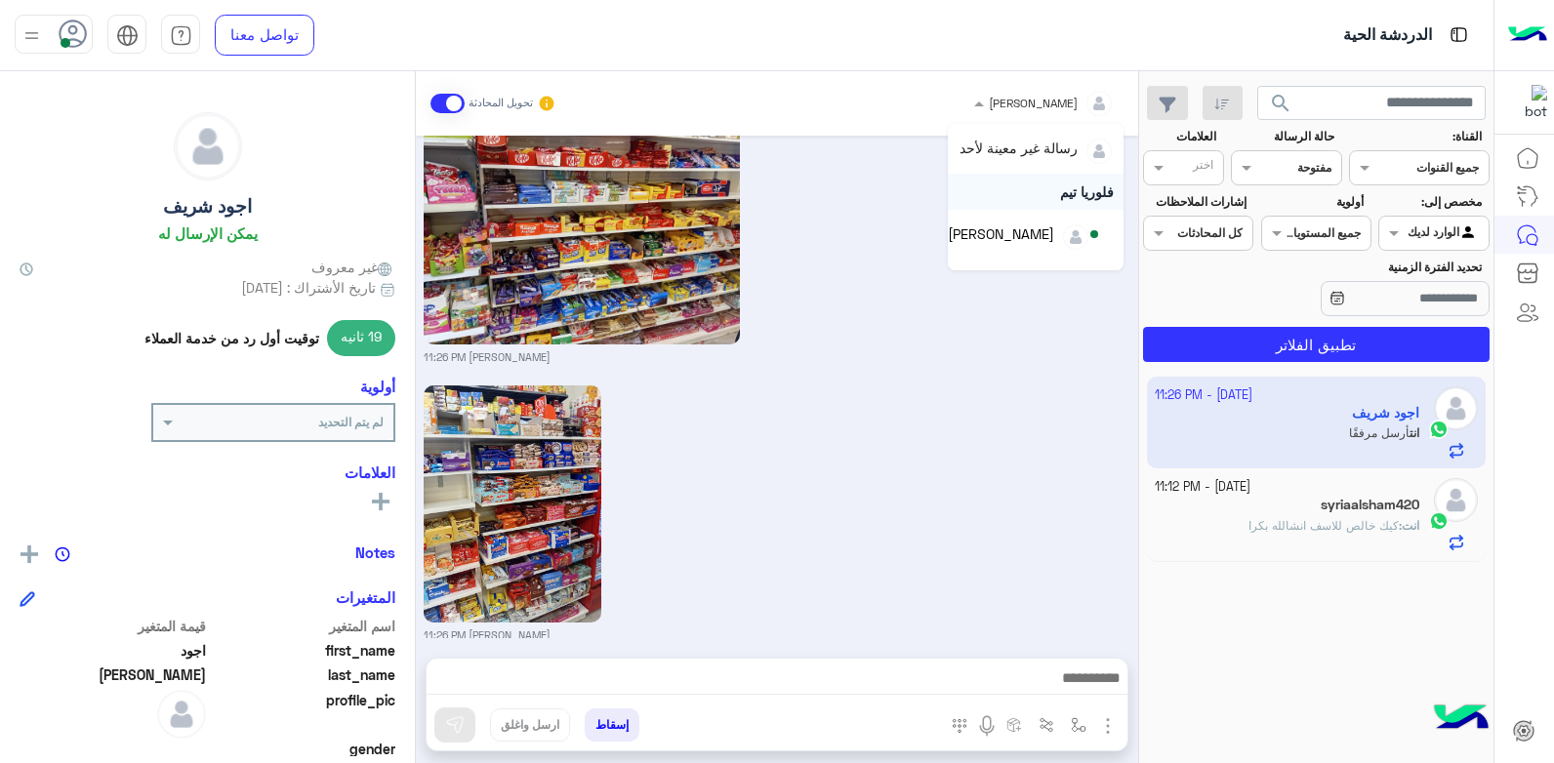
scroll to position [39, 0]
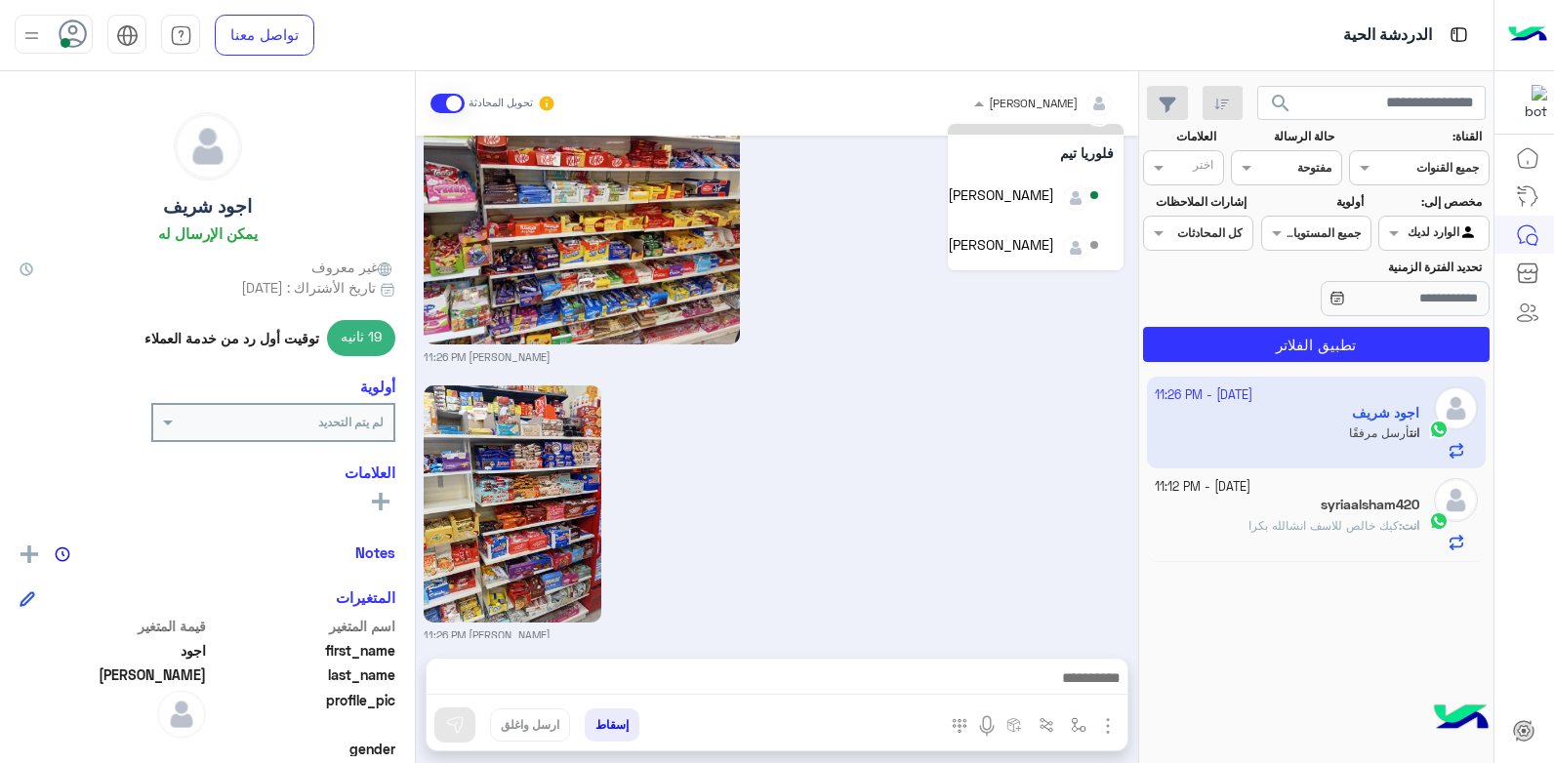
click at [989, 113] on span at bounding box center [976, 103] width 24 height 20
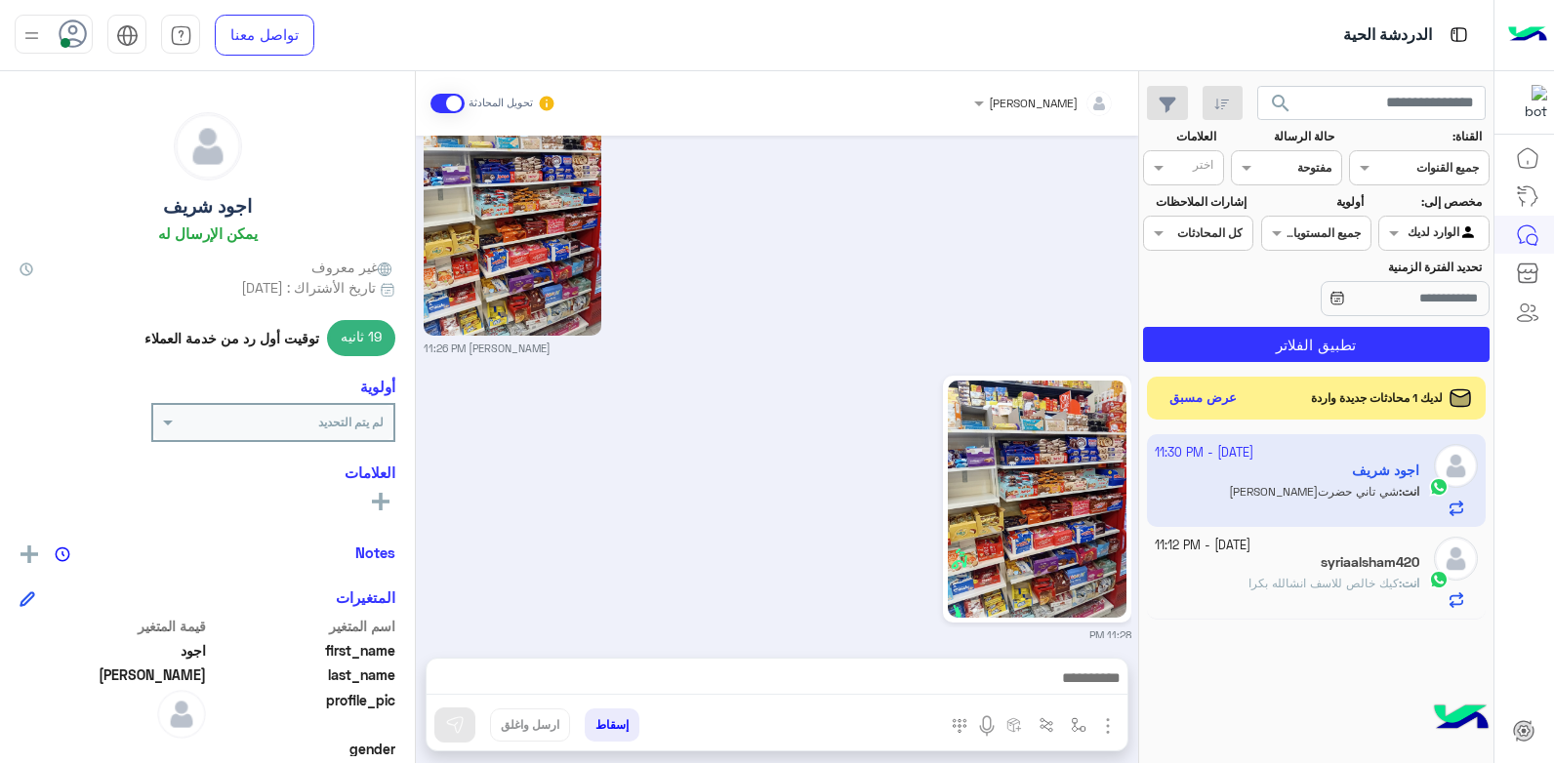
scroll to position [2614, 0]
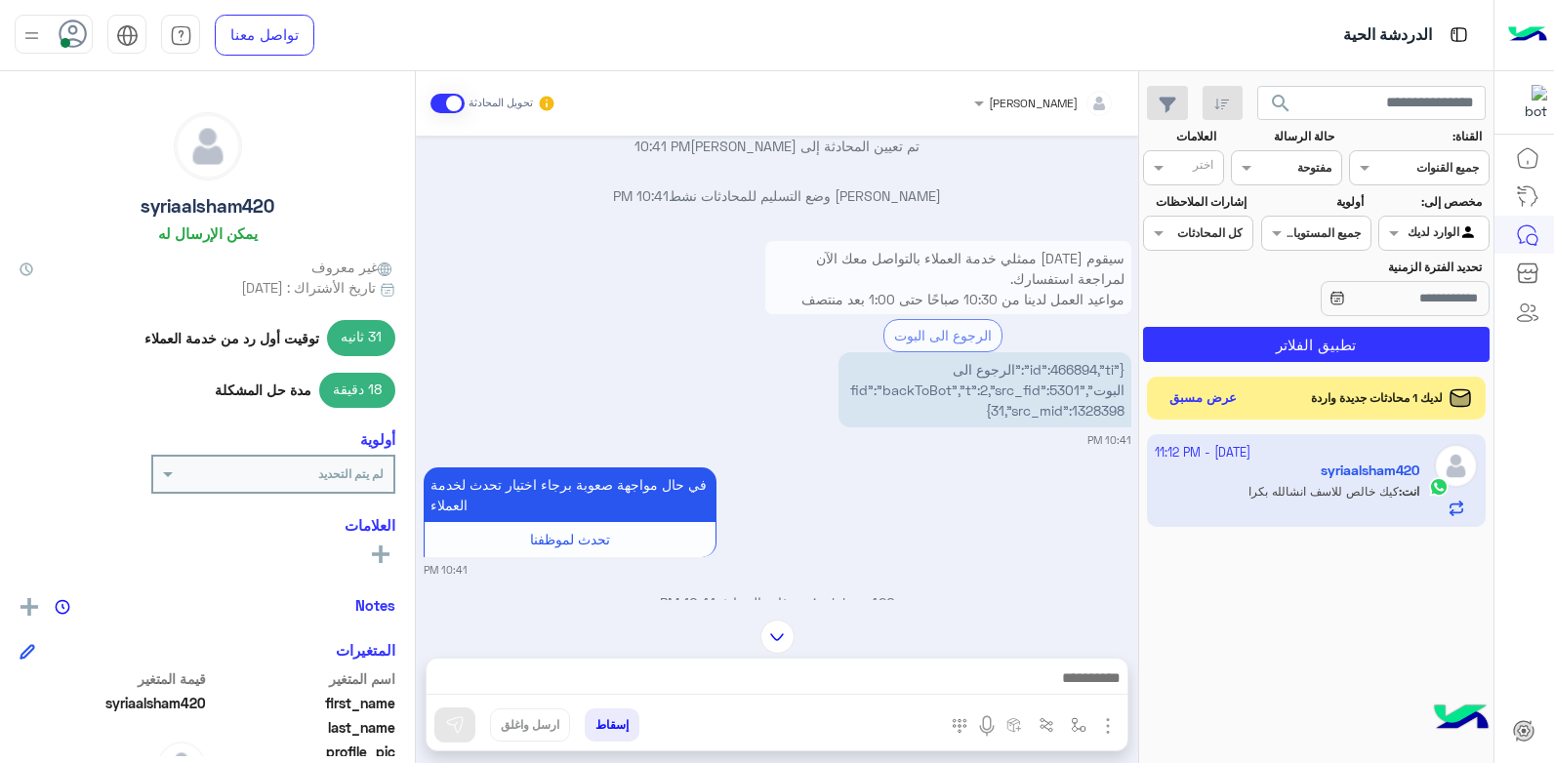
scroll to position [1330, 0]
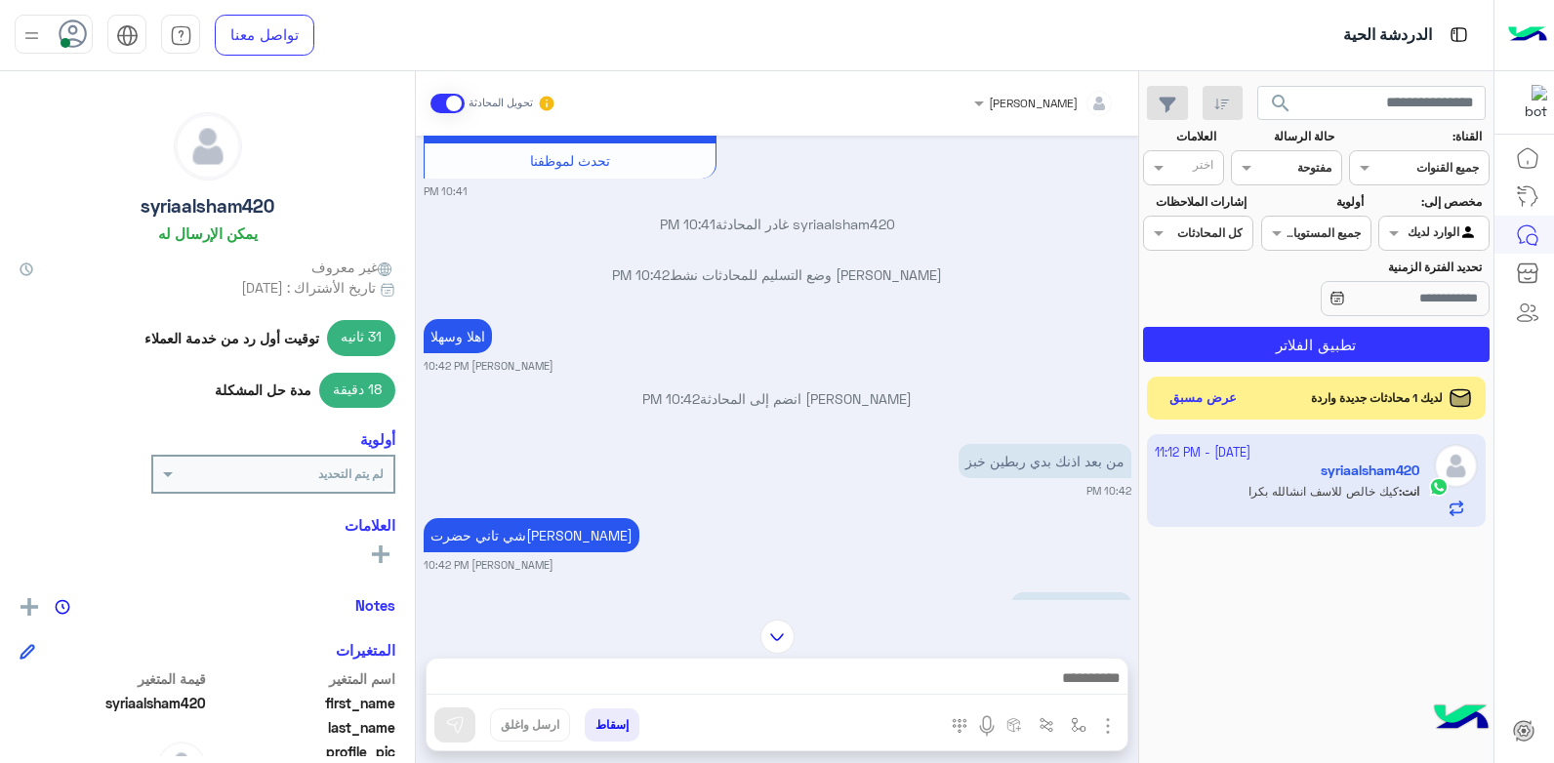
click at [1041, 279] on p "بشار قطان وضع التسليم للمحادثات نشط 10:42 PM" at bounding box center [777, 274] width 707 height 20
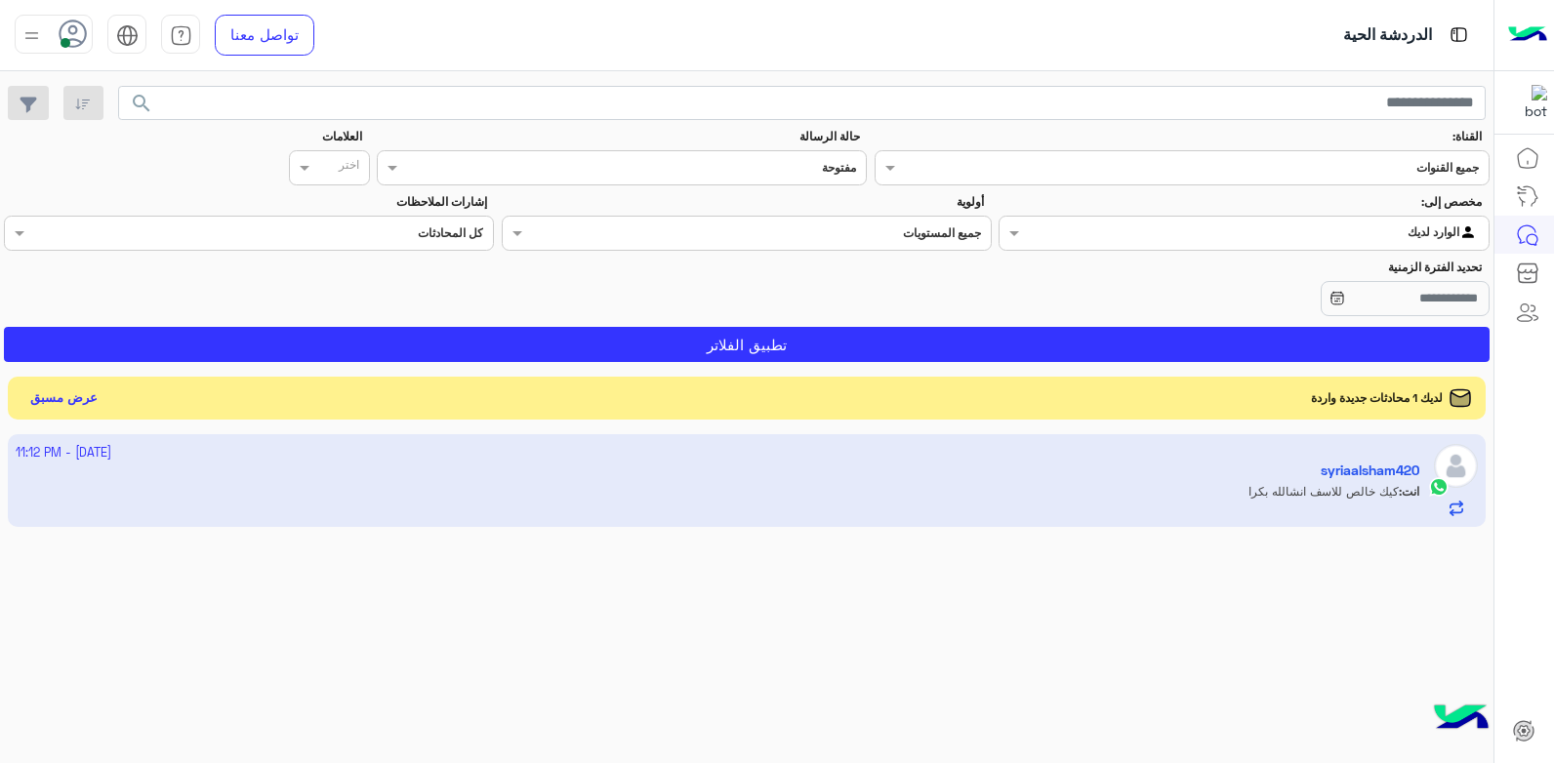
click at [37, 30] on img at bounding box center [32, 35] width 24 height 24
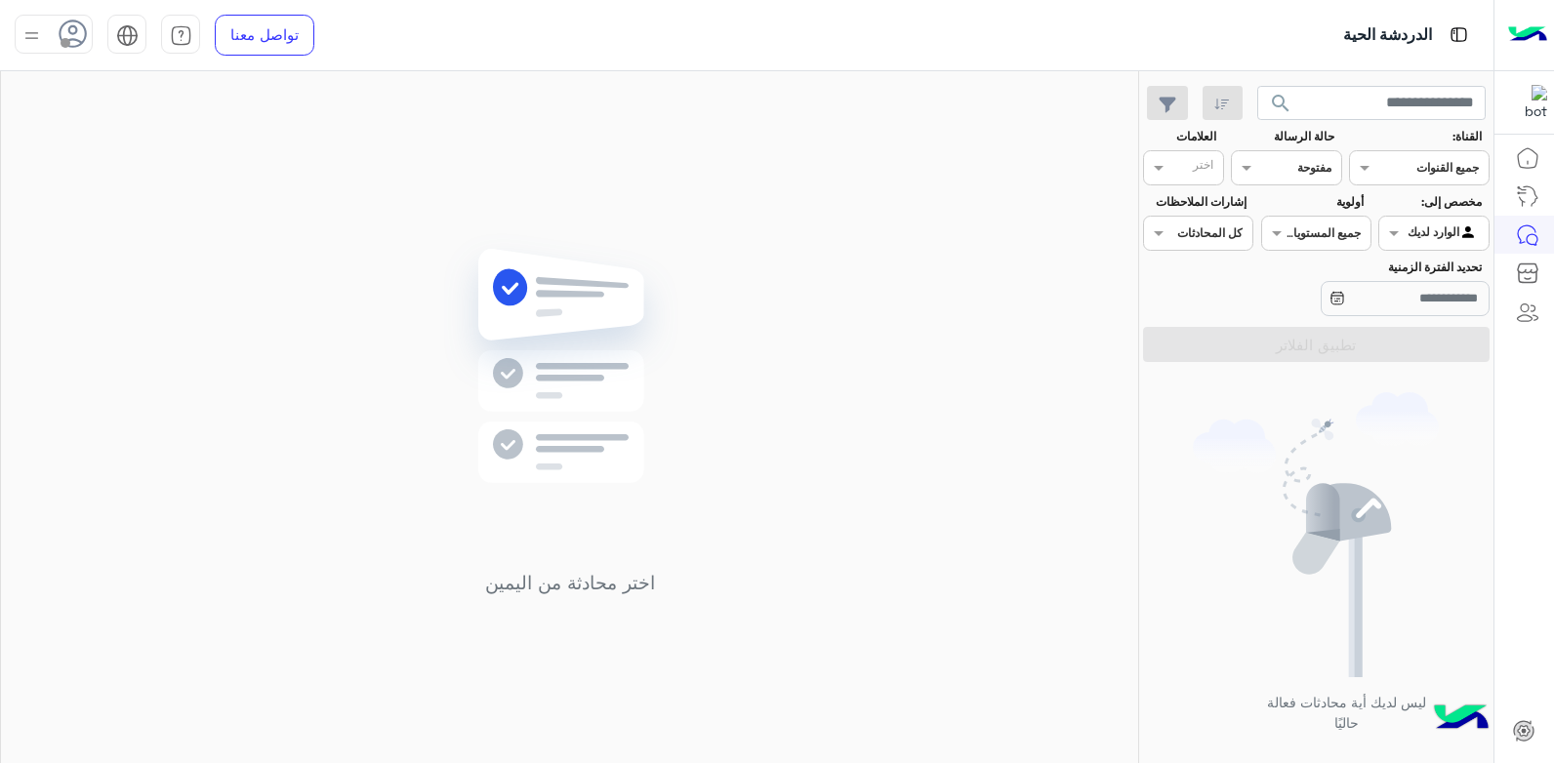
click at [24, 28] on img at bounding box center [32, 35] width 24 height 24
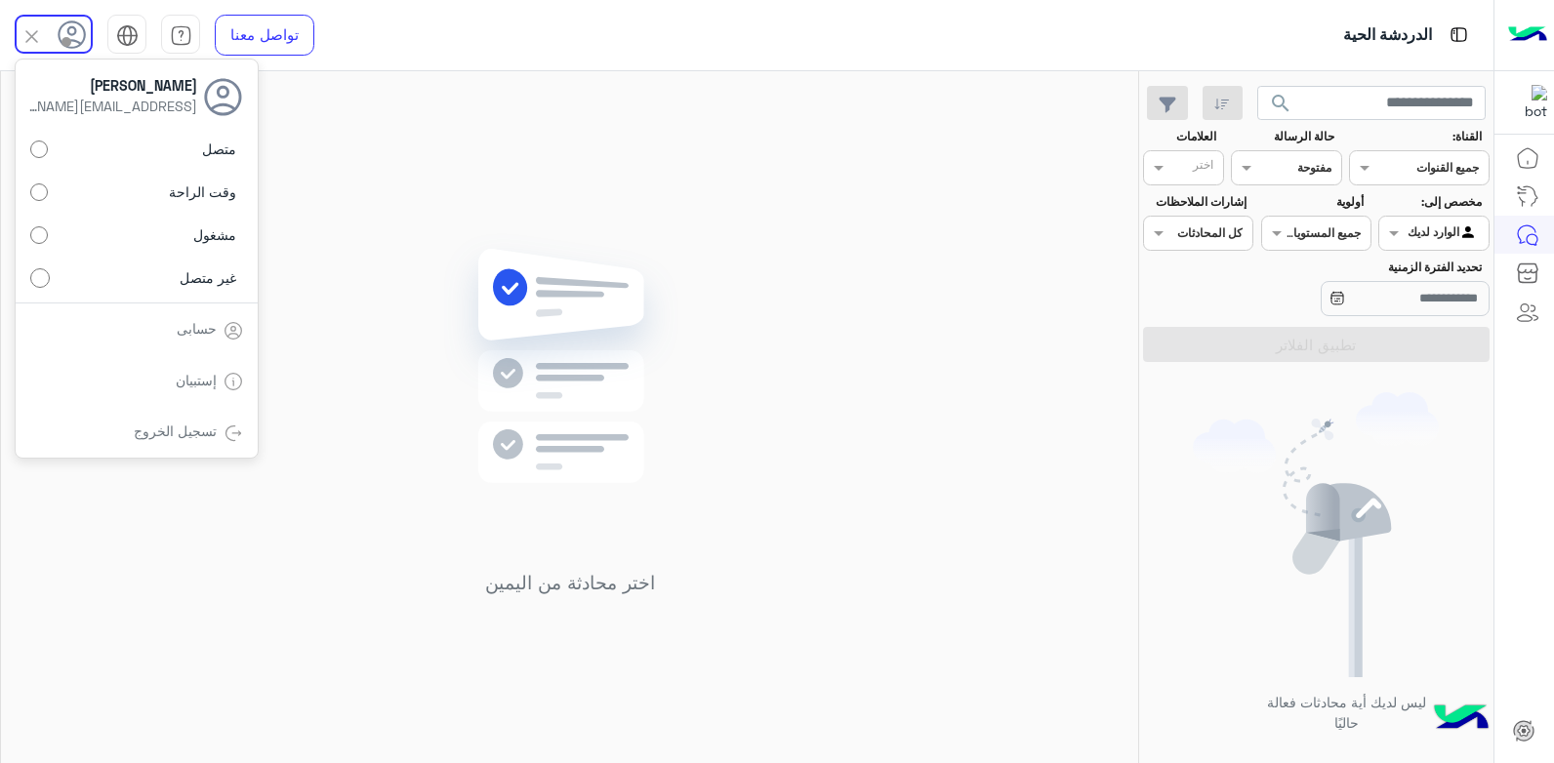
click at [184, 424] on link "تسجيل الخروج" at bounding box center [175, 431] width 83 height 17
